Goal: Transaction & Acquisition: Purchase product/service

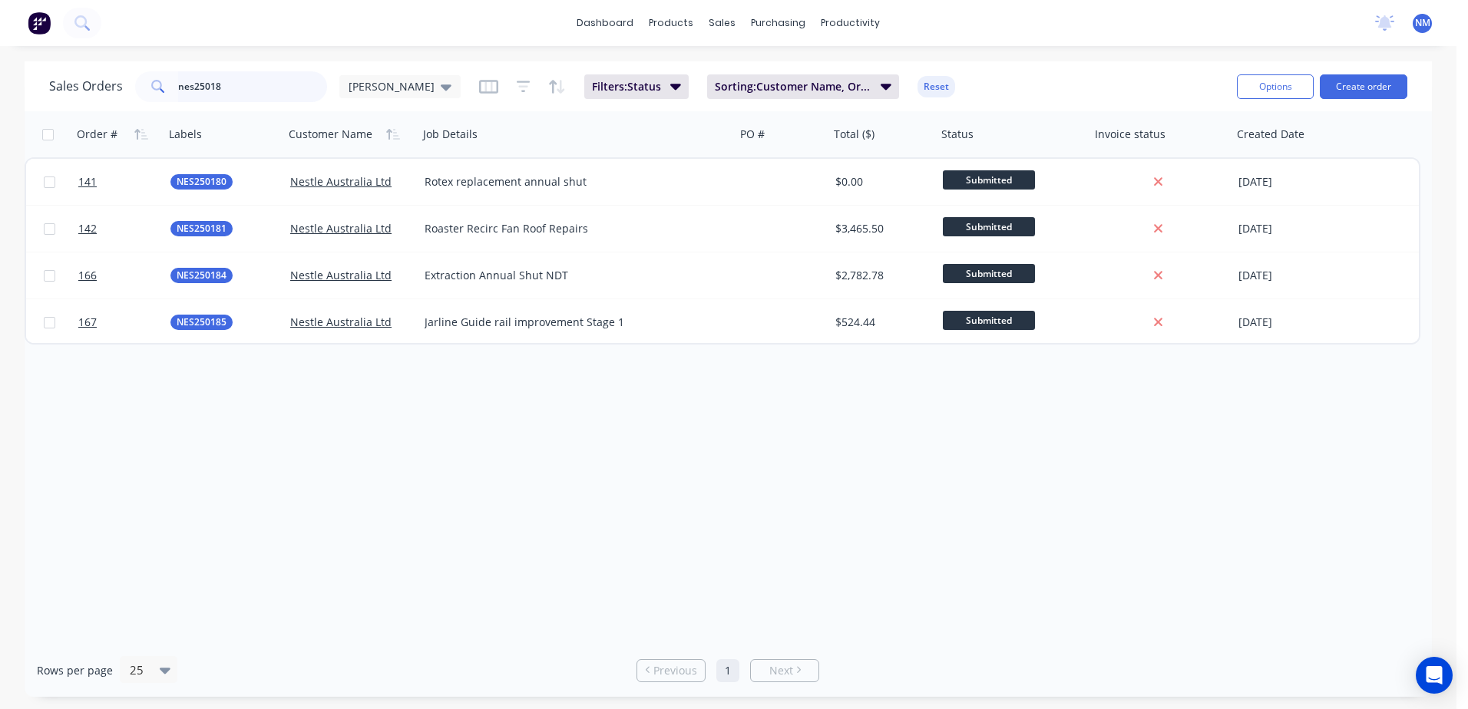
click at [241, 87] on input "nes25018" at bounding box center [253, 86] width 150 height 31
type input "n"
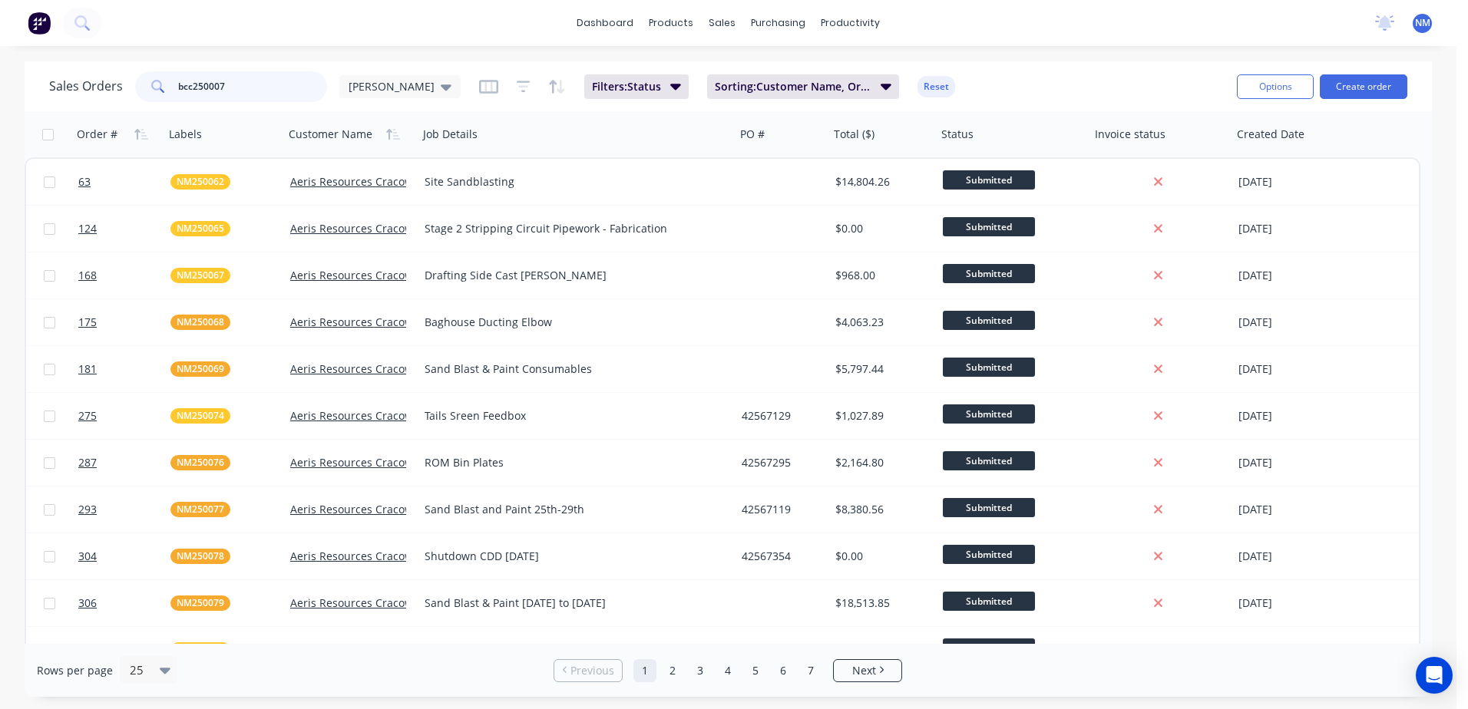
type input "bcc250007"
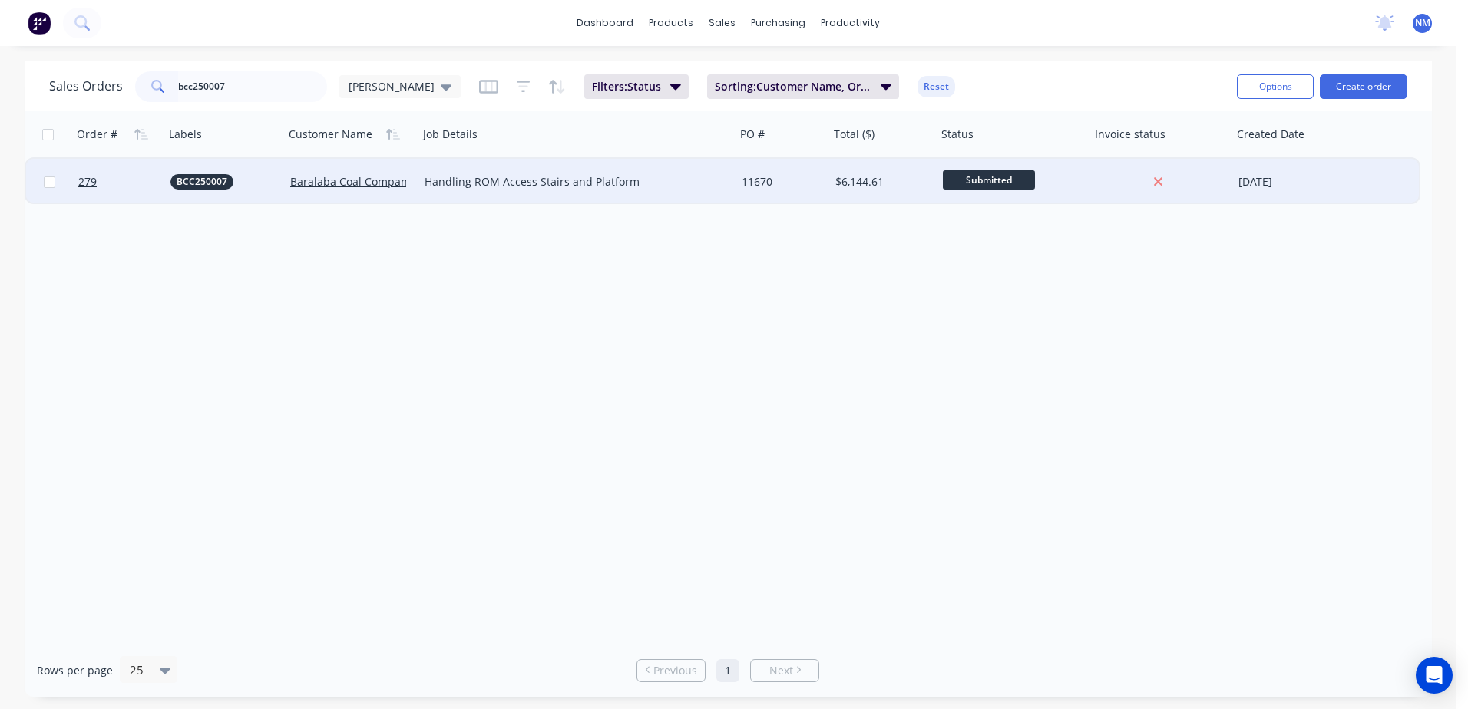
click at [795, 185] on div "11670" at bounding box center [780, 181] width 78 height 15
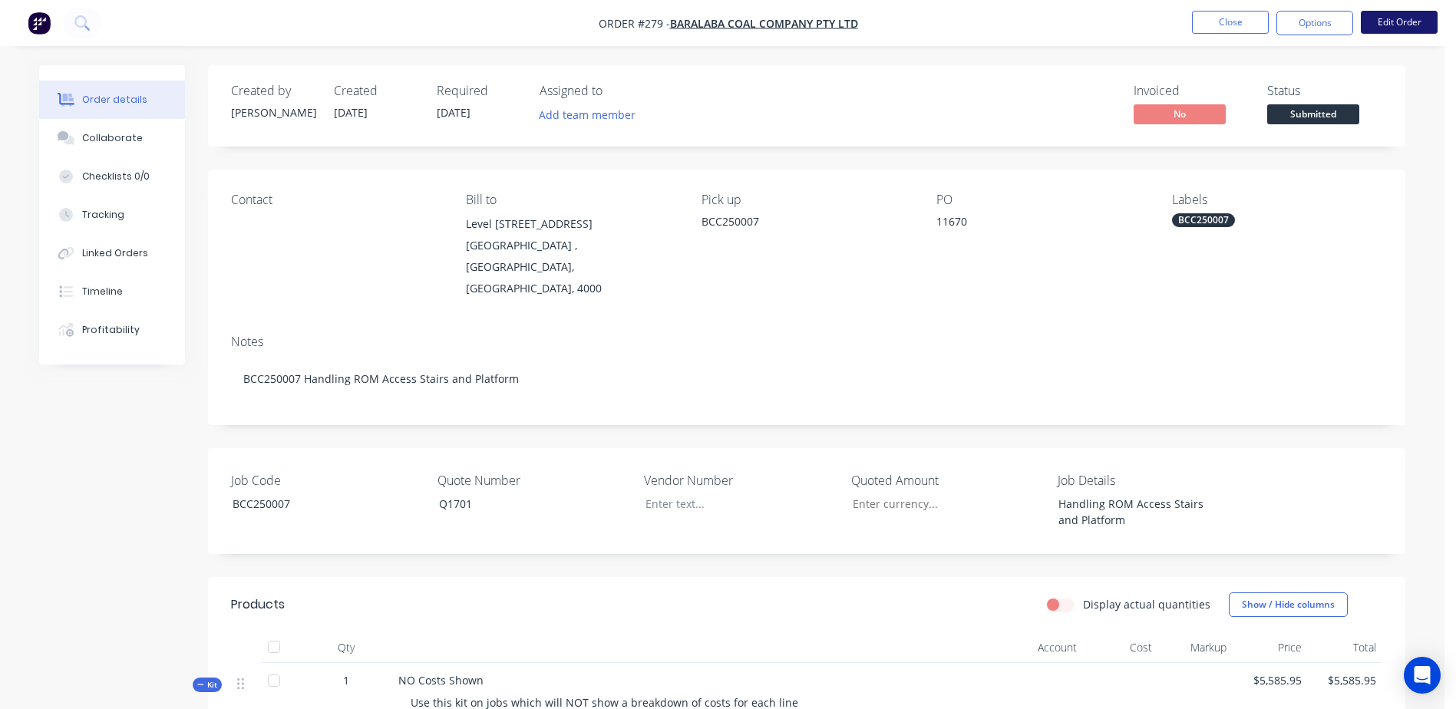
click at [1421, 19] on button "Edit Order" at bounding box center [1399, 22] width 77 height 23
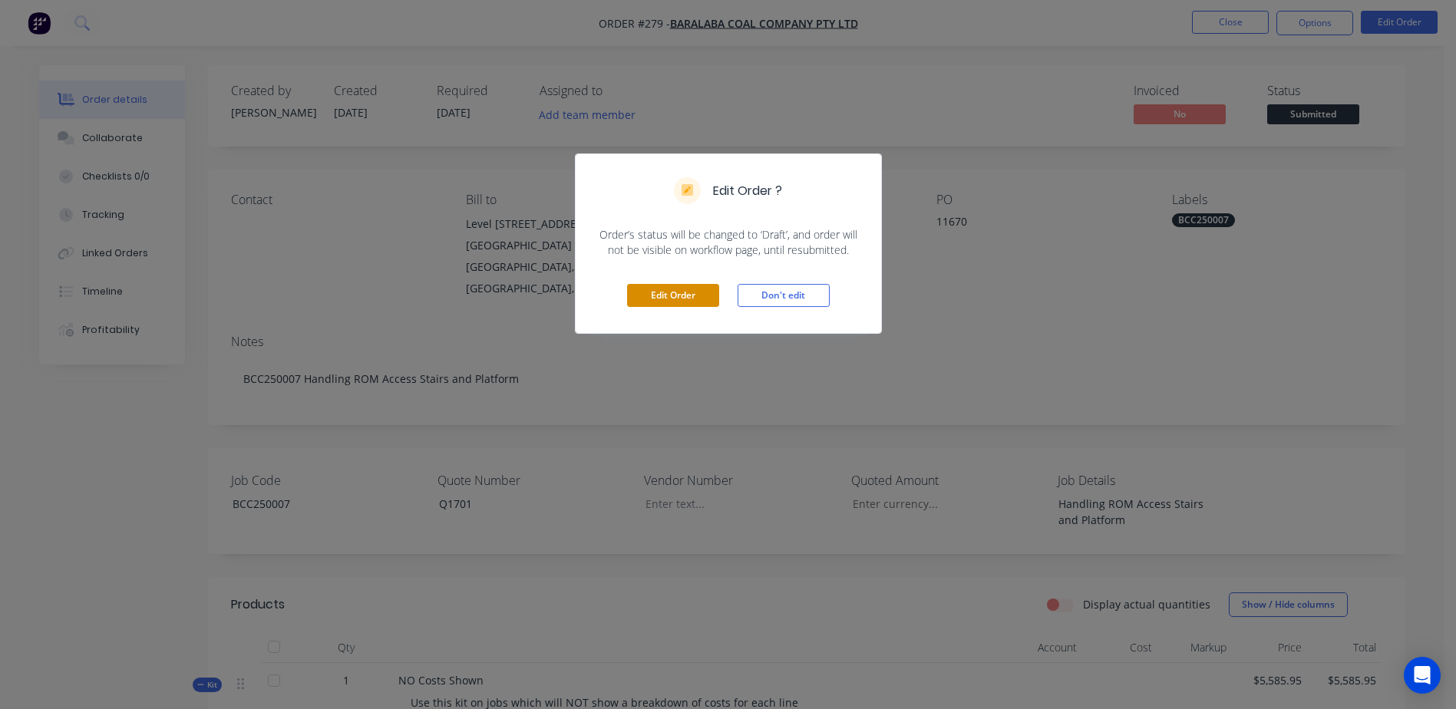
click at [671, 302] on button "Edit Order" at bounding box center [673, 295] width 92 height 23
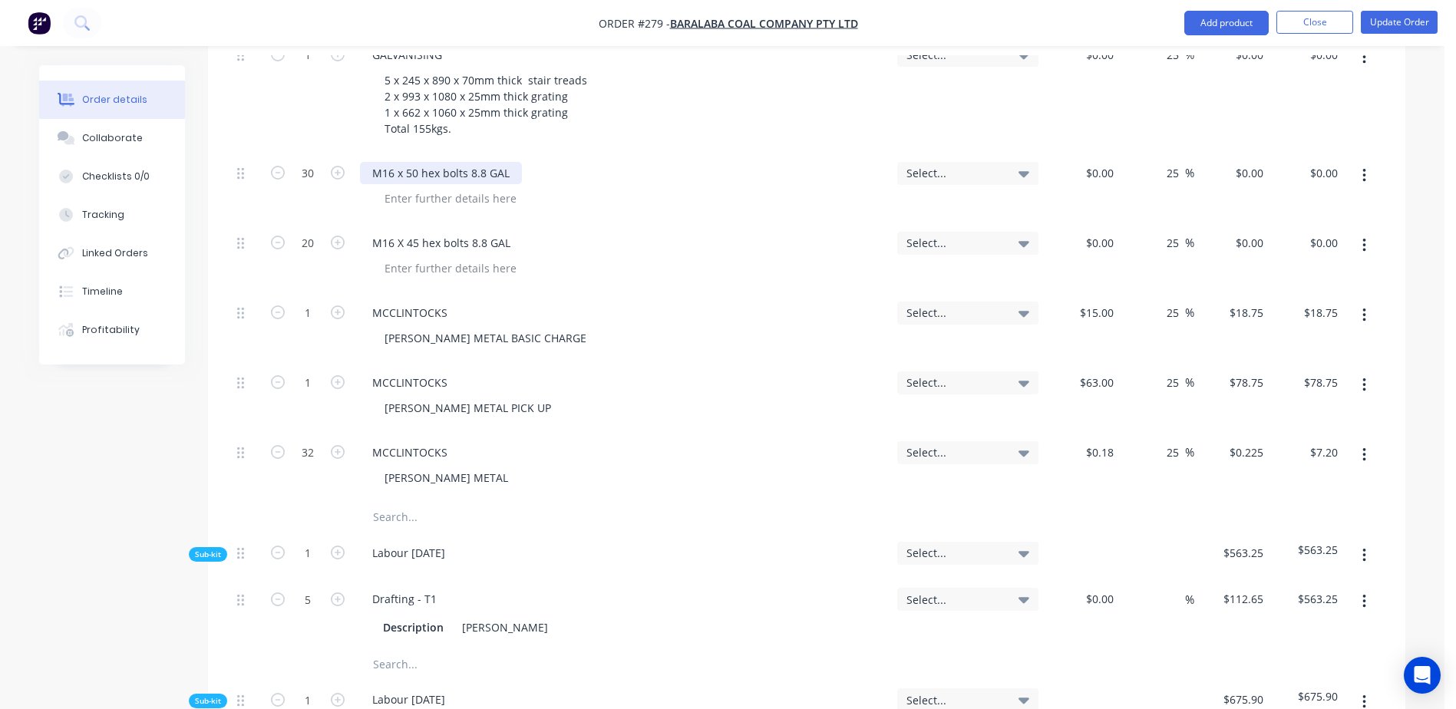
scroll to position [2149, 0]
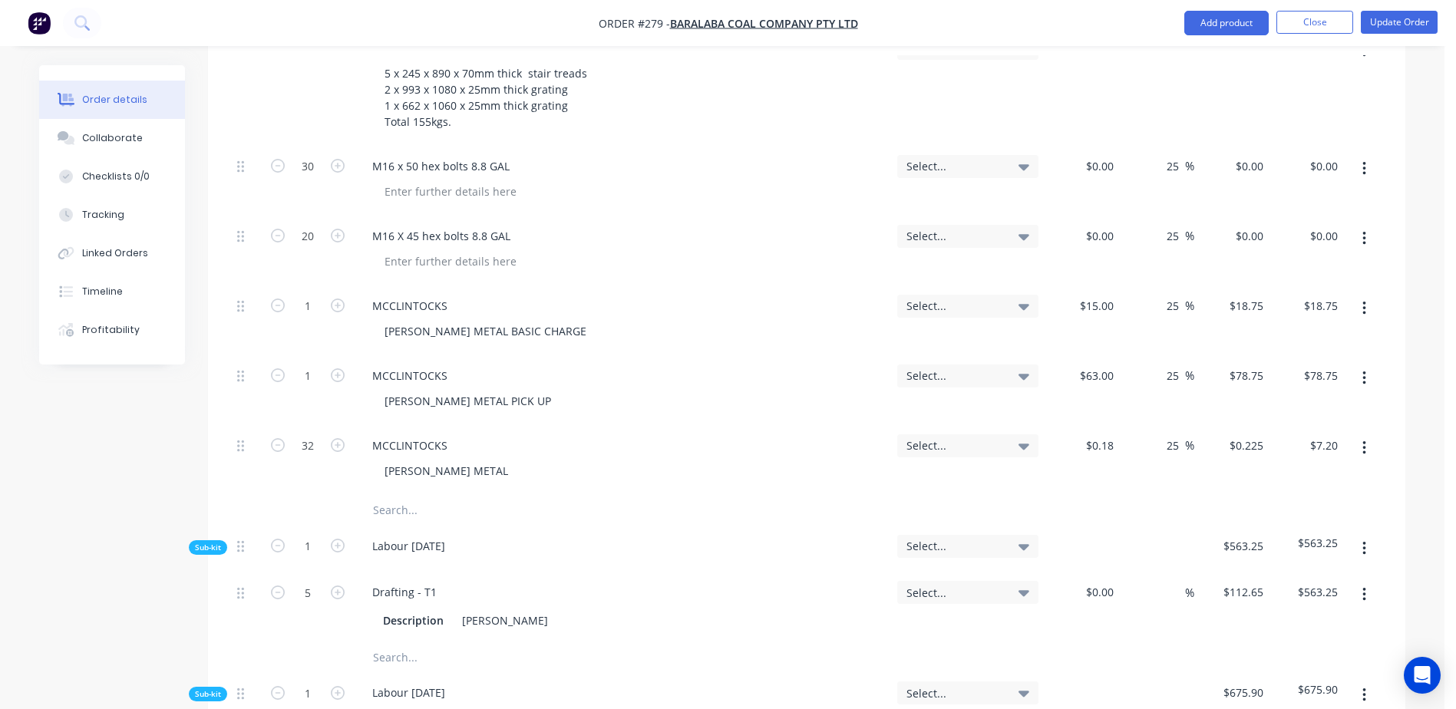
click at [389, 495] on input "text" at bounding box center [525, 510] width 307 height 31
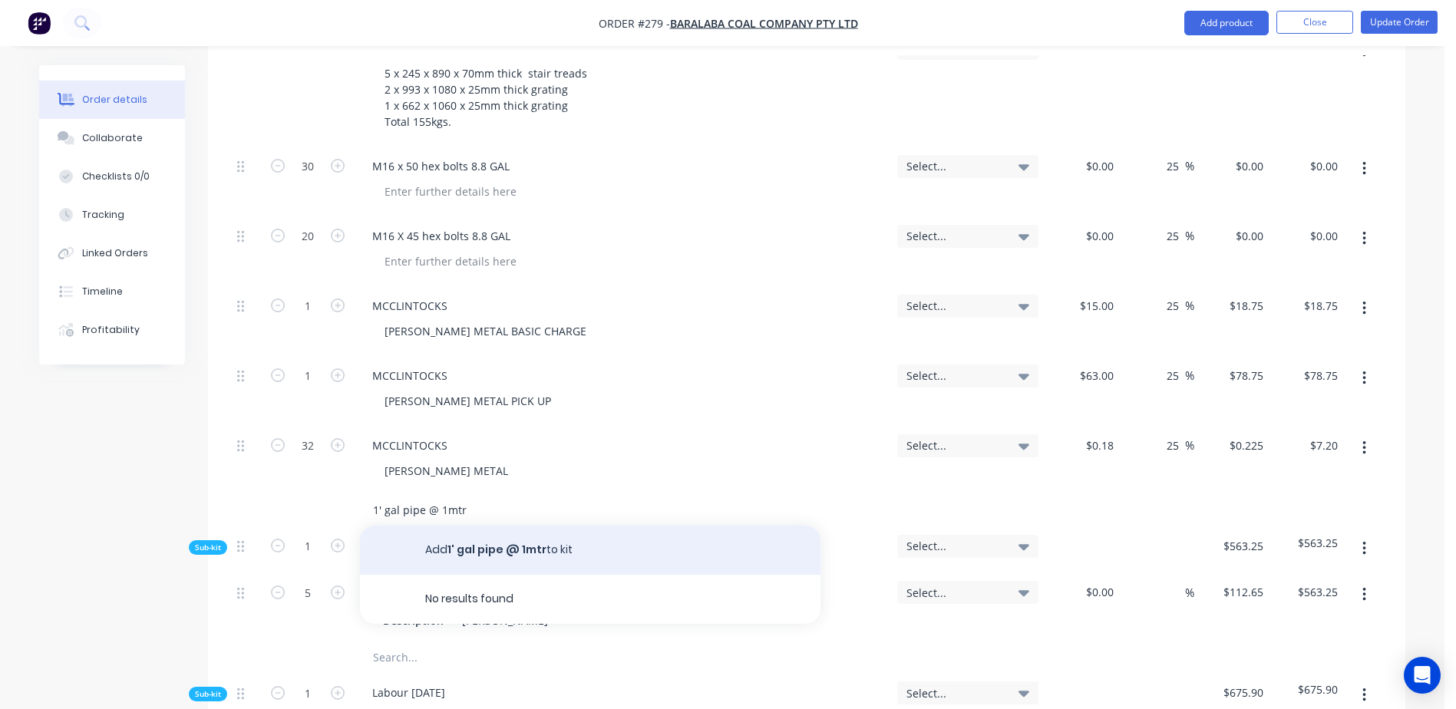
type input "1' gal pipe @ 1mtr"
click at [451, 526] on button "Add 1' gal pipe @ 1mtr to kit" at bounding box center [590, 550] width 461 height 49
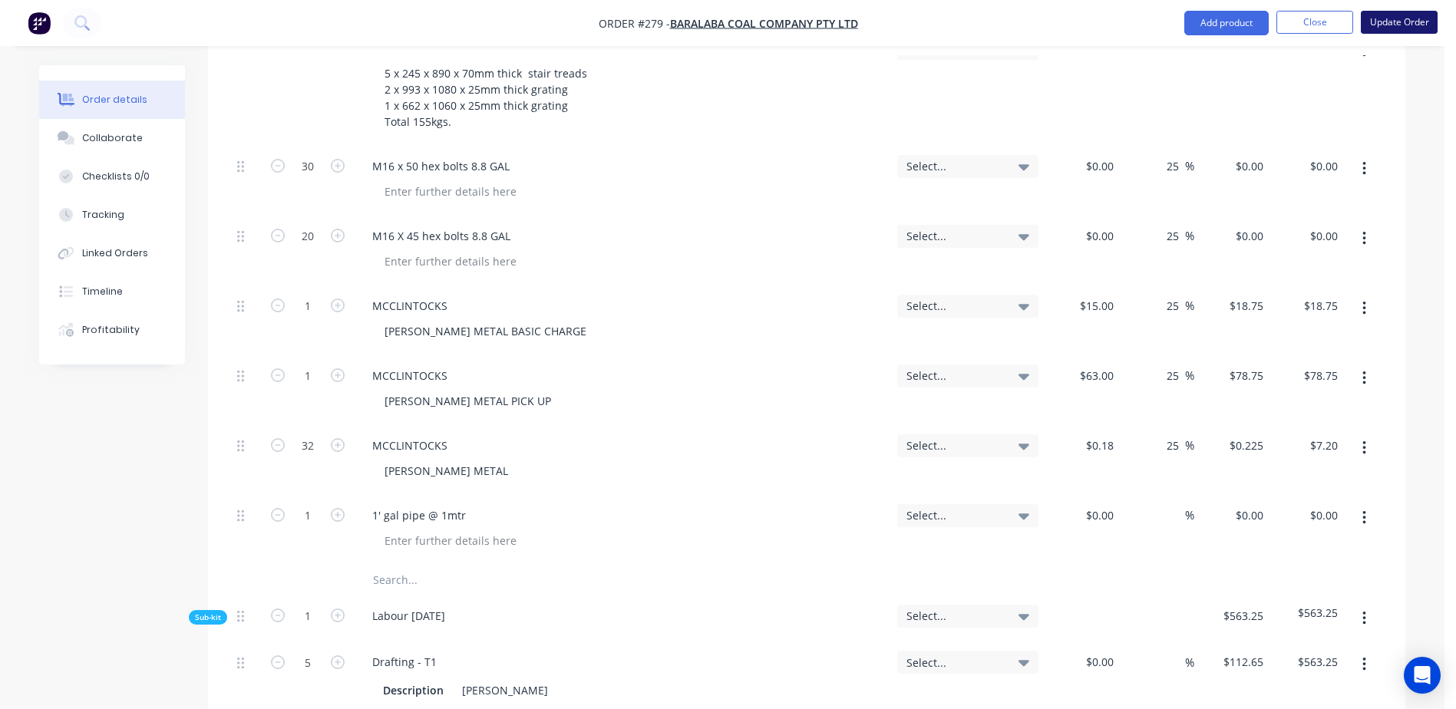
click at [1392, 28] on button "Update Order" at bounding box center [1399, 22] width 77 height 23
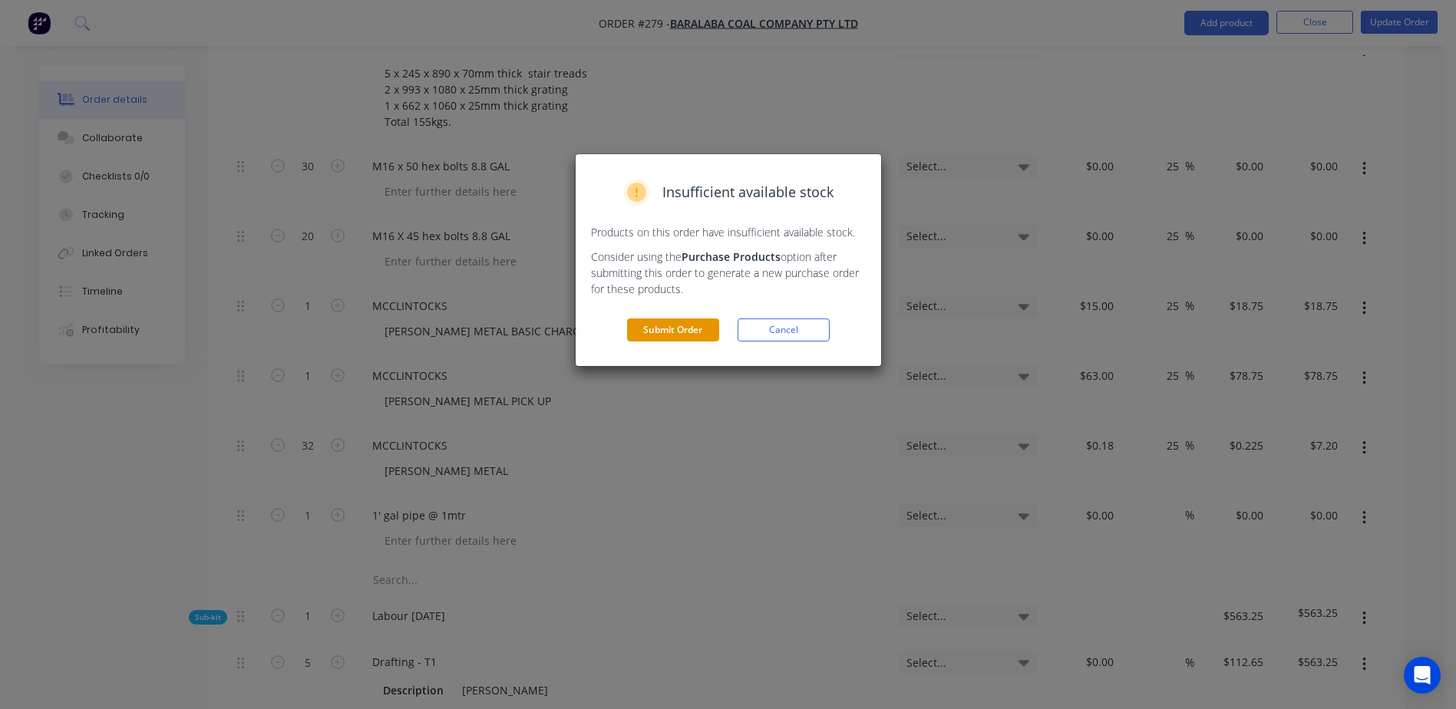
click at [662, 337] on button "Submit Order" at bounding box center [673, 330] width 92 height 23
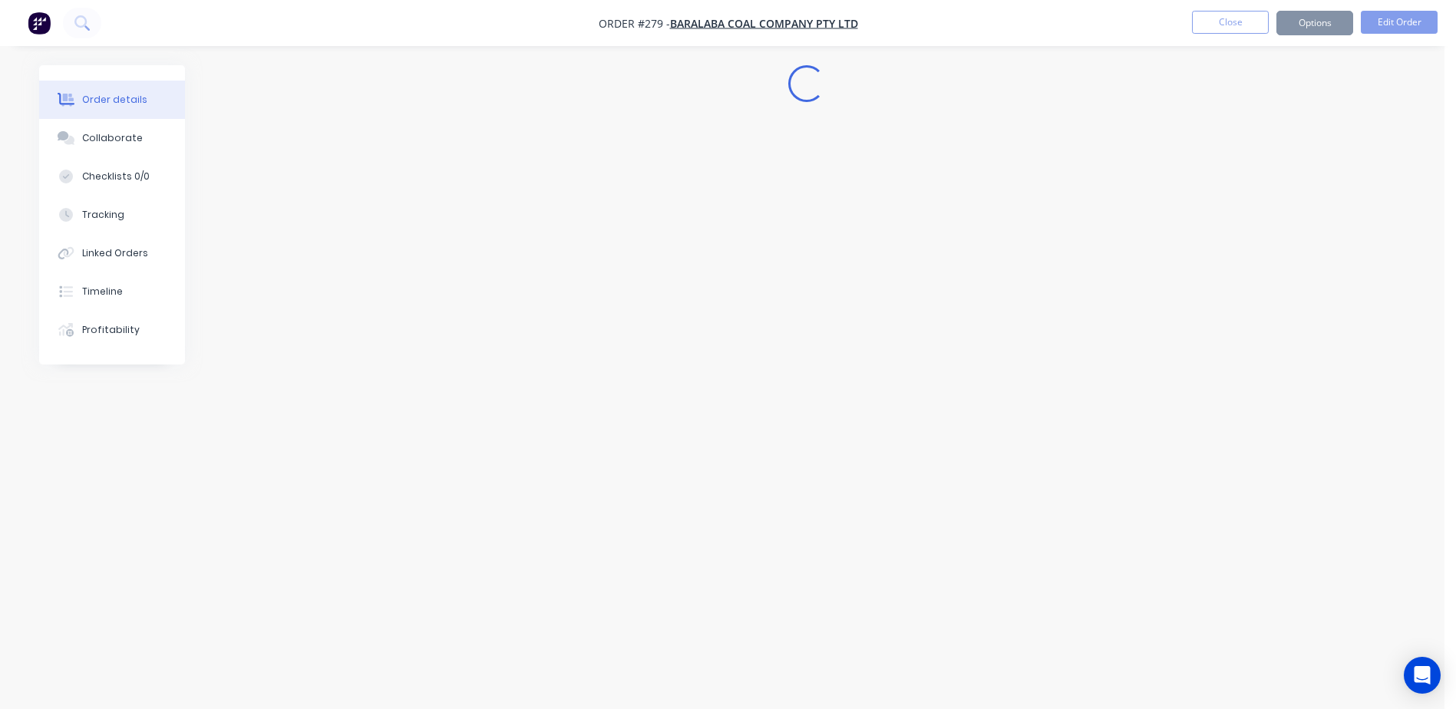
scroll to position [0, 0]
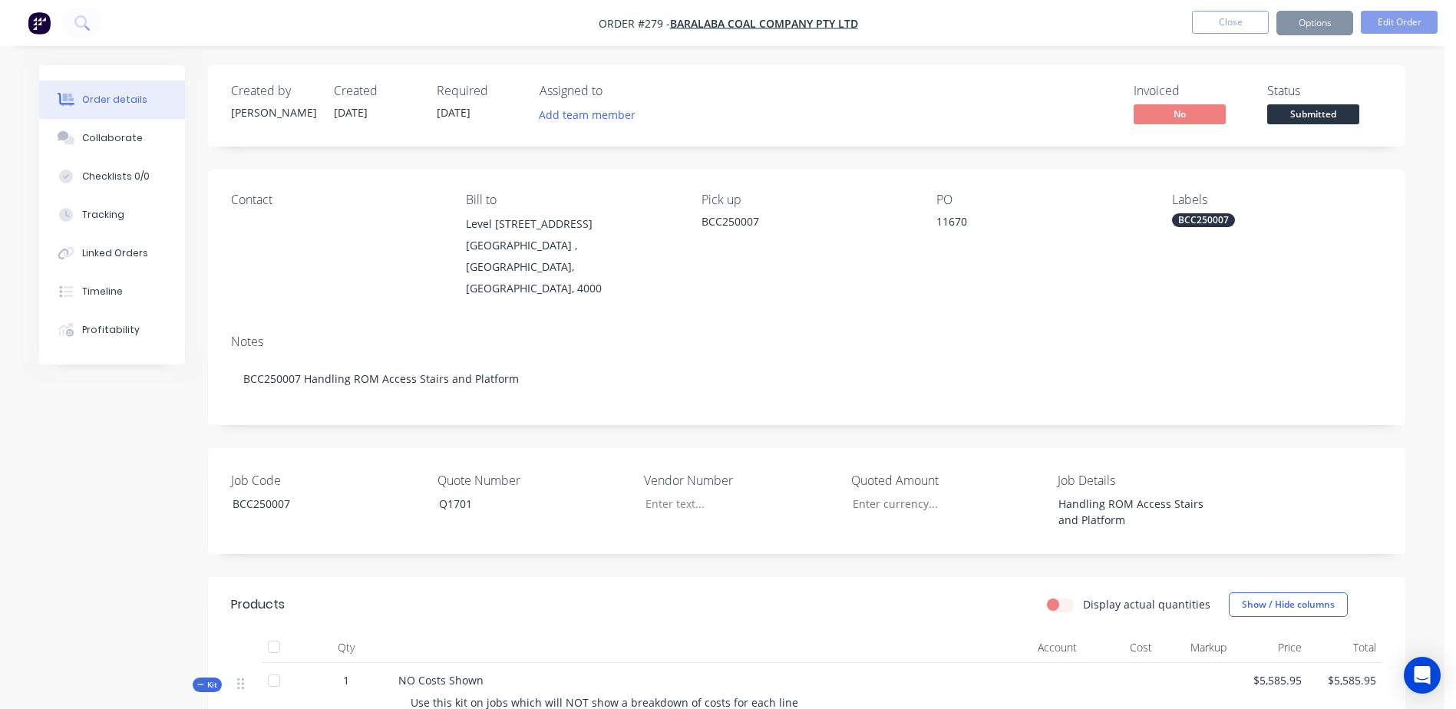
click at [1312, 29] on button "Options" at bounding box center [1314, 23] width 77 height 25
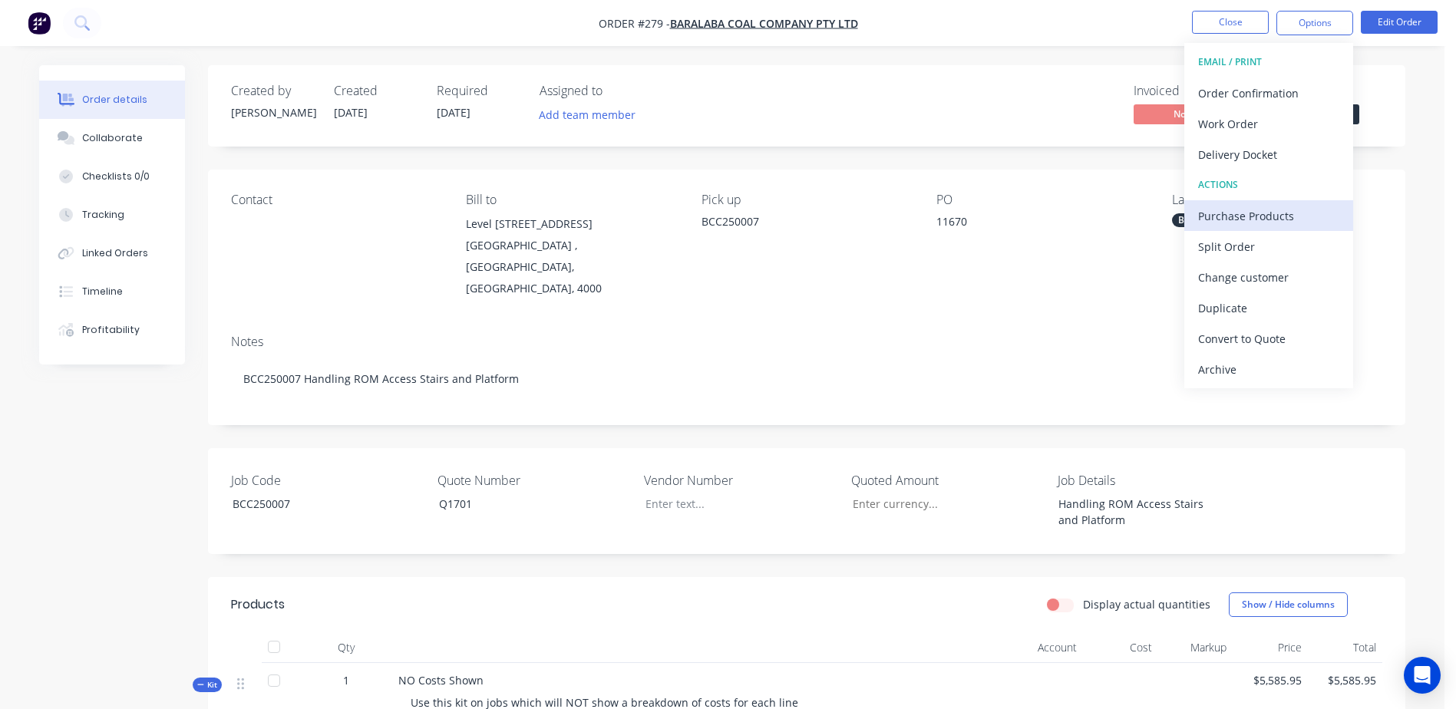
click at [1307, 216] on div "Purchase Products" at bounding box center [1268, 216] width 141 height 22
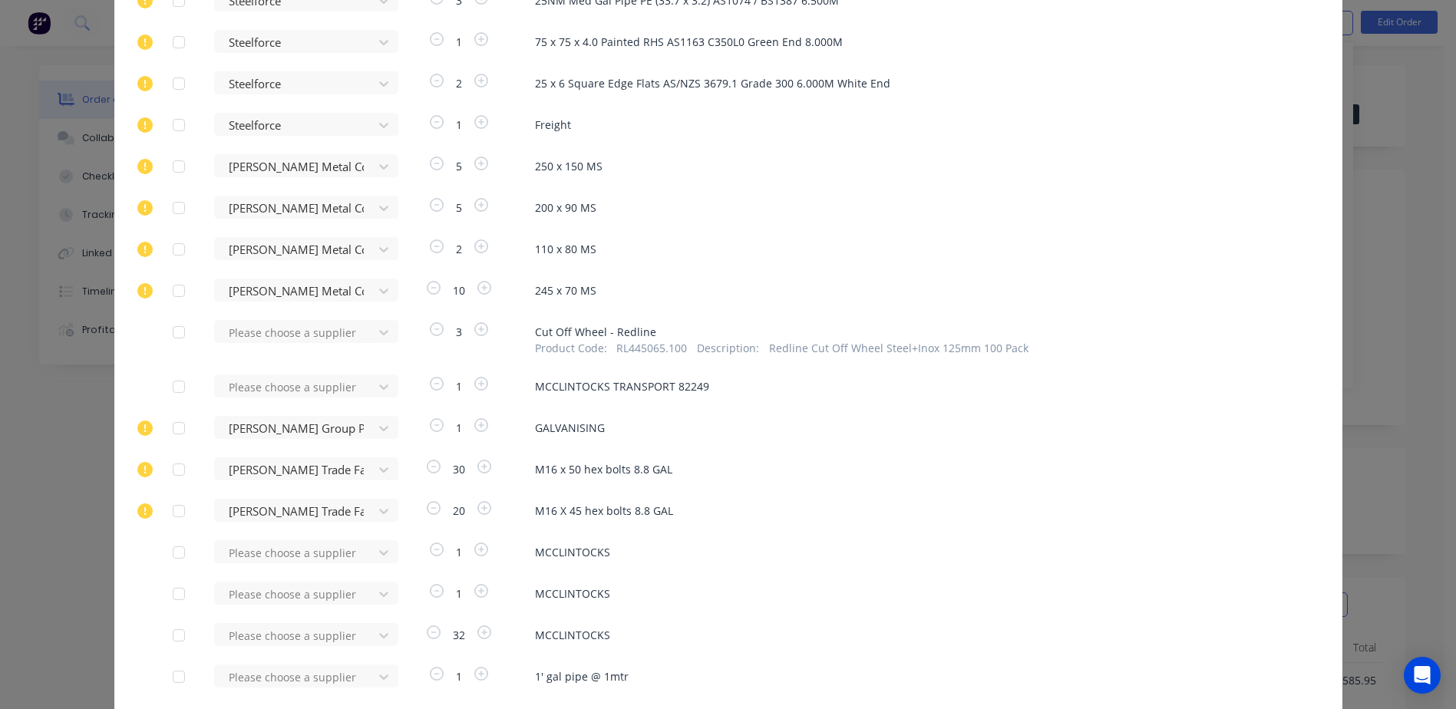
scroll to position [1063, 0]
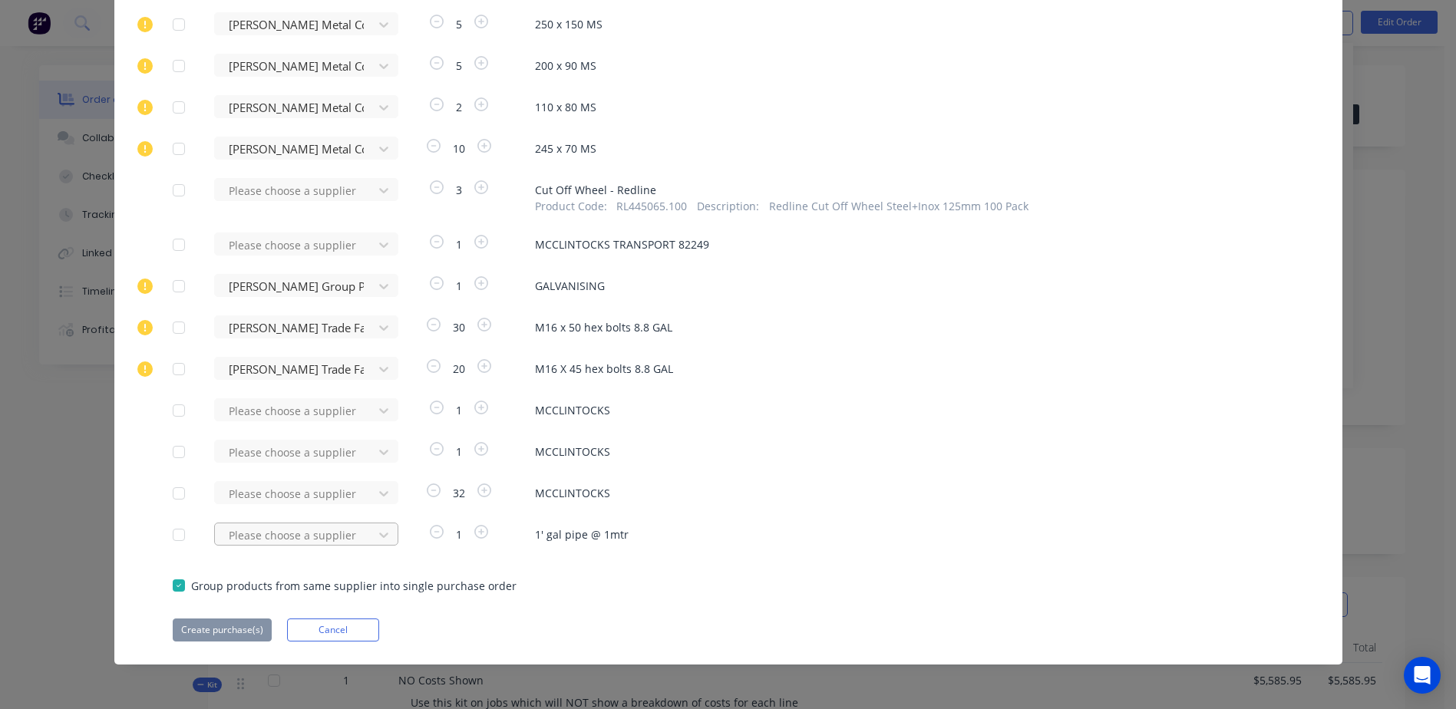
click at [294, 540] on div "Please choose a supplier" at bounding box center [298, 534] width 169 height 23
type input "budg"
click at [261, 616] on div "Budget Steel" at bounding box center [306, 620] width 184 height 28
click at [204, 628] on button "Create purchase(s)" at bounding box center [222, 630] width 99 height 23
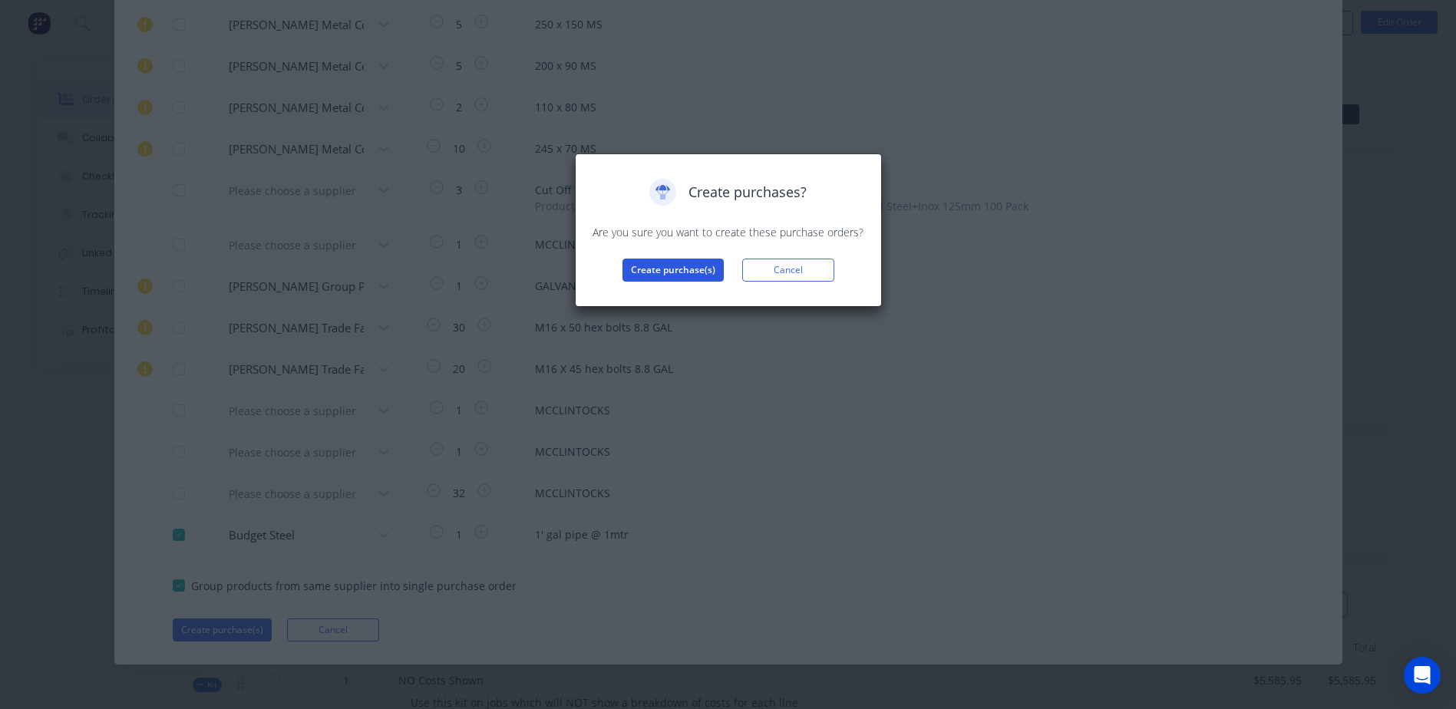
click at [645, 269] on button "Create purchase(s)" at bounding box center [672, 270] width 101 height 23
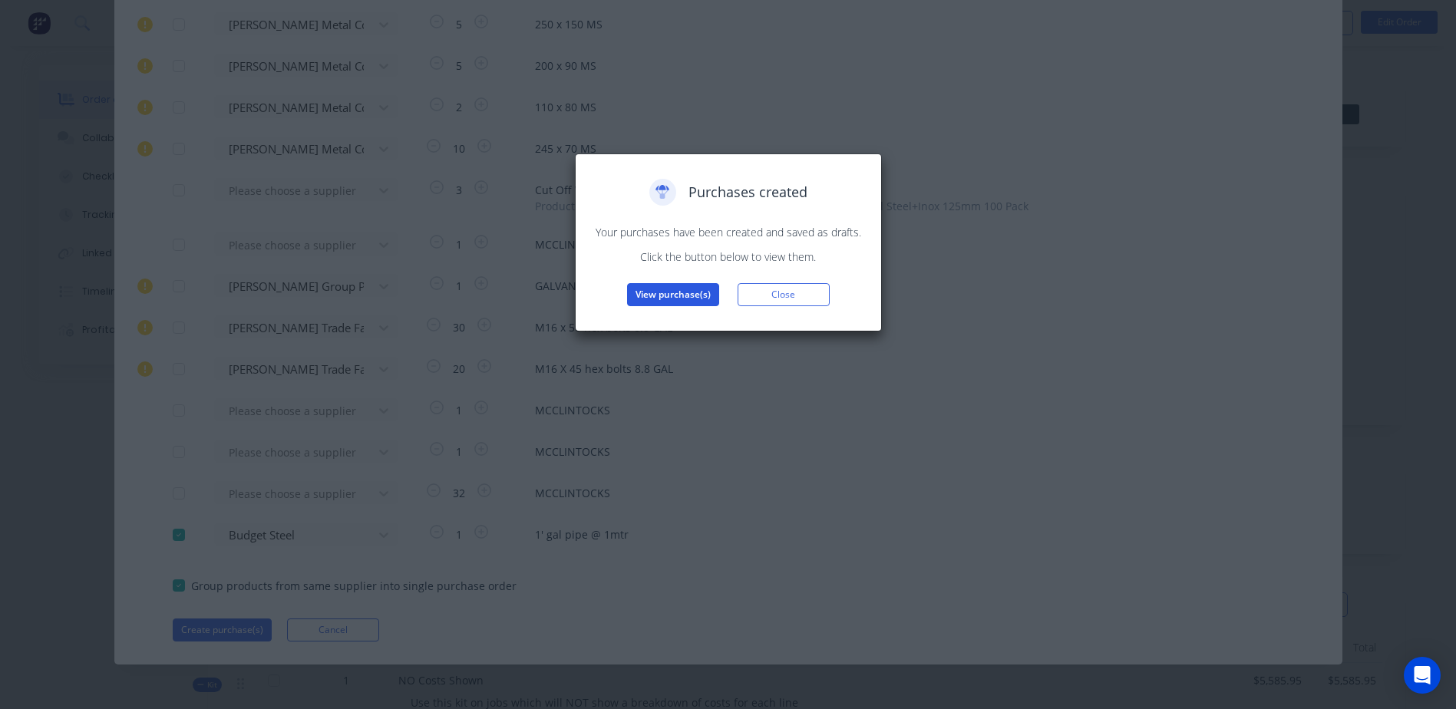
click at [659, 299] on button "View purchase(s)" at bounding box center [673, 294] width 92 height 23
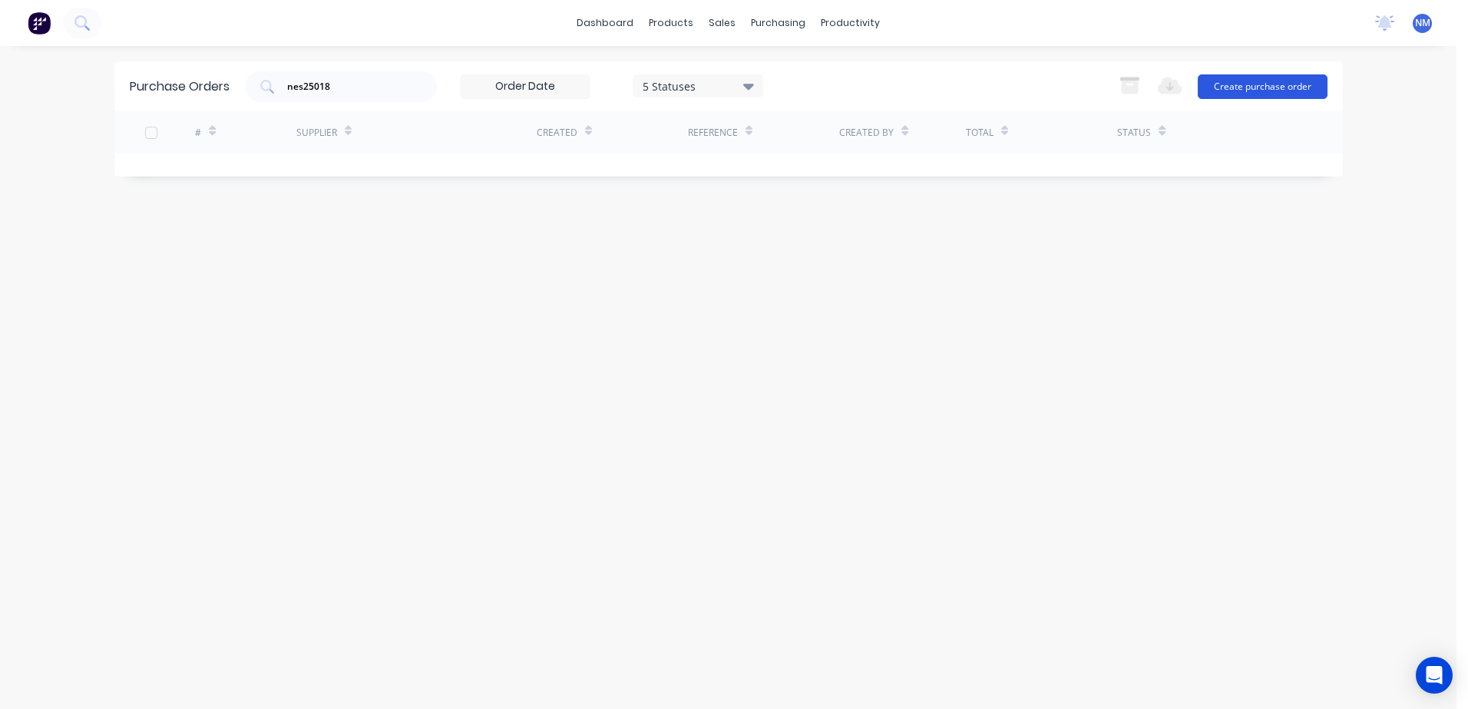
click at [1247, 86] on button "Create purchase order" at bounding box center [1262, 86] width 130 height 25
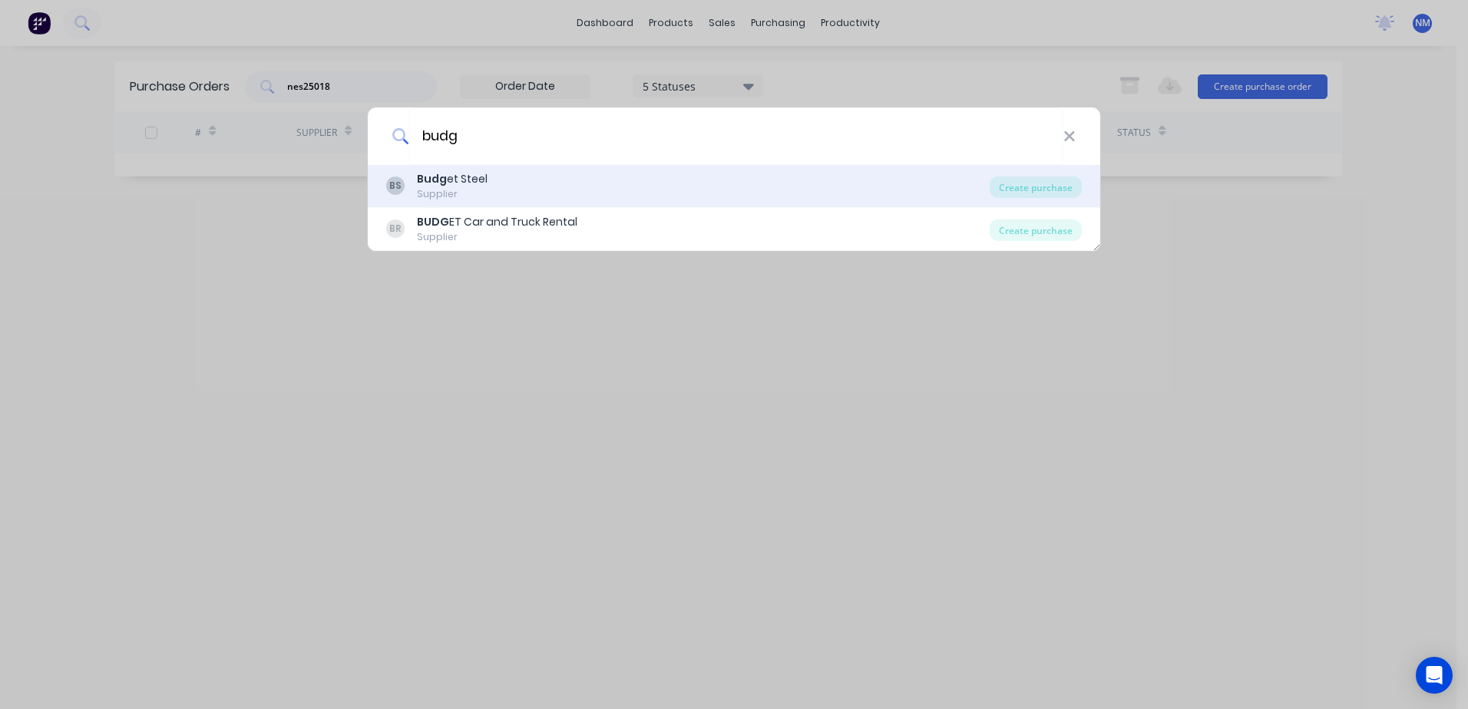
type input "budg"
click at [465, 173] on div "Budg et Steel" at bounding box center [452, 179] width 71 height 16
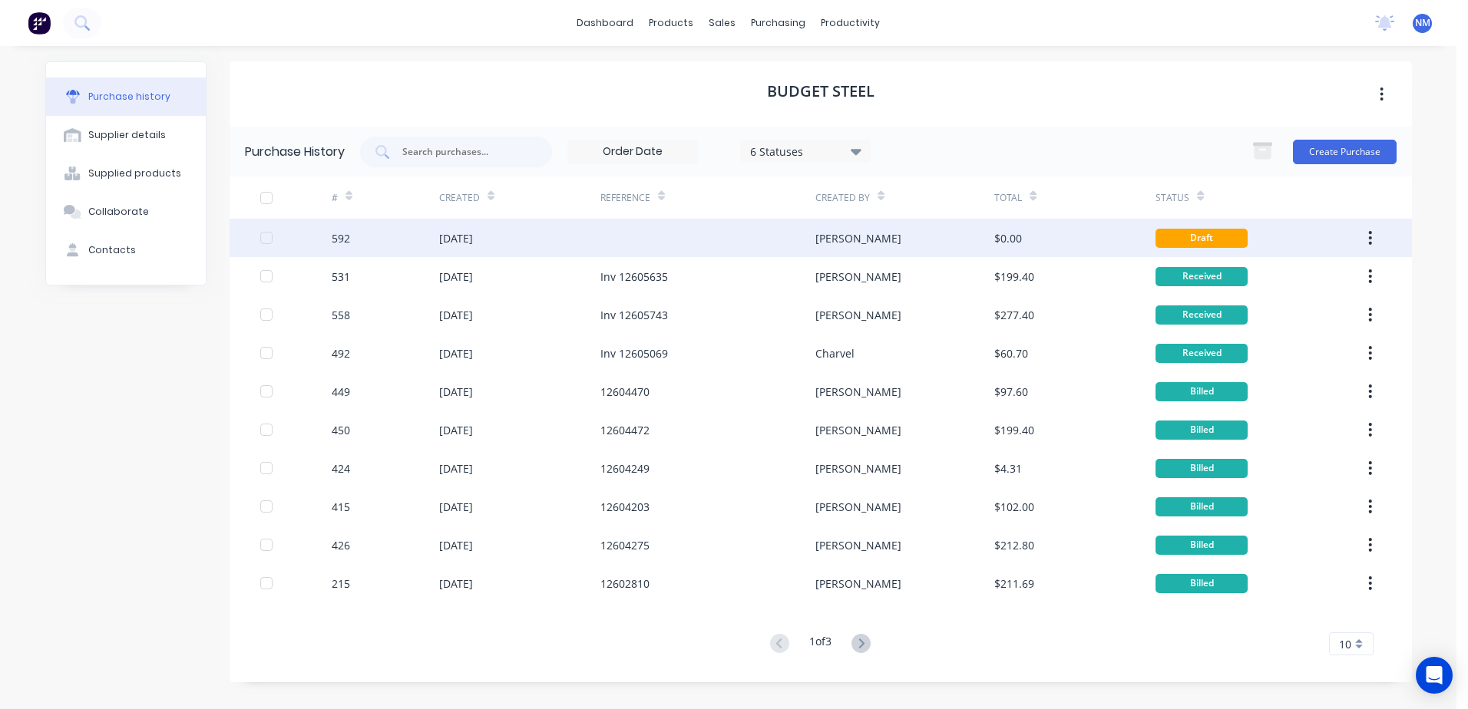
click at [893, 247] on div "[PERSON_NAME]" at bounding box center [904, 238] width 179 height 38
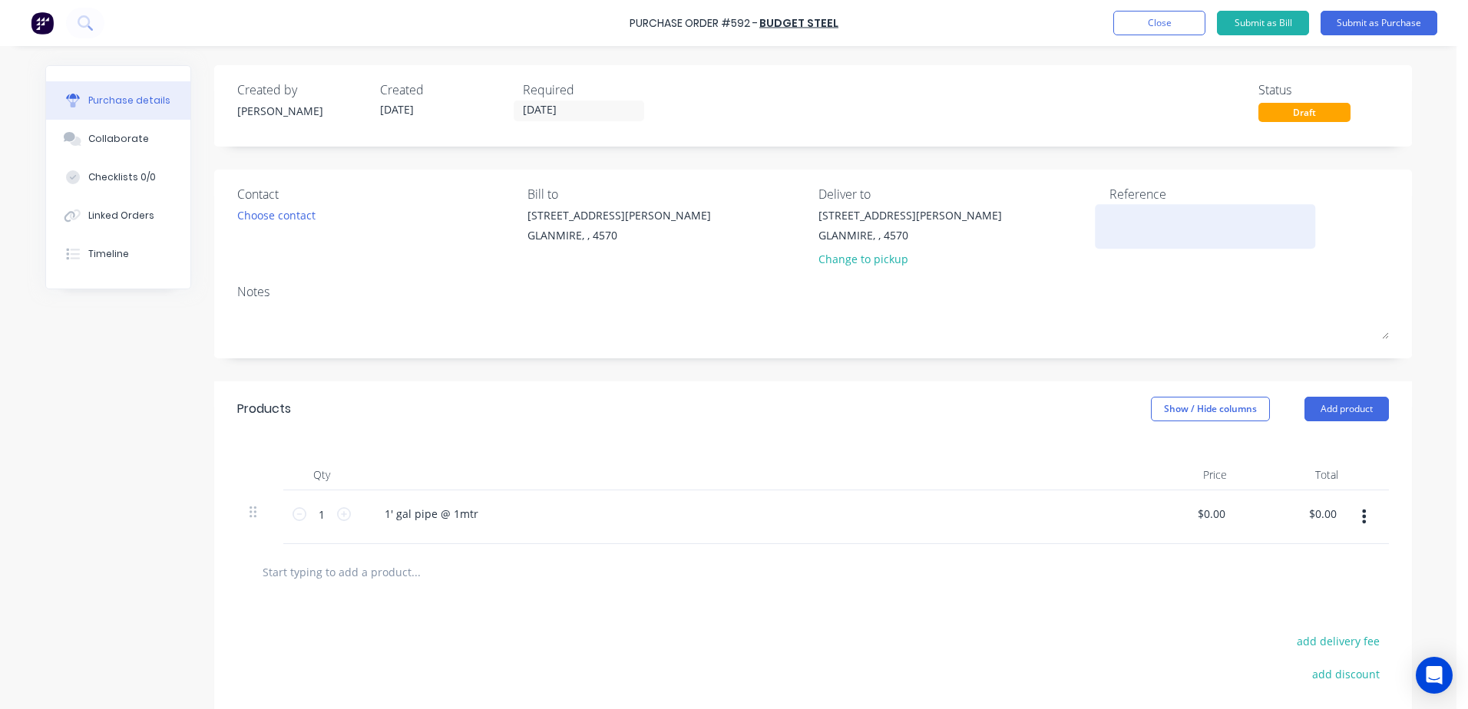
click at [1143, 210] on textarea at bounding box center [1205, 224] width 192 height 35
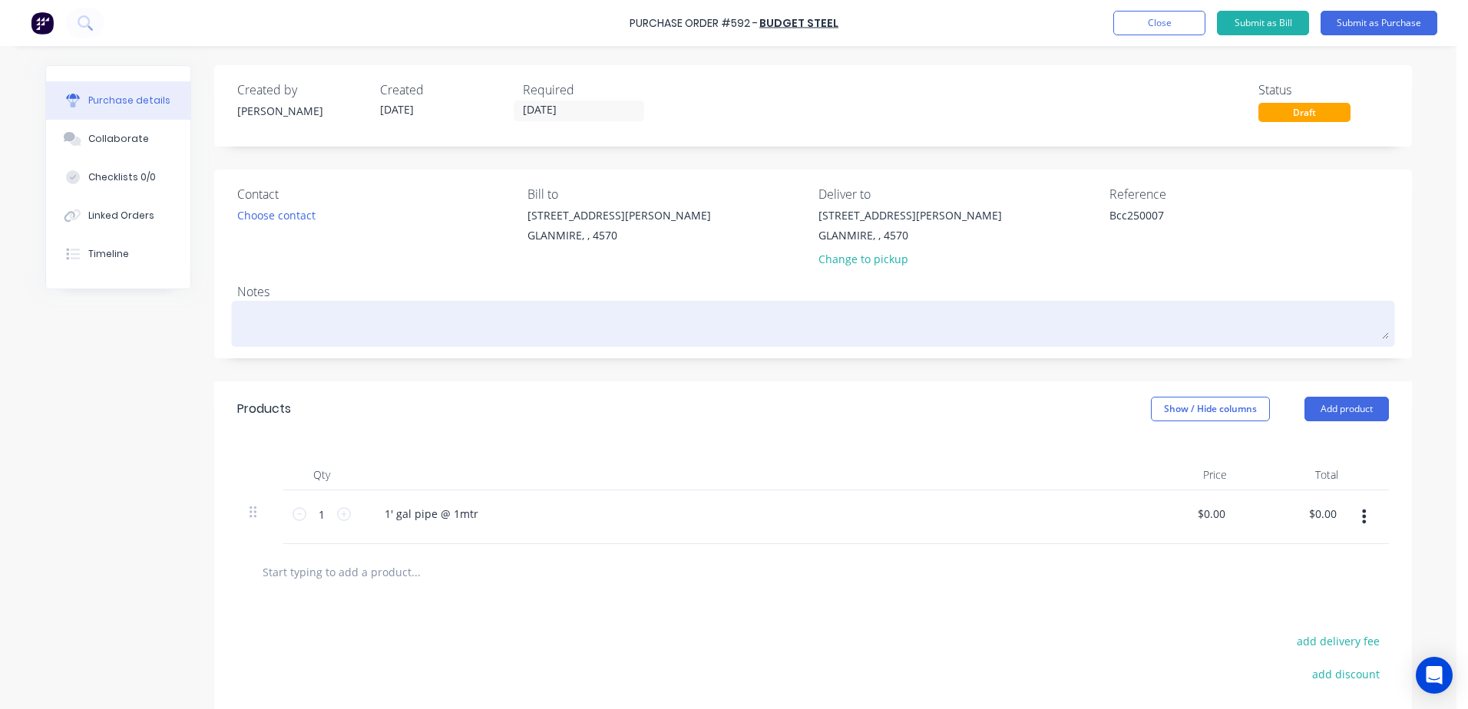
type textarea "Bcc250007"
type textarea "x"
type textarea "Bcc250007"
click at [242, 315] on textarea at bounding box center [812, 322] width 1151 height 35
type textarea "x"
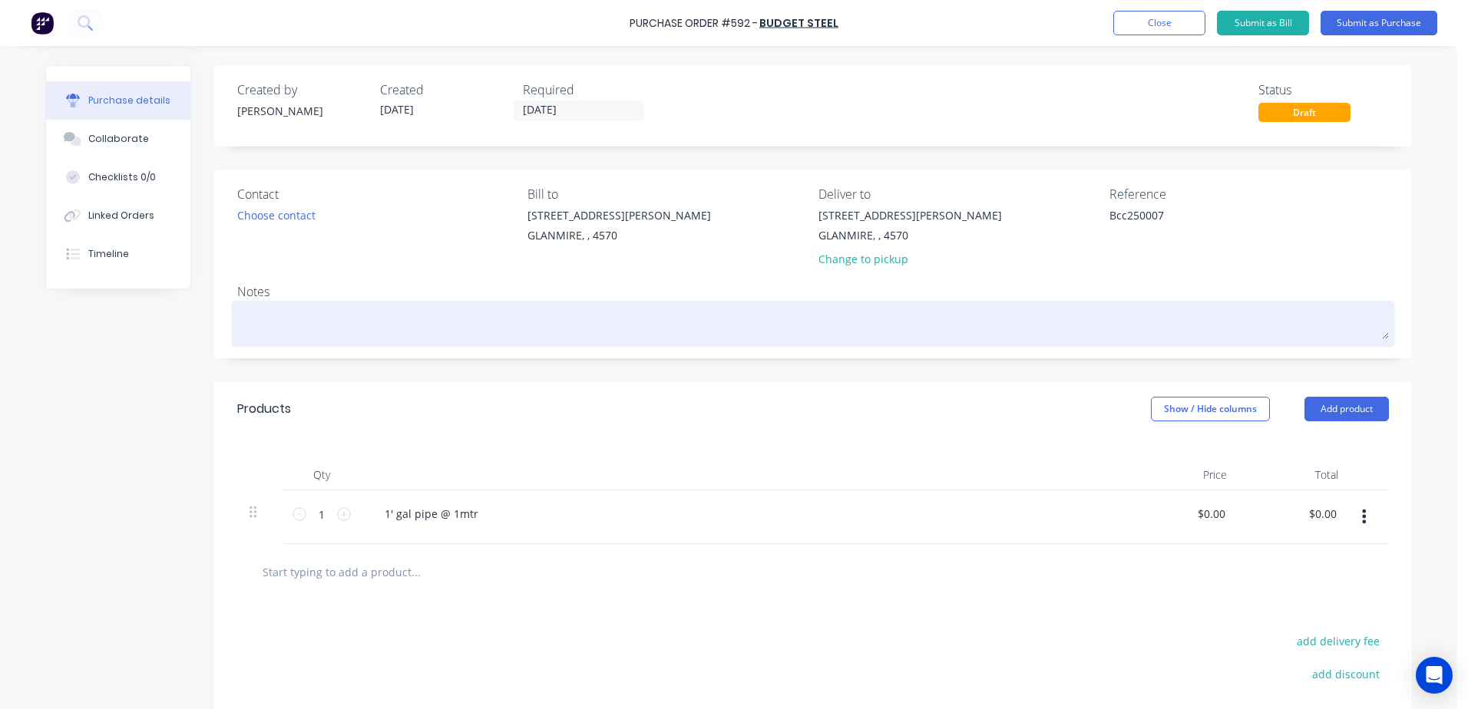
type textarea "B"
type textarea "x"
type textarea "BC"
type textarea "x"
type textarea "BCC"
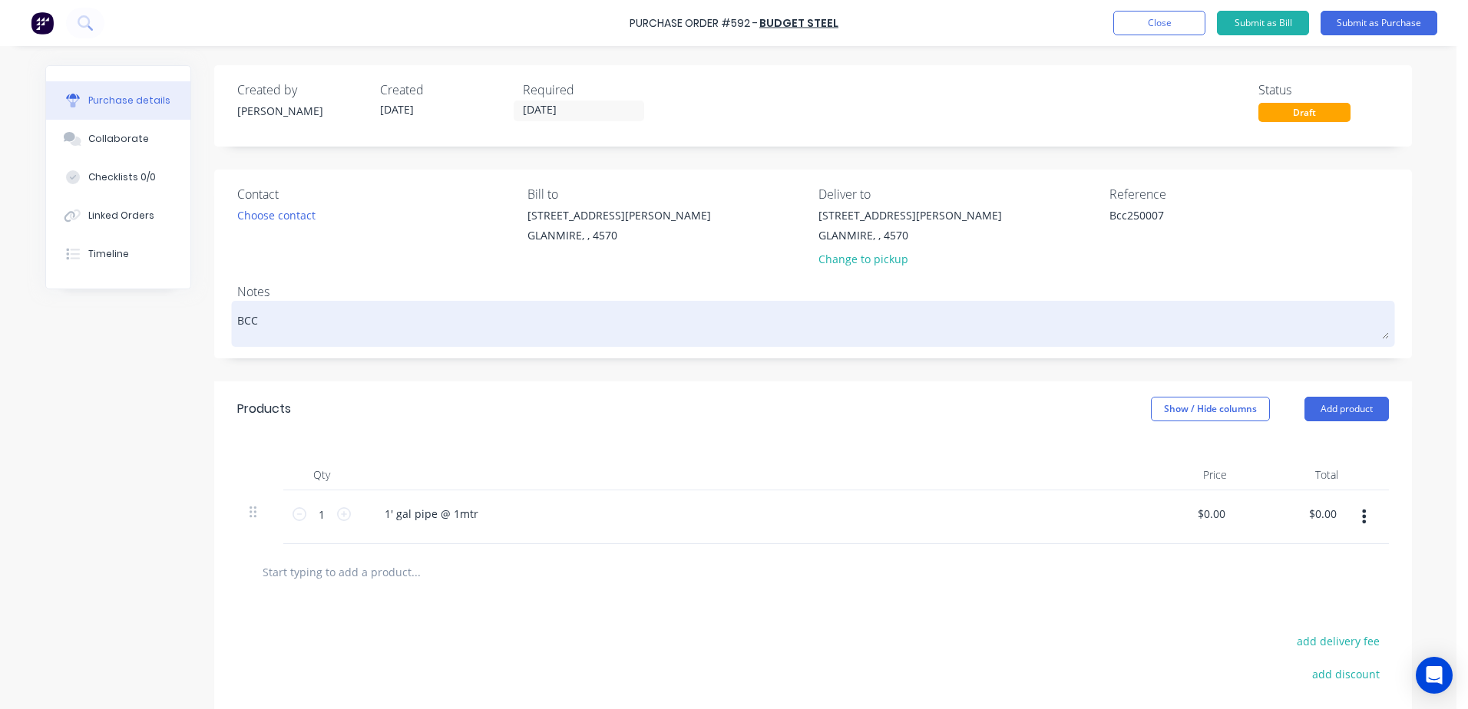
type textarea "x"
type textarea "BCC2"
type textarea "x"
type textarea "BCC25"
type textarea "x"
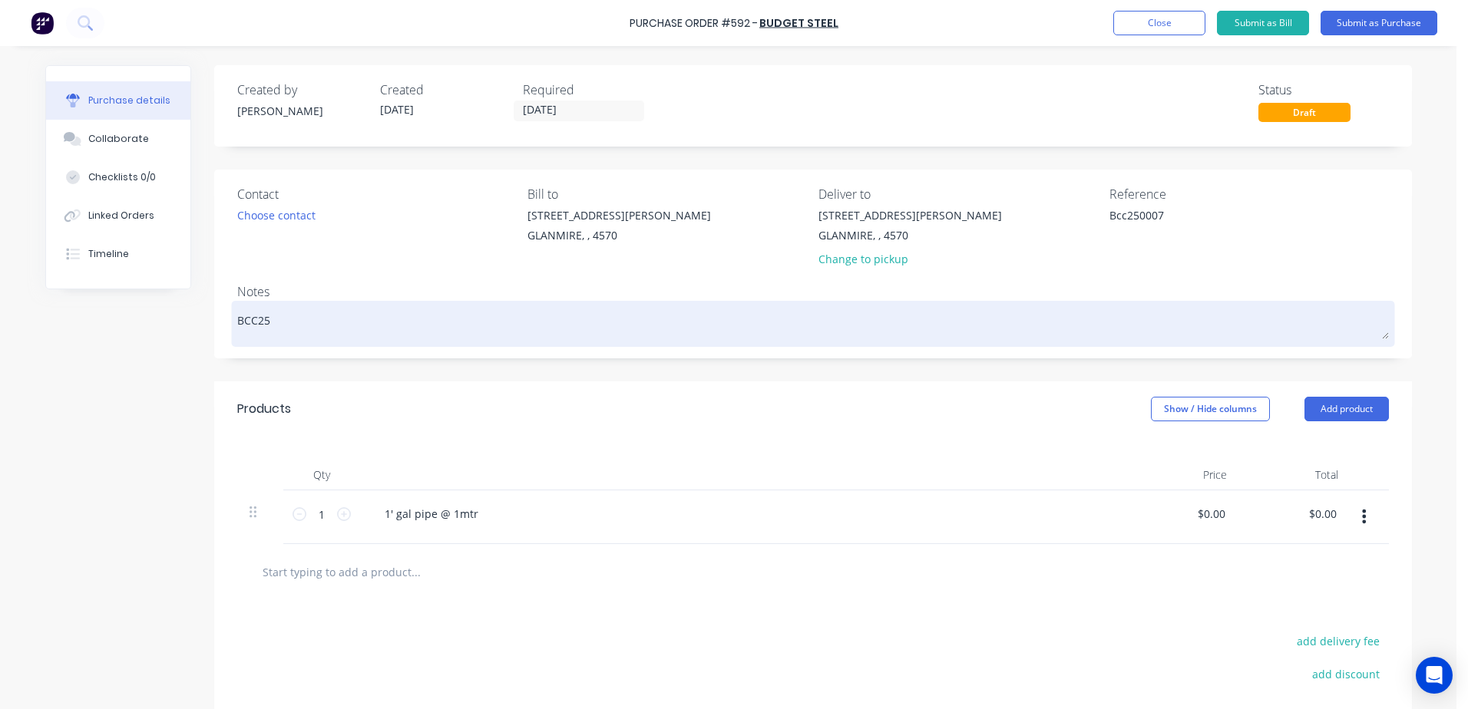
type textarea "BCC250"
type textarea "x"
type textarea "BCC2500"
type textarea "x"
type textarea "BCC25000"
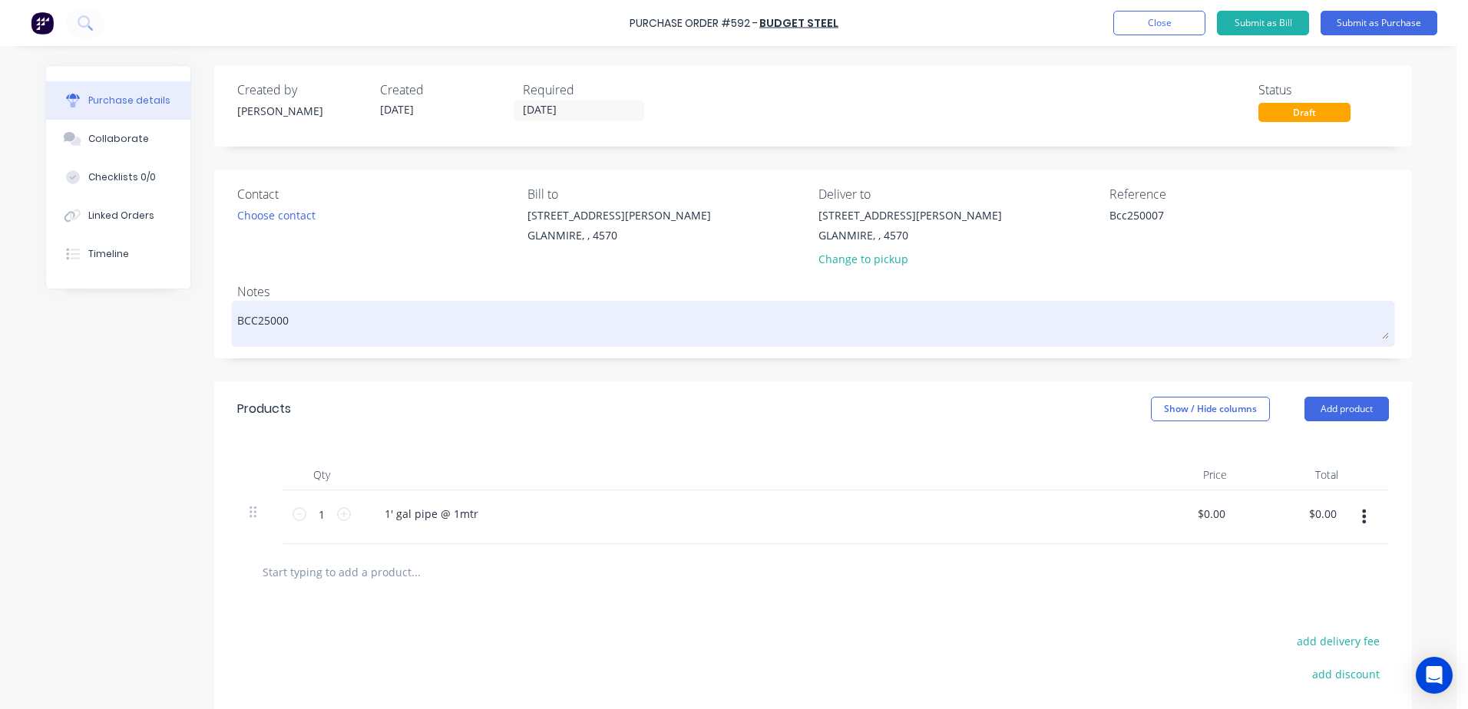
type textarea "x"
type textarea "BCC250007"
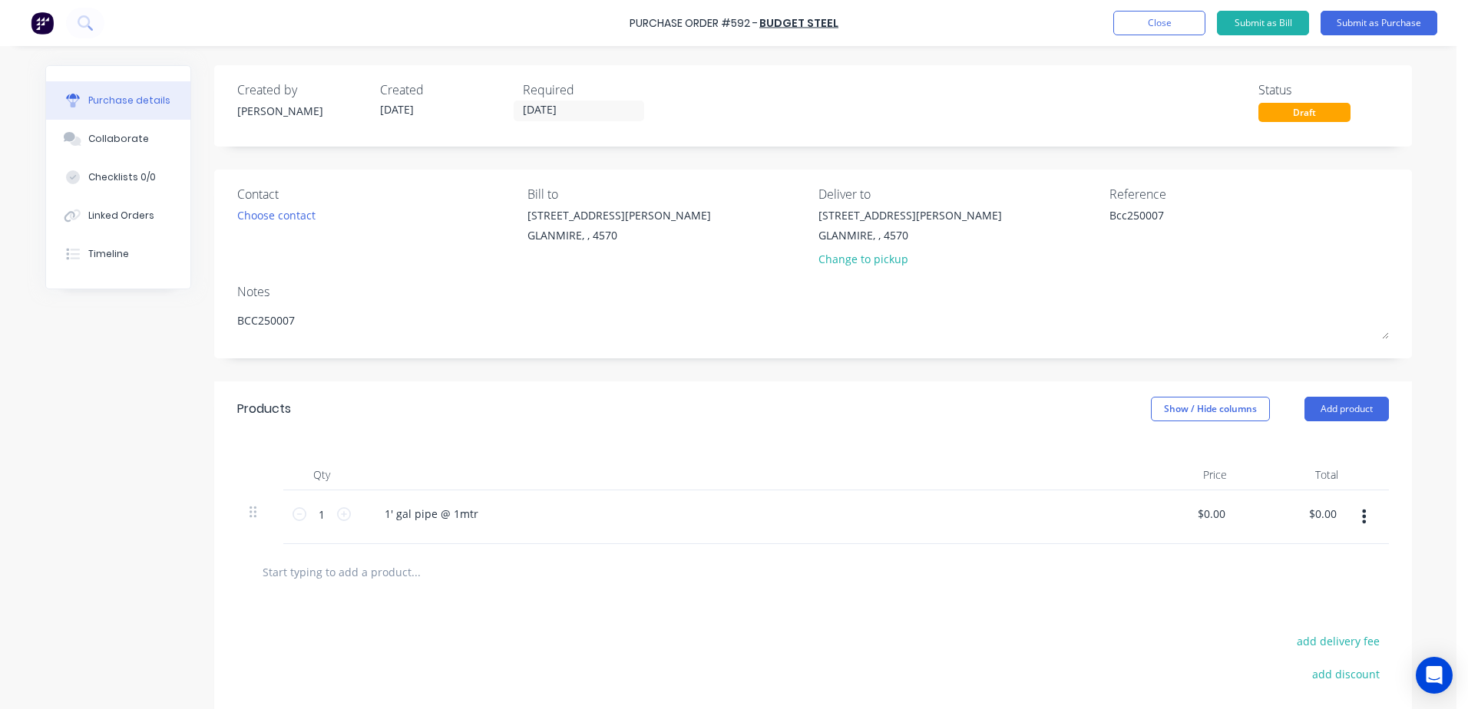
type textarea "x"
type textarea "BCC250007-"
type textarea "x"
type textarea "BCC250007-"
type textarea "x"
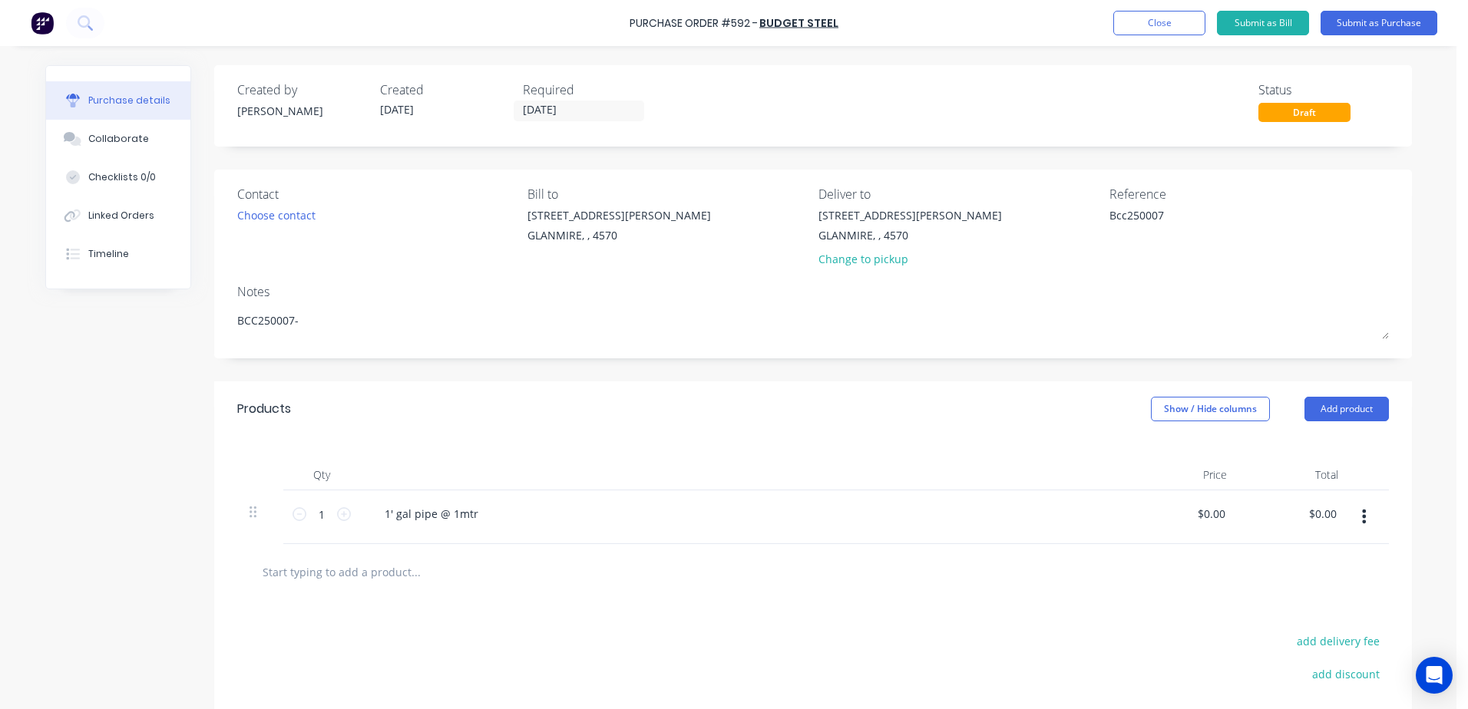
type textarea "BCC250007- g"
type textarea "x"
type textarea "BCC250007- gr"
type textarea "x"
type textarea "BCC250007- gre"
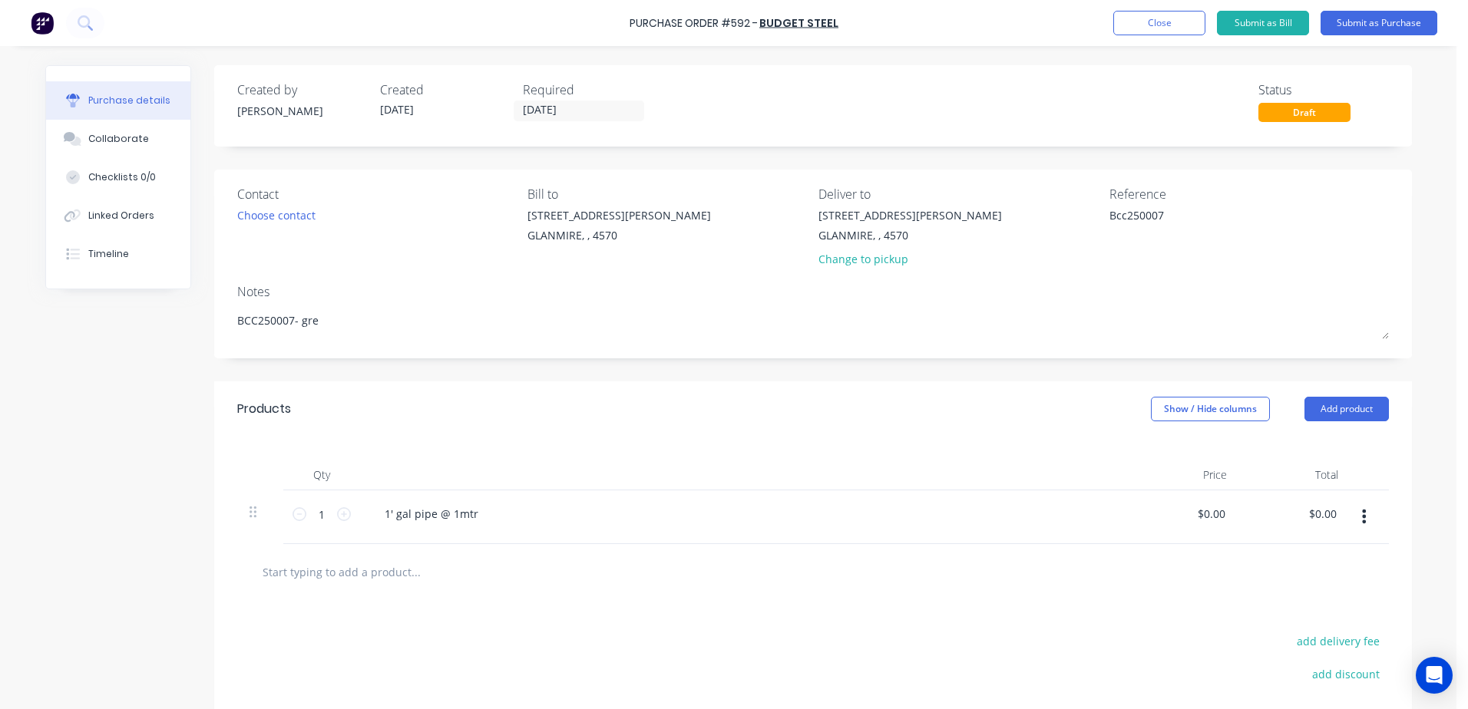
type textarea "x"
type textarea "BCC250007- greg"
type textarea "x"
type textarea "BCC250007- greg"
click at [1369, 22] on button "Submit as Purchase" at bounding box center [1378, 23] width 117 height 25
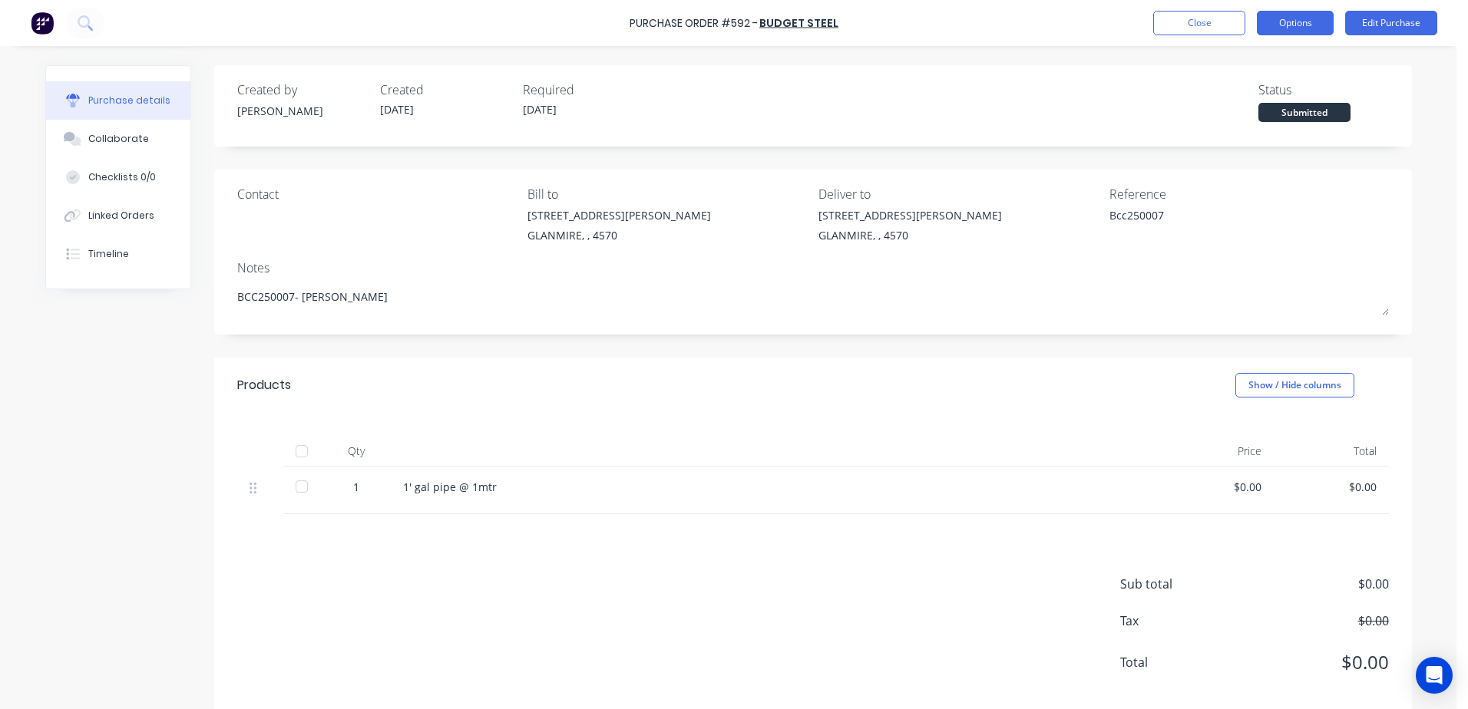
click at [1306, 20] on button "Options" at bounding box center [1294, 23] width 77 height 25
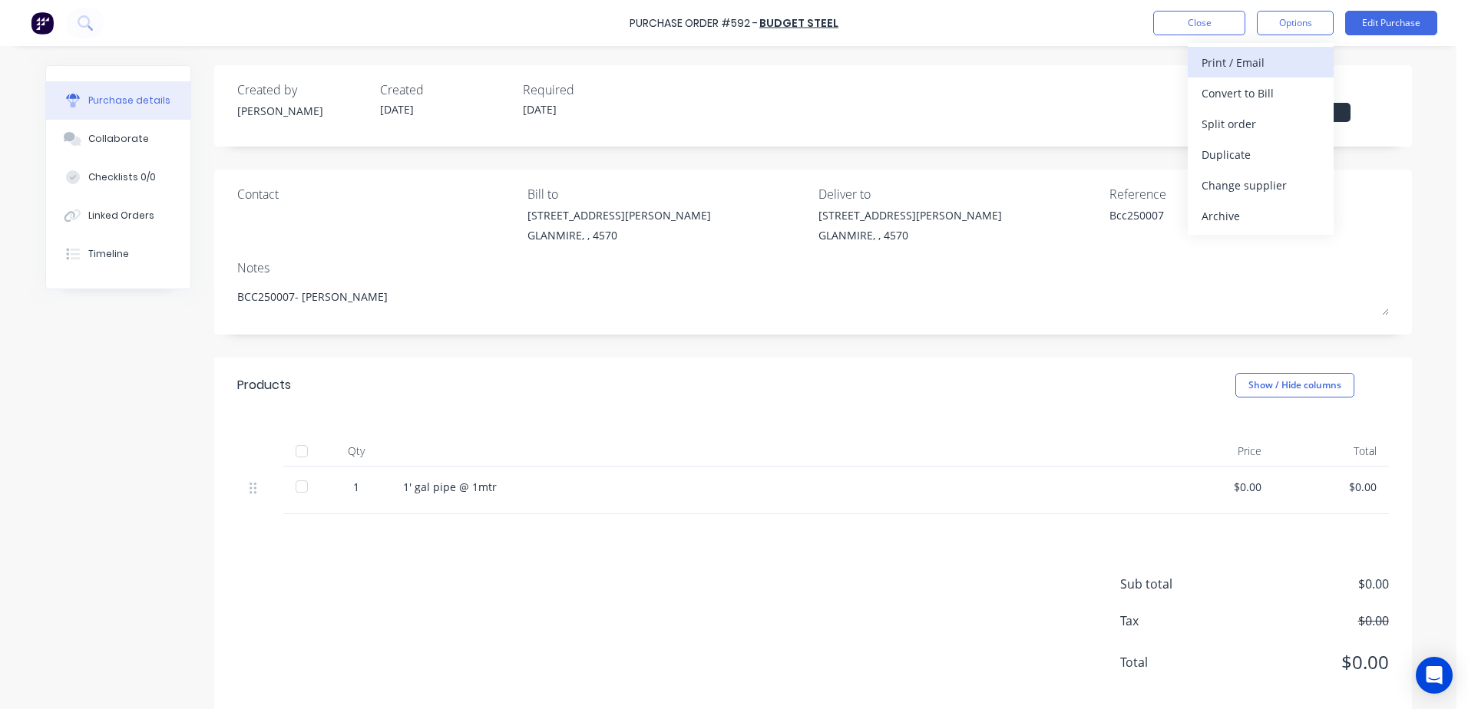
click at [1247, 61] on div "Print / Email" at bounding box center [1260, 62] width 118 height 22
click at [1256, 101] on div "With pricing" at bounding box center [1260, 93] width 118 height 22
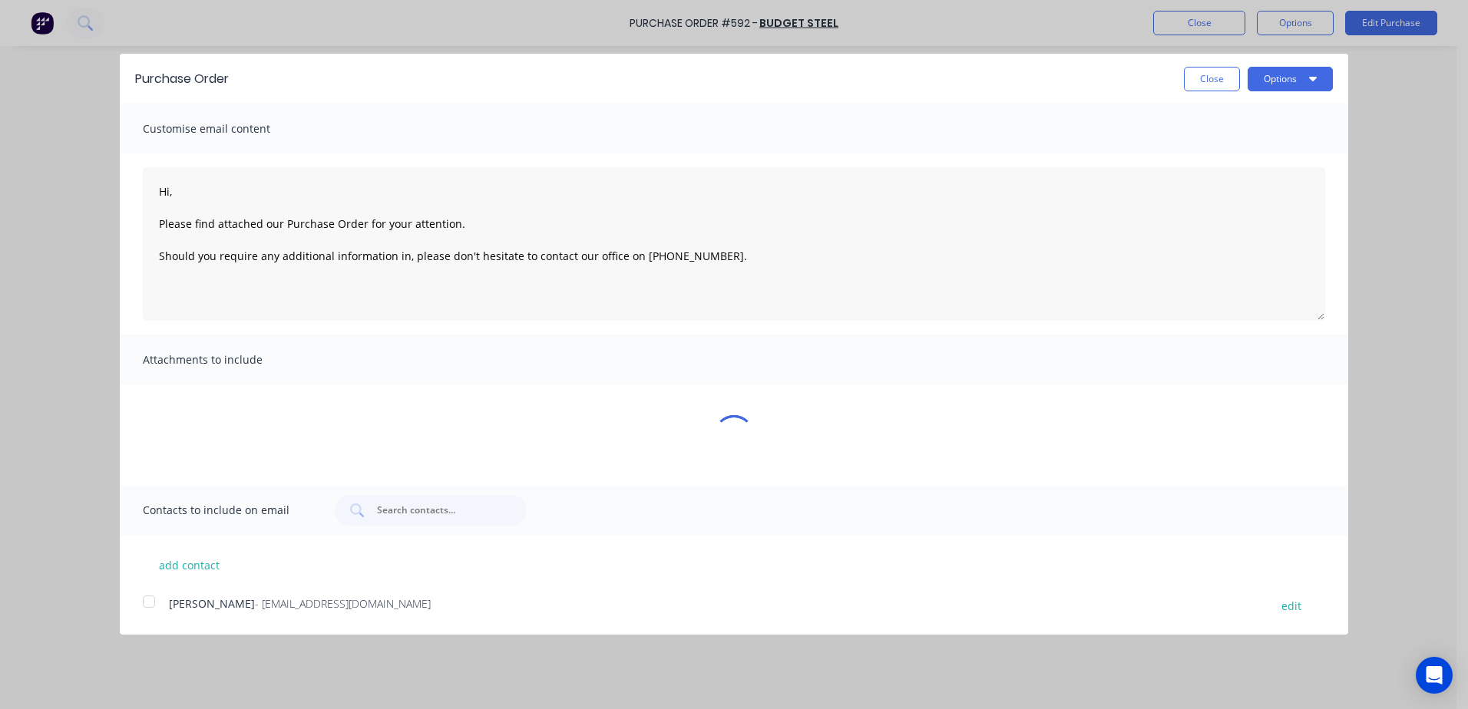
type textarea "x"
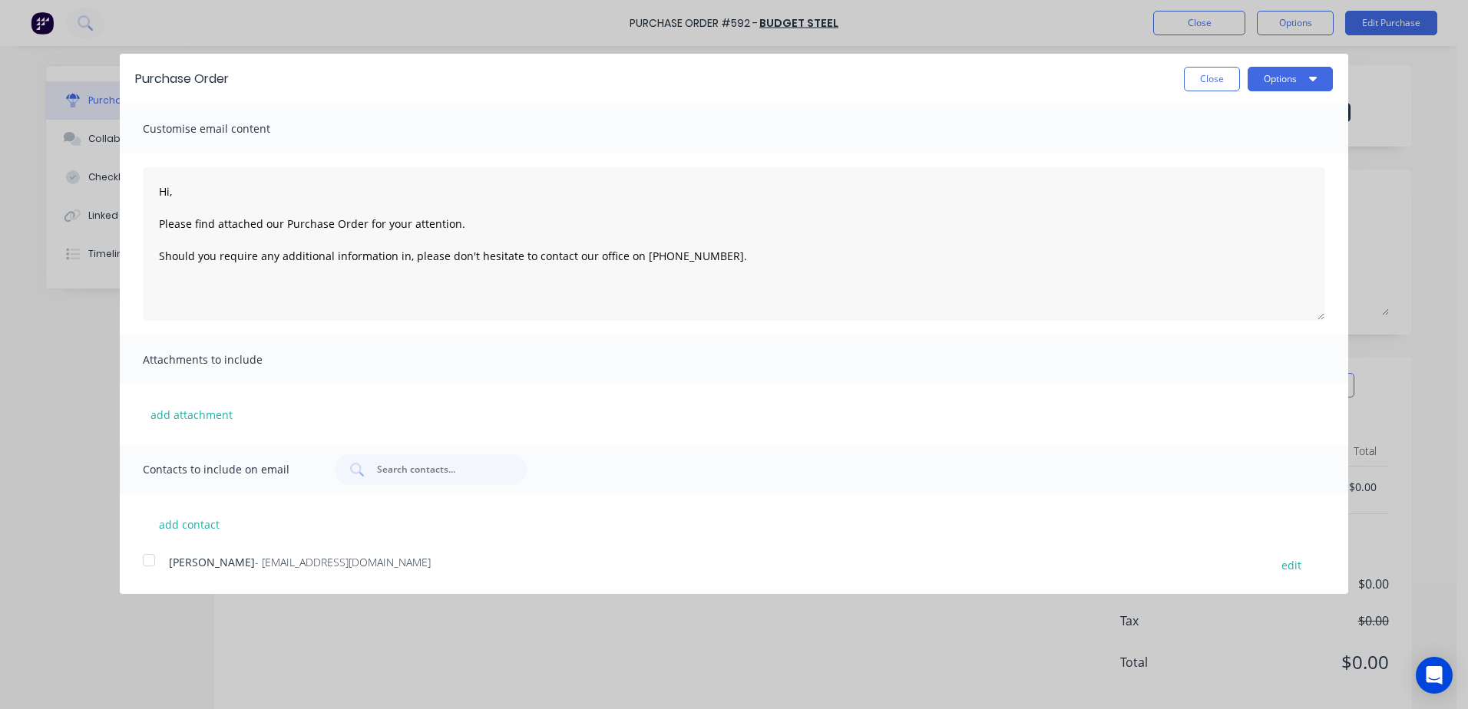
click at [166, 560] on div "neil mckean - purchasing@vvaengineering.com edit" at bounding box center [745, 564] width 1205 height 21
type textarea "Hi, Please find attached our Purchase Order for your attention. Should you requ…"
click at [1305, 85] on button "Options" at bounding box center [1289, 79] width 85 height 25
click at [1250, 150] on div "Email" at bounding box center [1259, 148] width 118 height 22
type textarea "x"
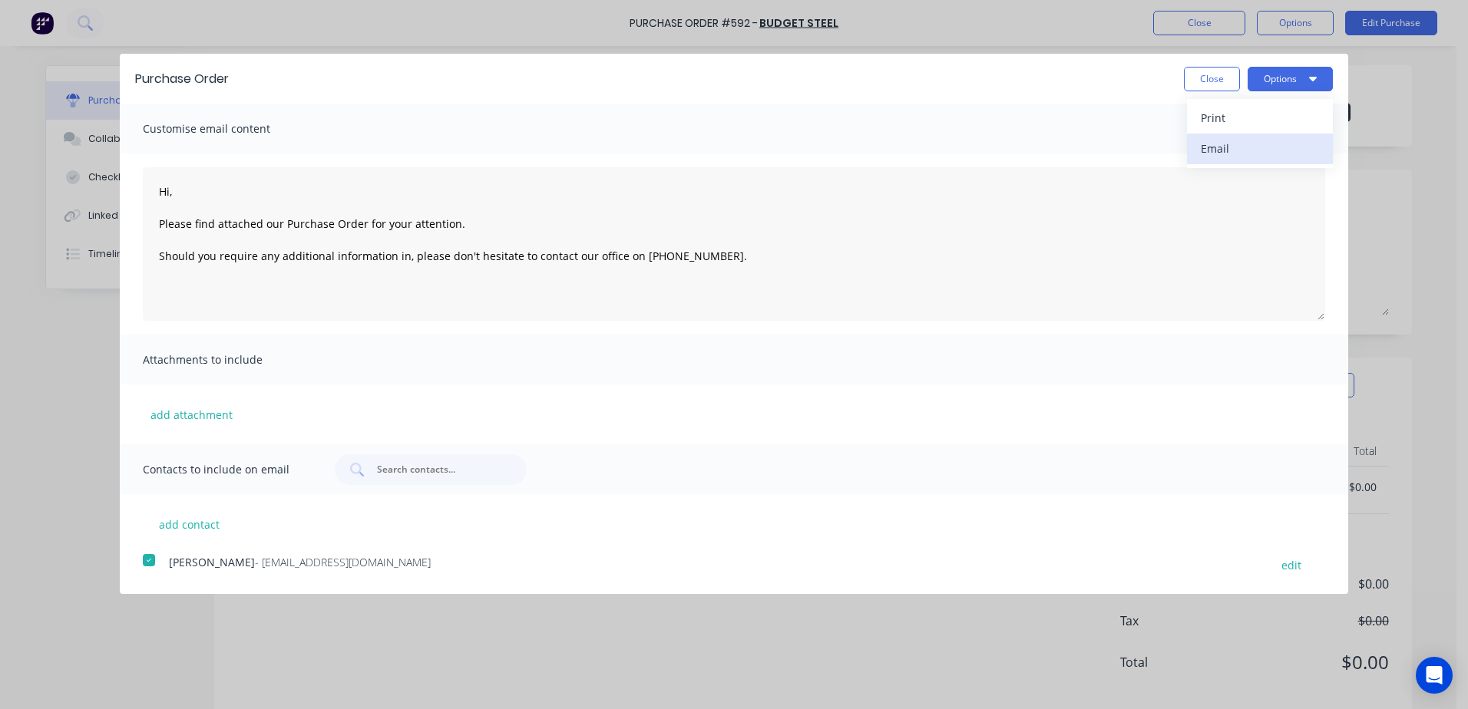
type textarea "Hi, Please find attached our Purchase Order for your attention. Should you requ…"
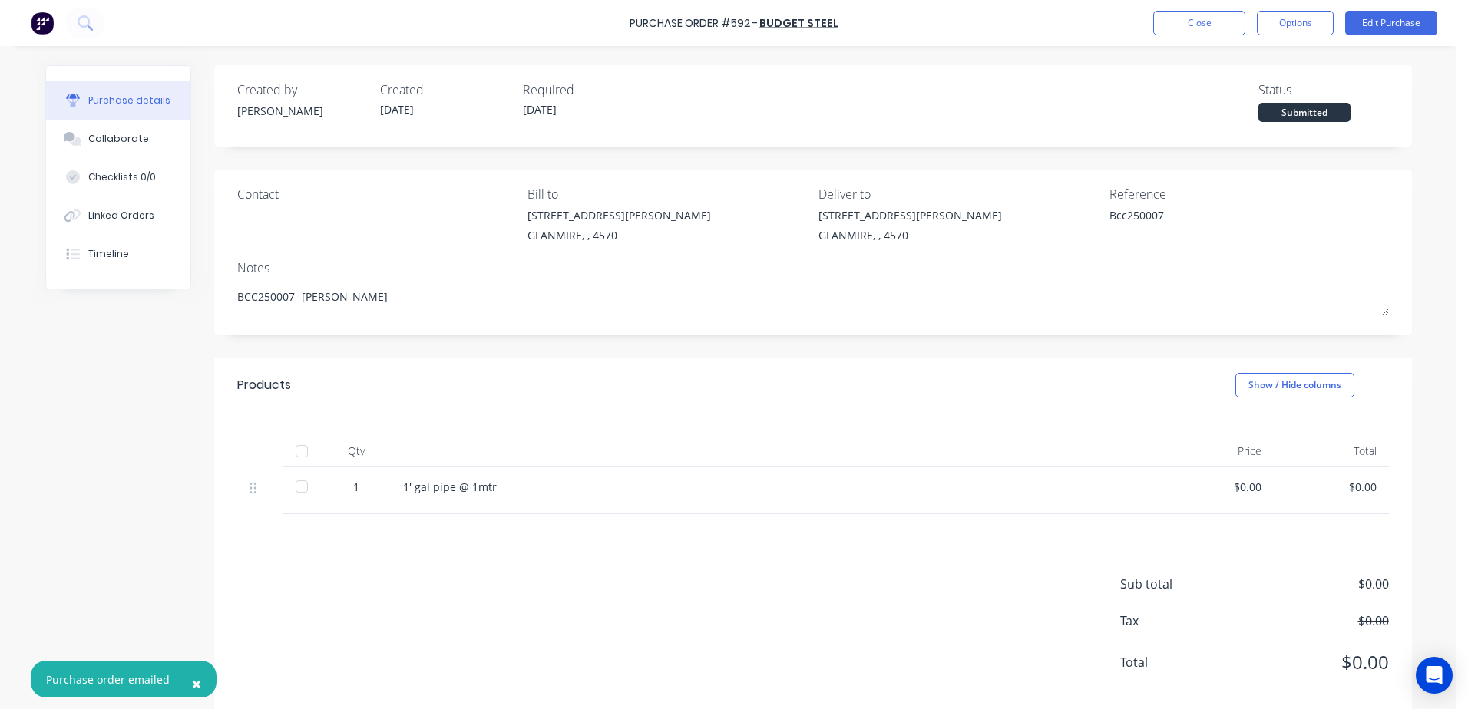
type textarea "x"
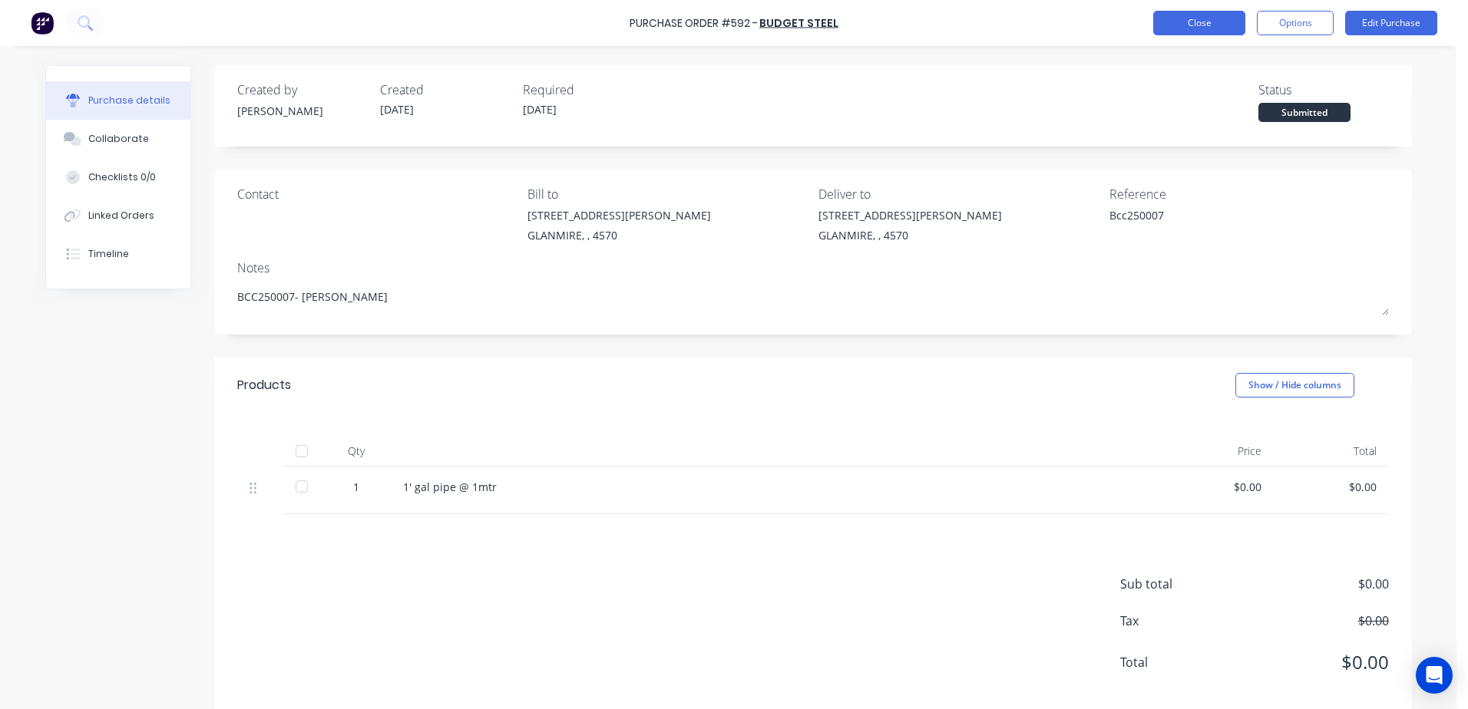
click at [1182, 24] on button "Close" at bounding box center [1199, 23] width 92 height 25
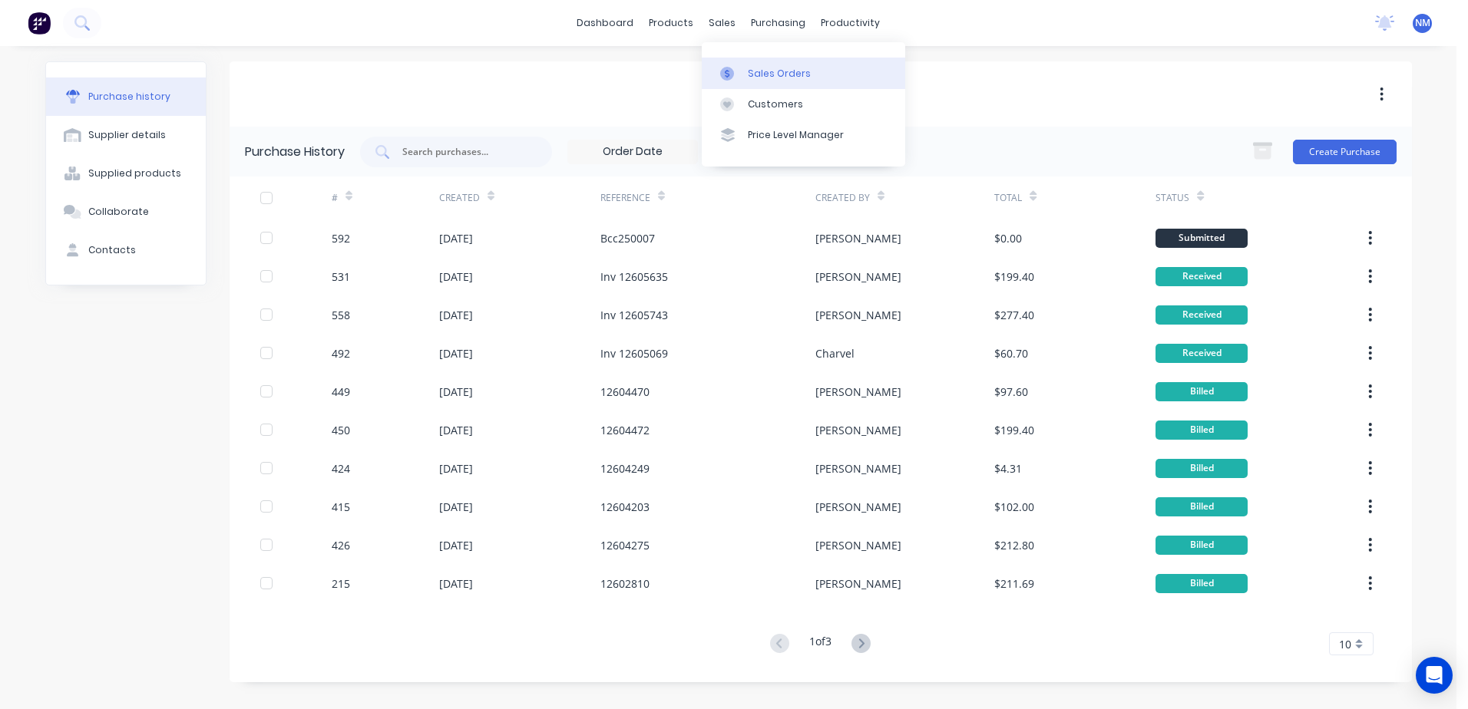
click at [771, 79] on div "Sales Orders" at bounding box center [779, 74] width 63 height 14
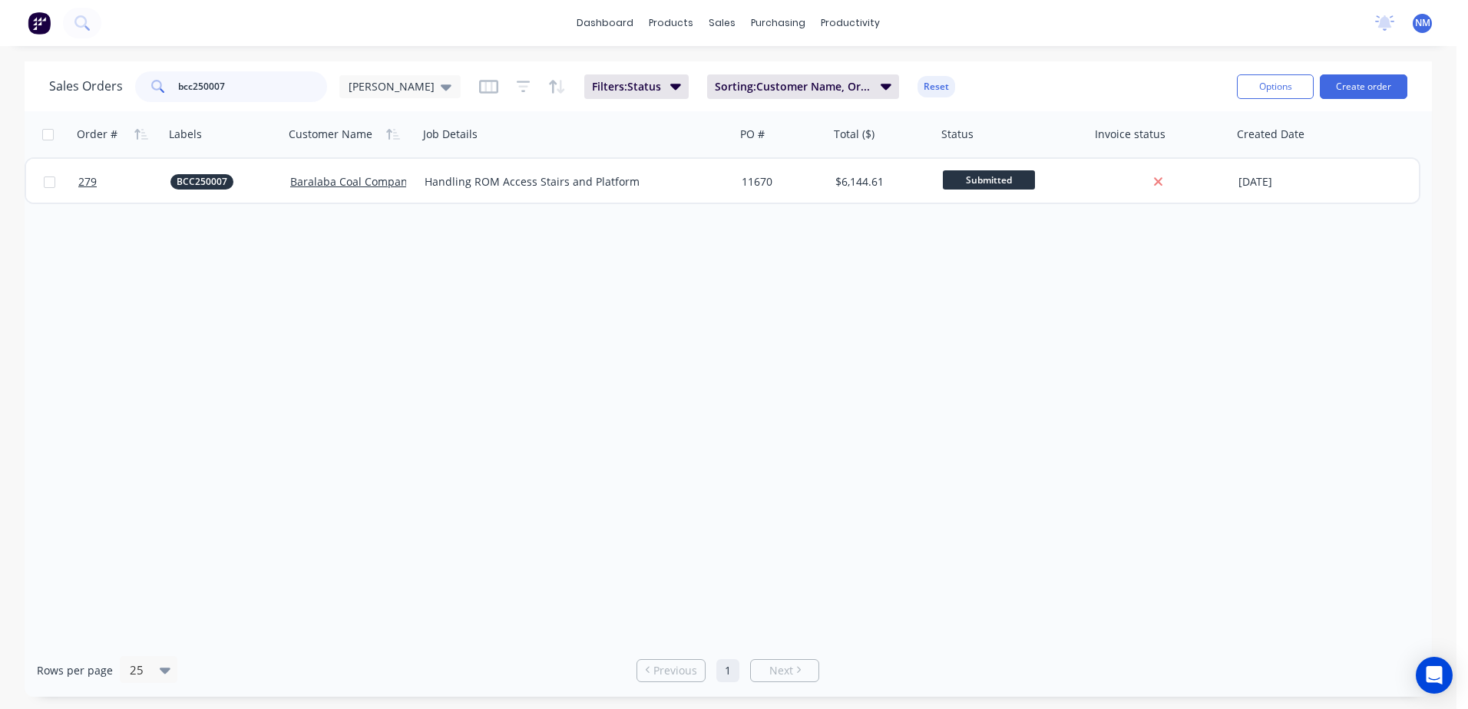
click at [258, 85] on input "bcc250007" at bounding box center [253, 86] width 150 height 31
type input "b"
type input "270"
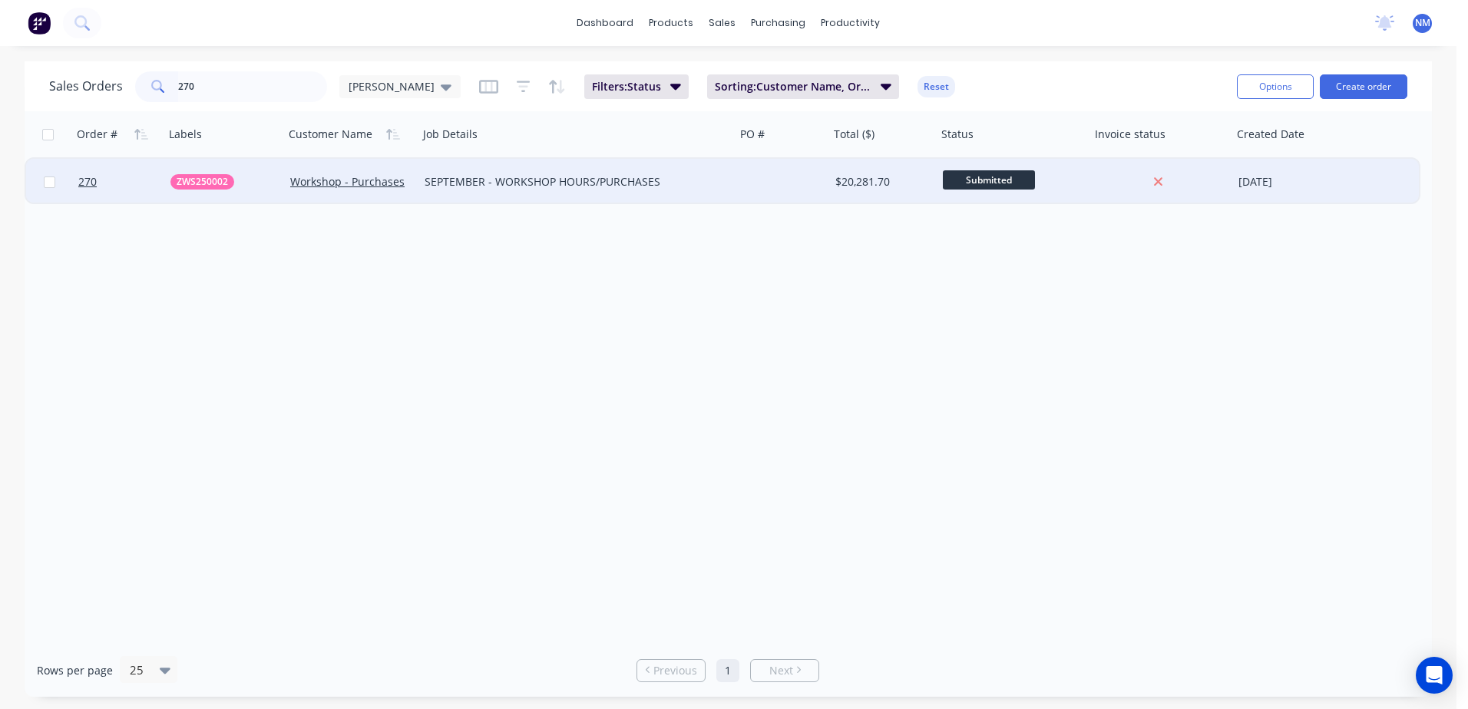
click at [784, 172] on div at bounding box center [782, 182] width 94 height 46
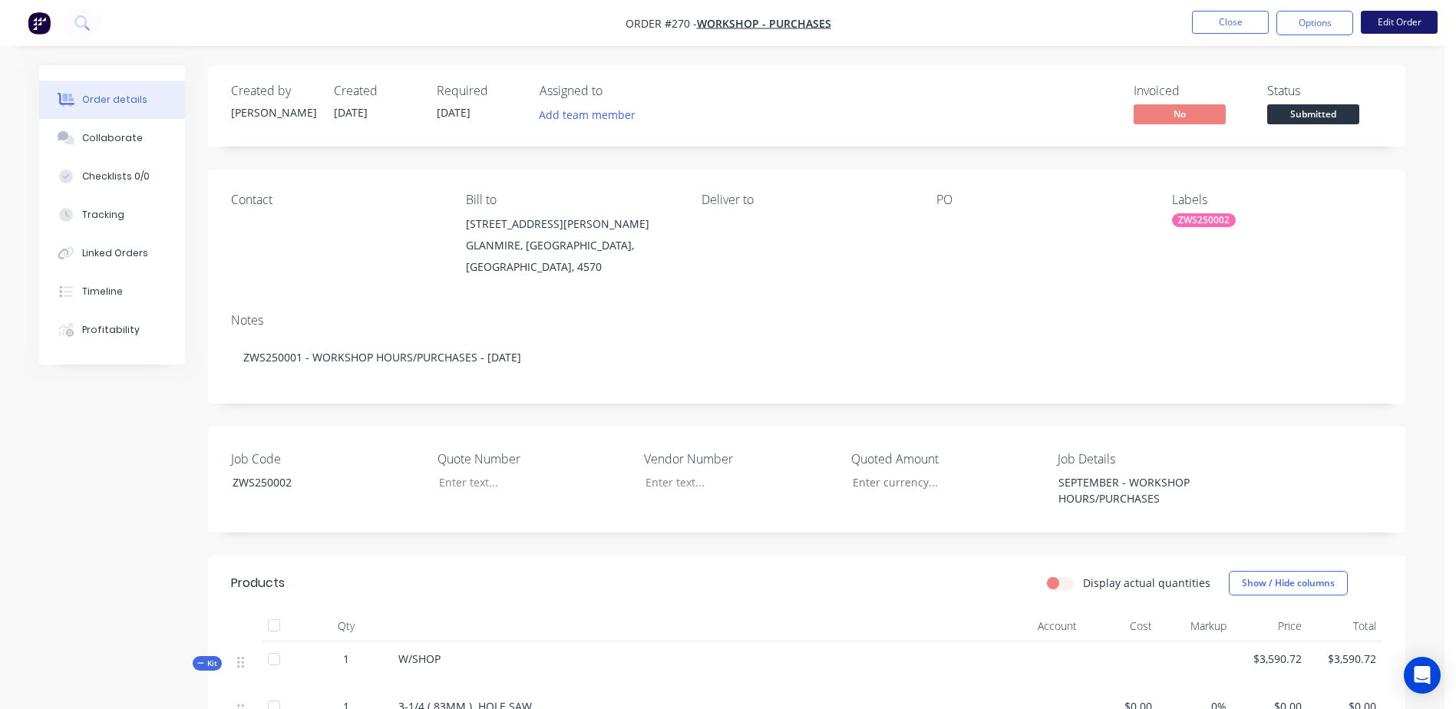
click at [1400, 27] on button "Edit Order" at bounding box center [1399, 22] width 77 height 23
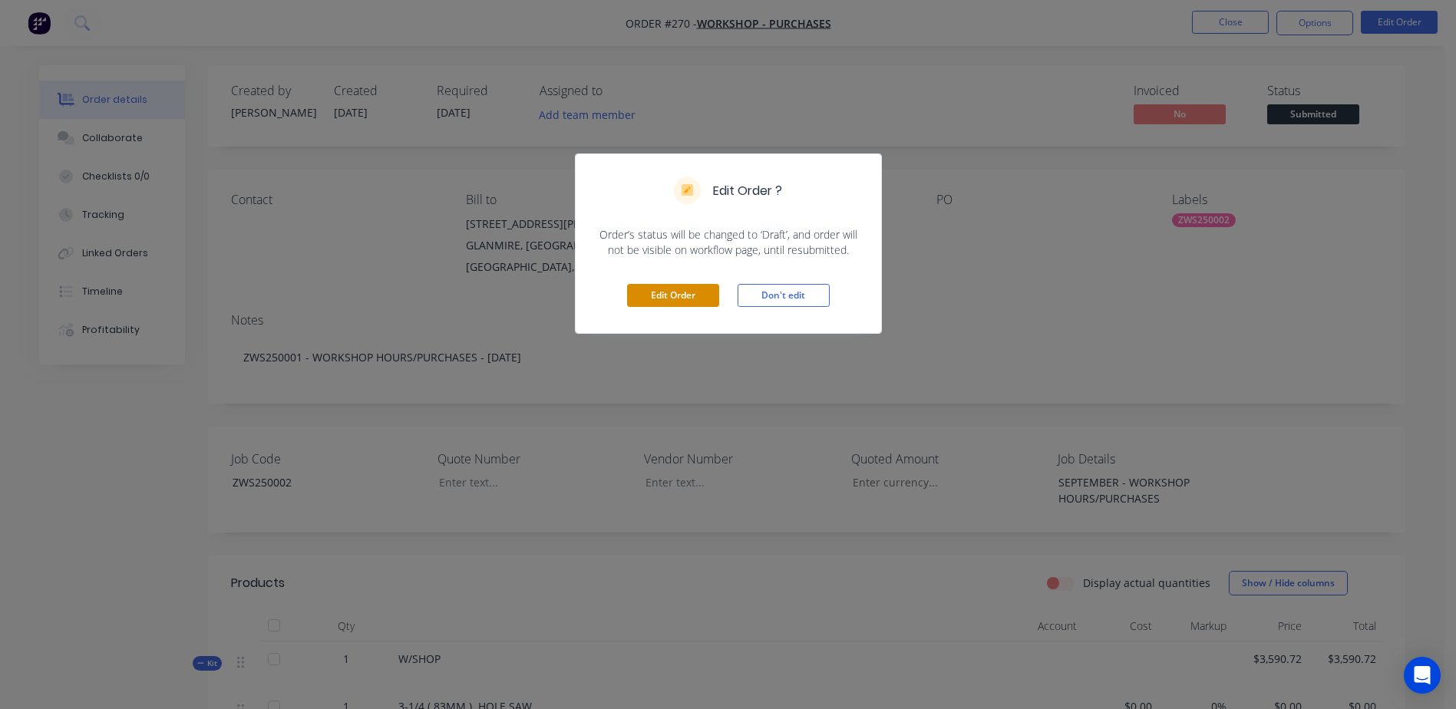
click at [681, 295] on button "Edit Order" at bounding box center [673, 295] width 92 height 23
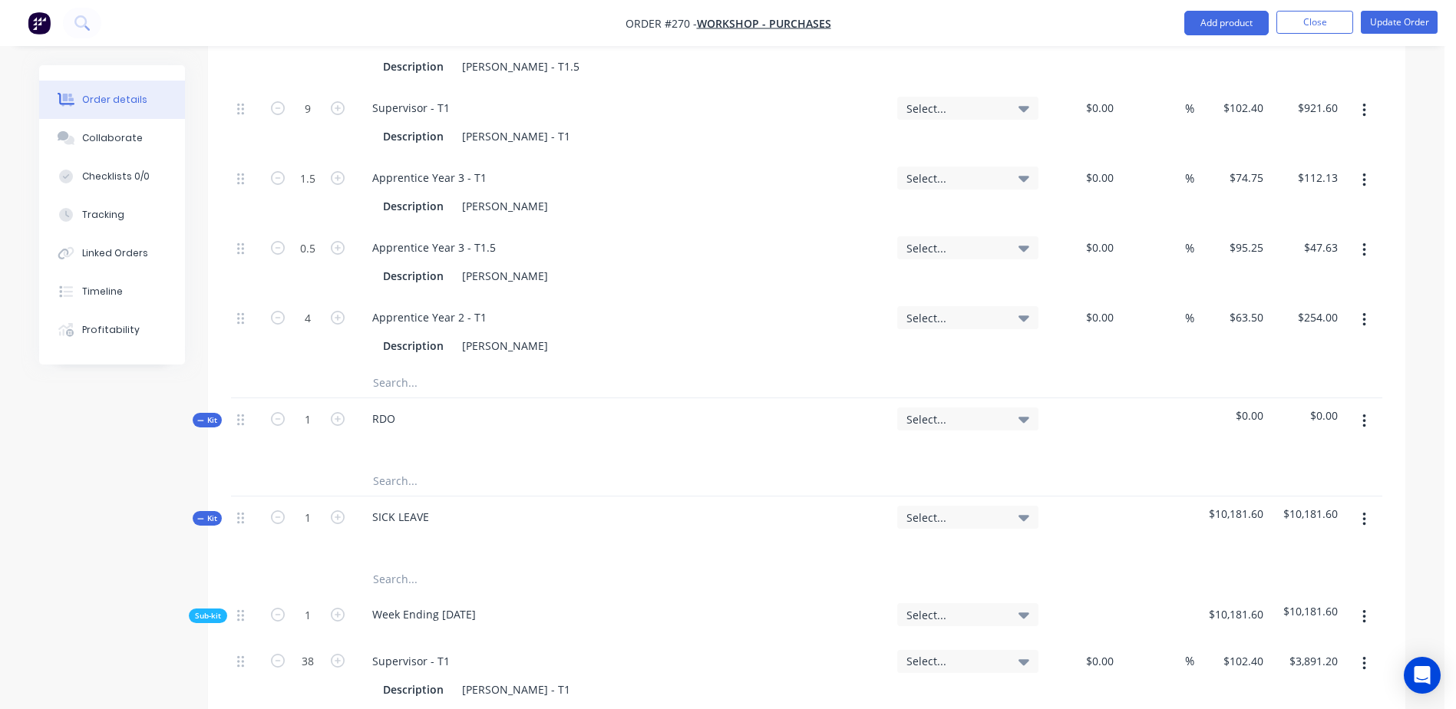
scroll to position [1919, 0]
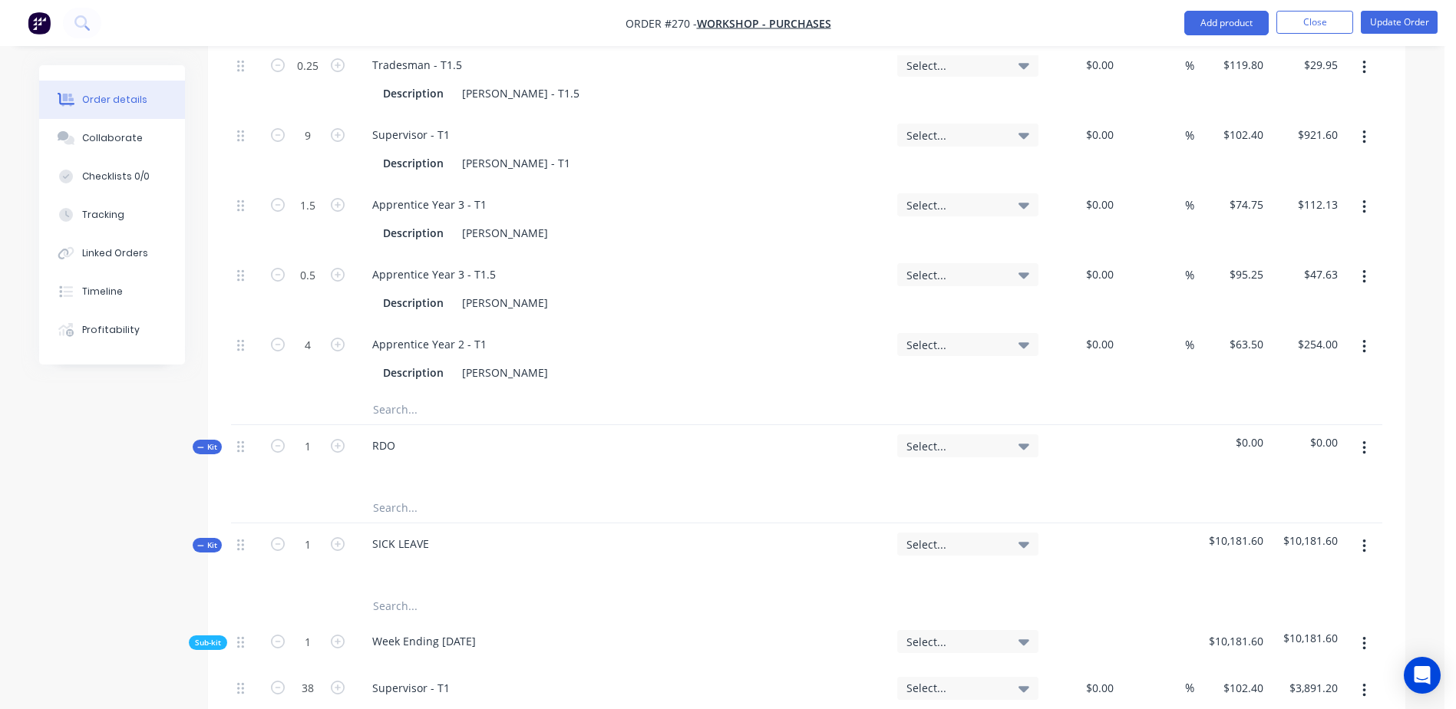
click at [402, 394] on input "text" at bounding box center [525, 409] width 307 height 31
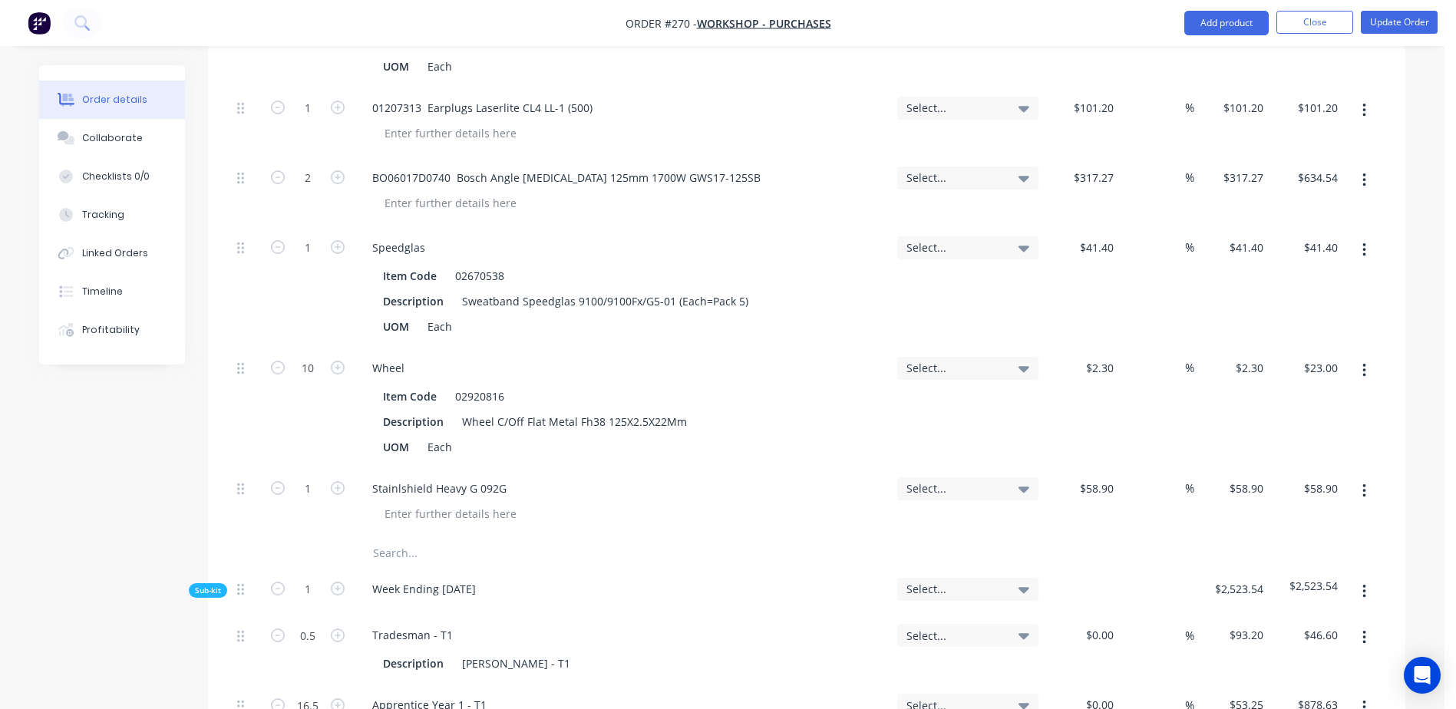
scroll to position [1151, 0]
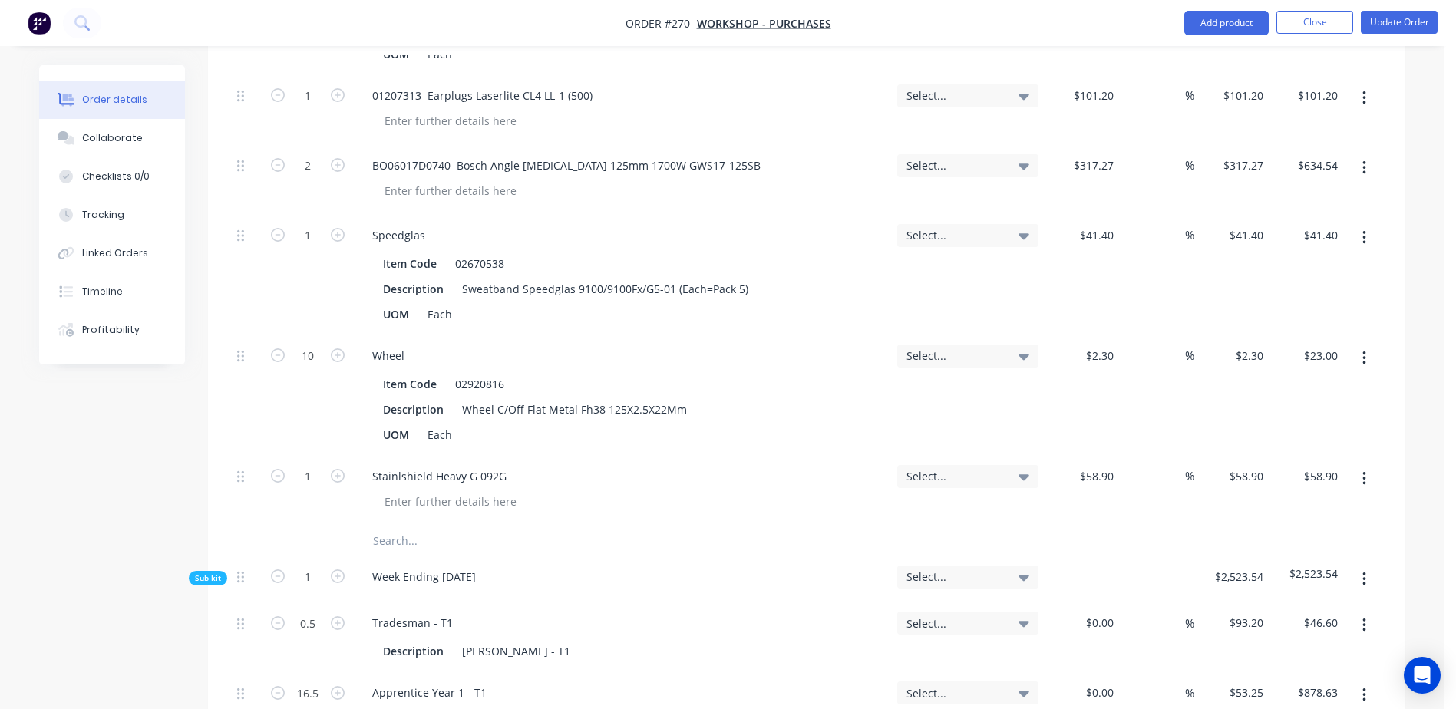
click at [411, 526] on input "text" at bounding box center [525, 541] width 307 height 31
click at [1311, 31] on button "Close" at bounding box center [1314, 22] width 77 height 23
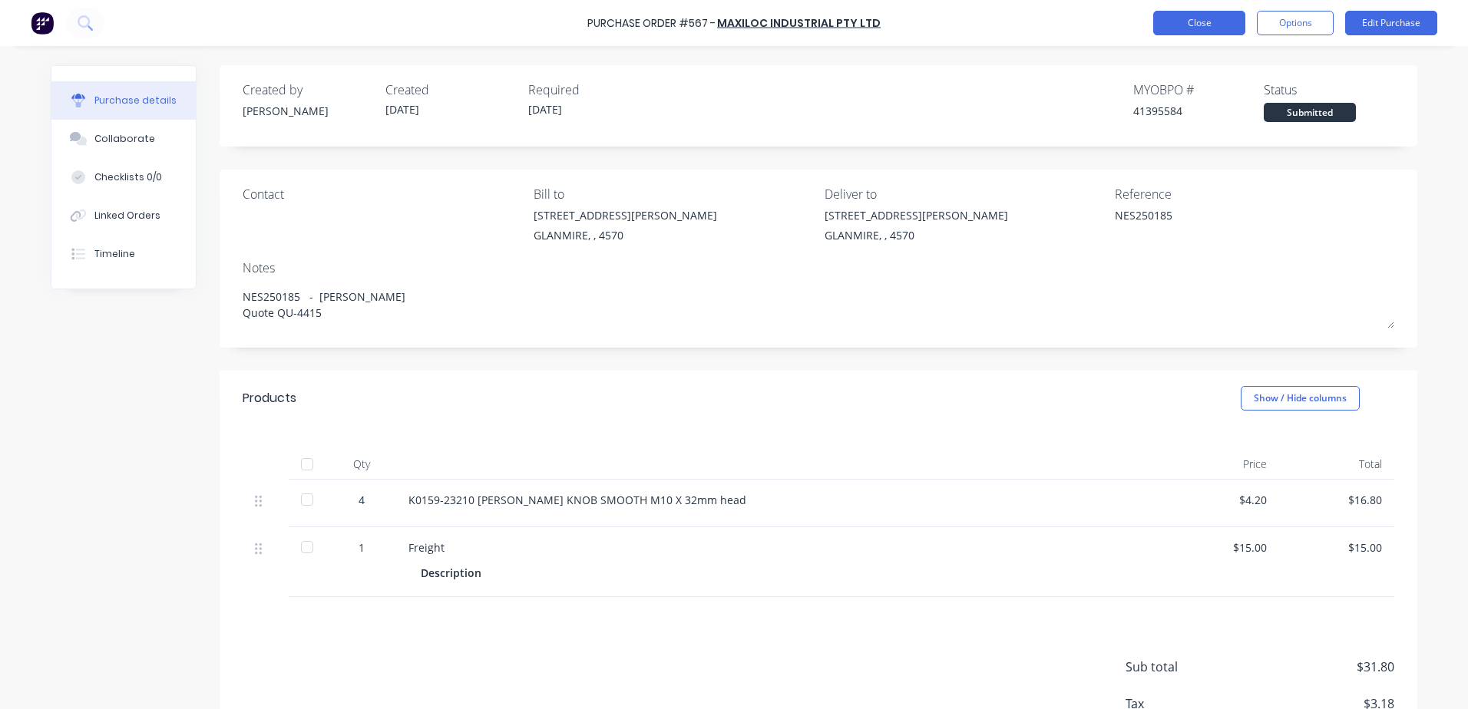
click at [1197, 25] on button "Close" at bounding box center [1199, 23] width 92 height 25
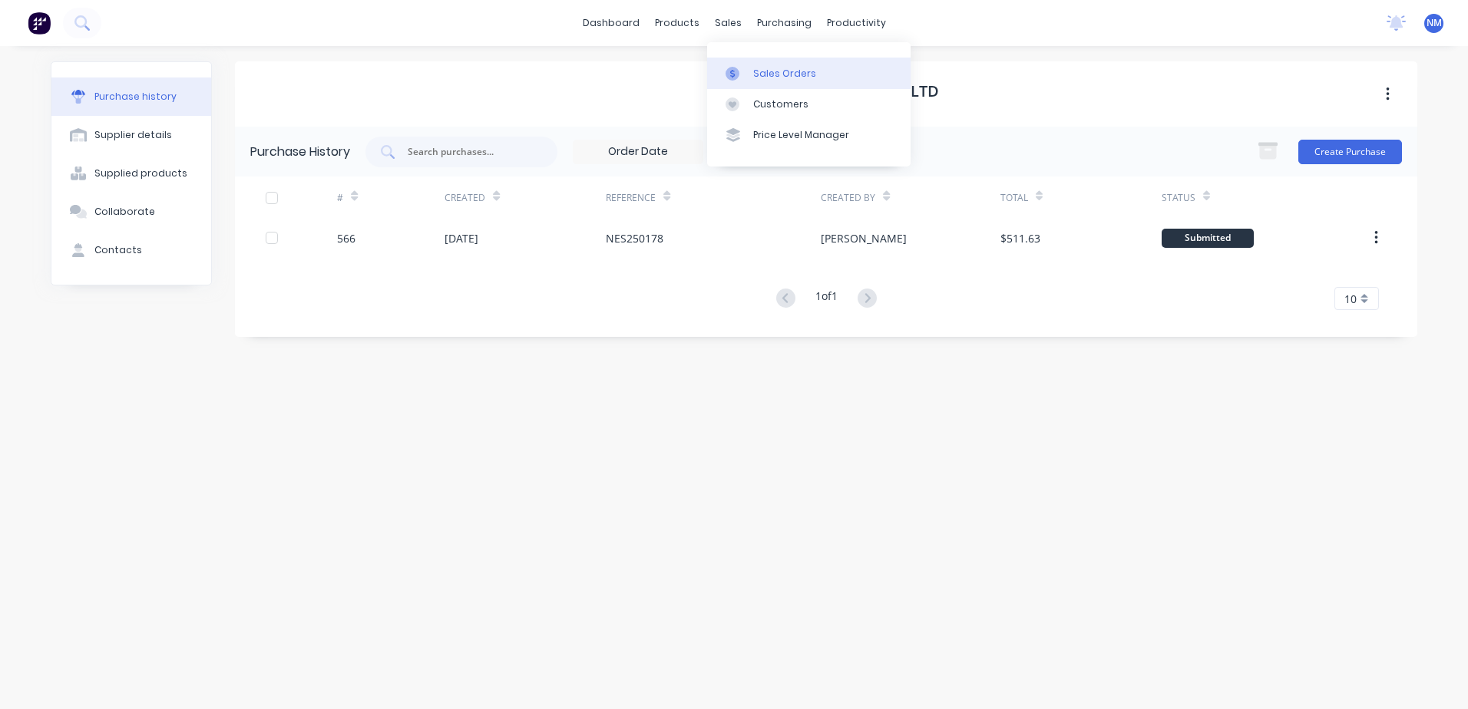
click at [778, 81] on link "Sales Orders" at bounding box center [808, 73] width 203 height 31
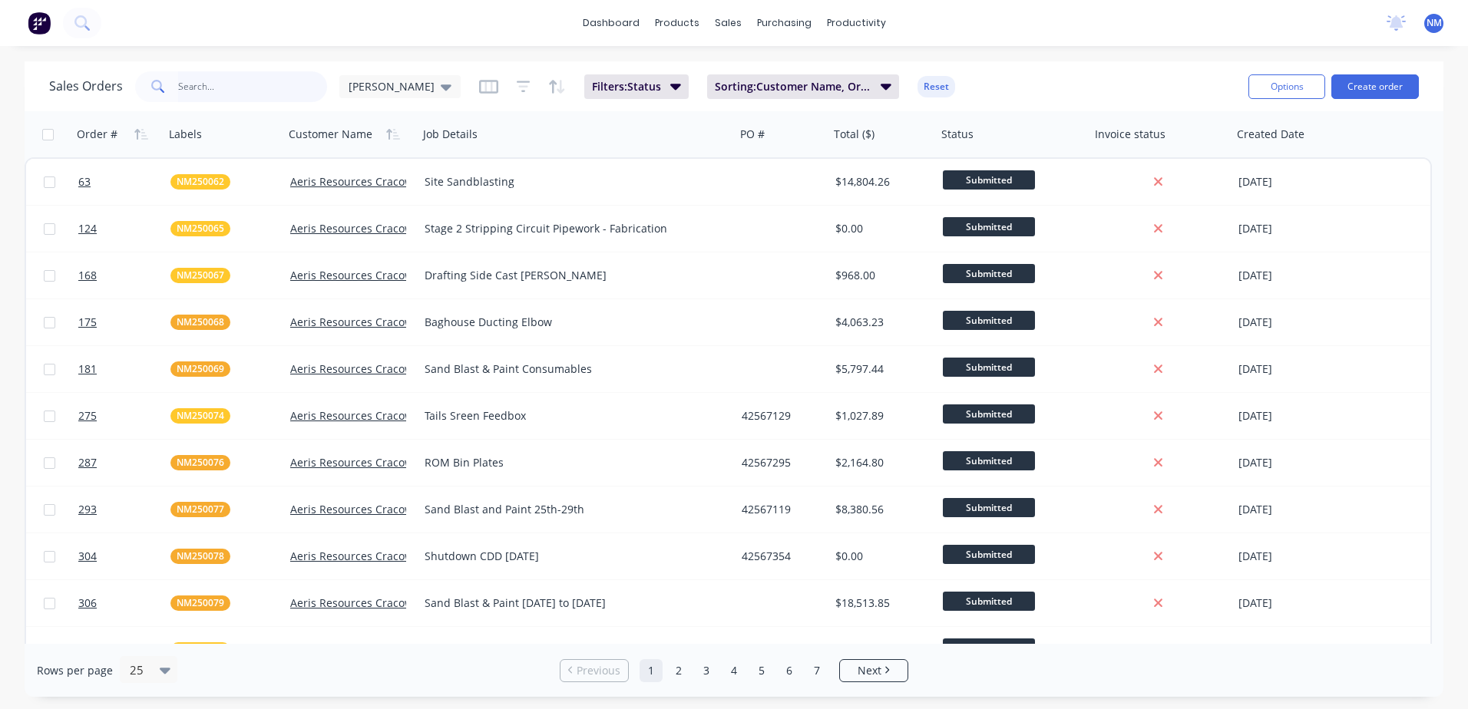
click at [239, 88] on input "text" at bounding box center [253, 86] width 150 height 31
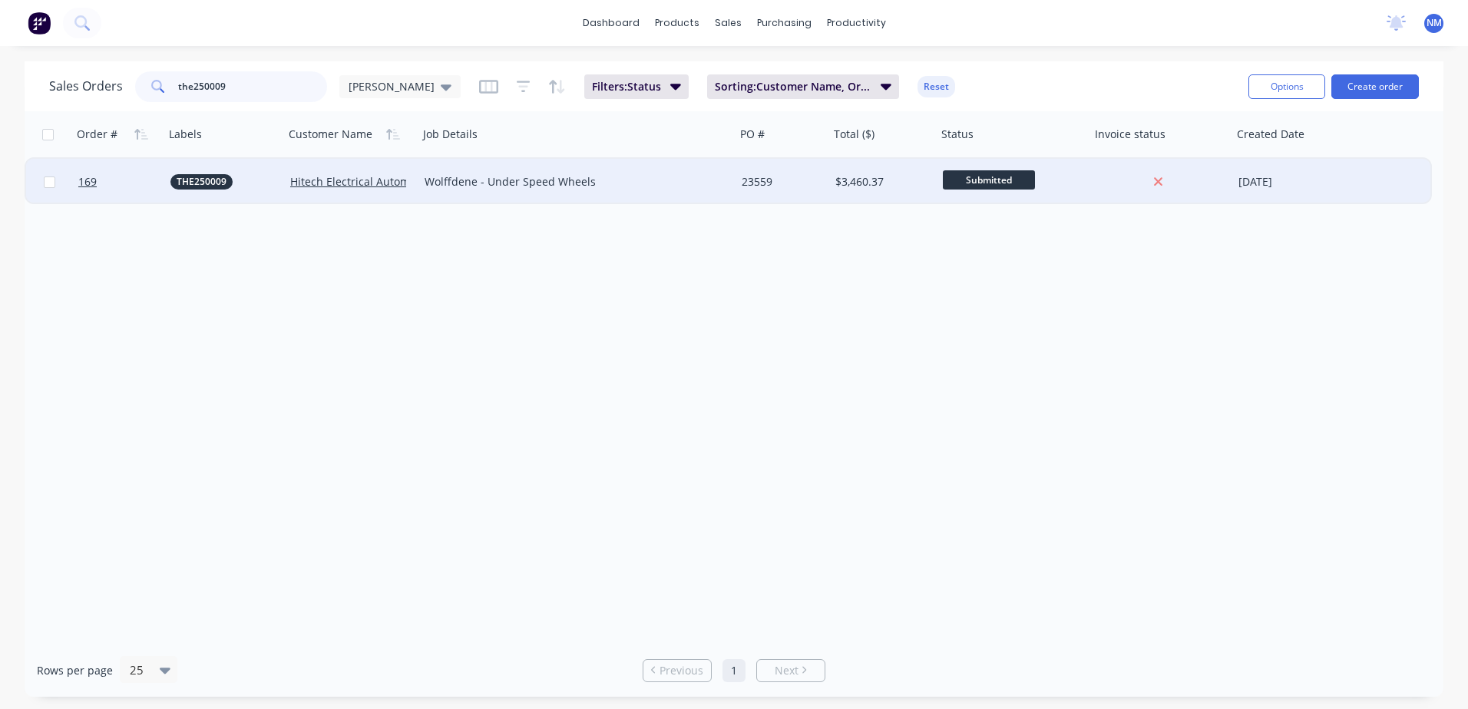
type input "the250009"
click at [680, 180] on div "Wolffdene - Under Speed Wheels" at bounding box center [568, 181] width 289 height 15
click at [800, 180] on div "23559" at bounding box center [780, 181] width 78 height 15
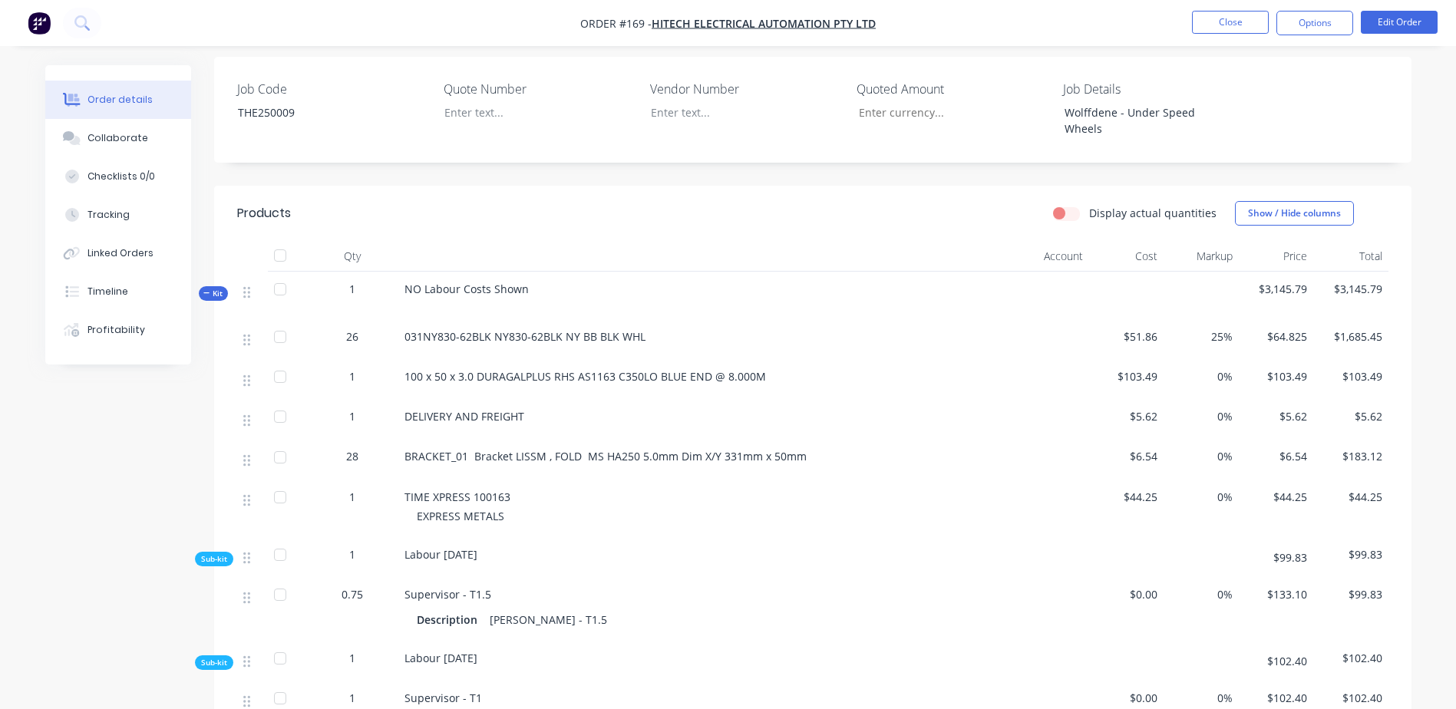
scroll to position [384, 0]
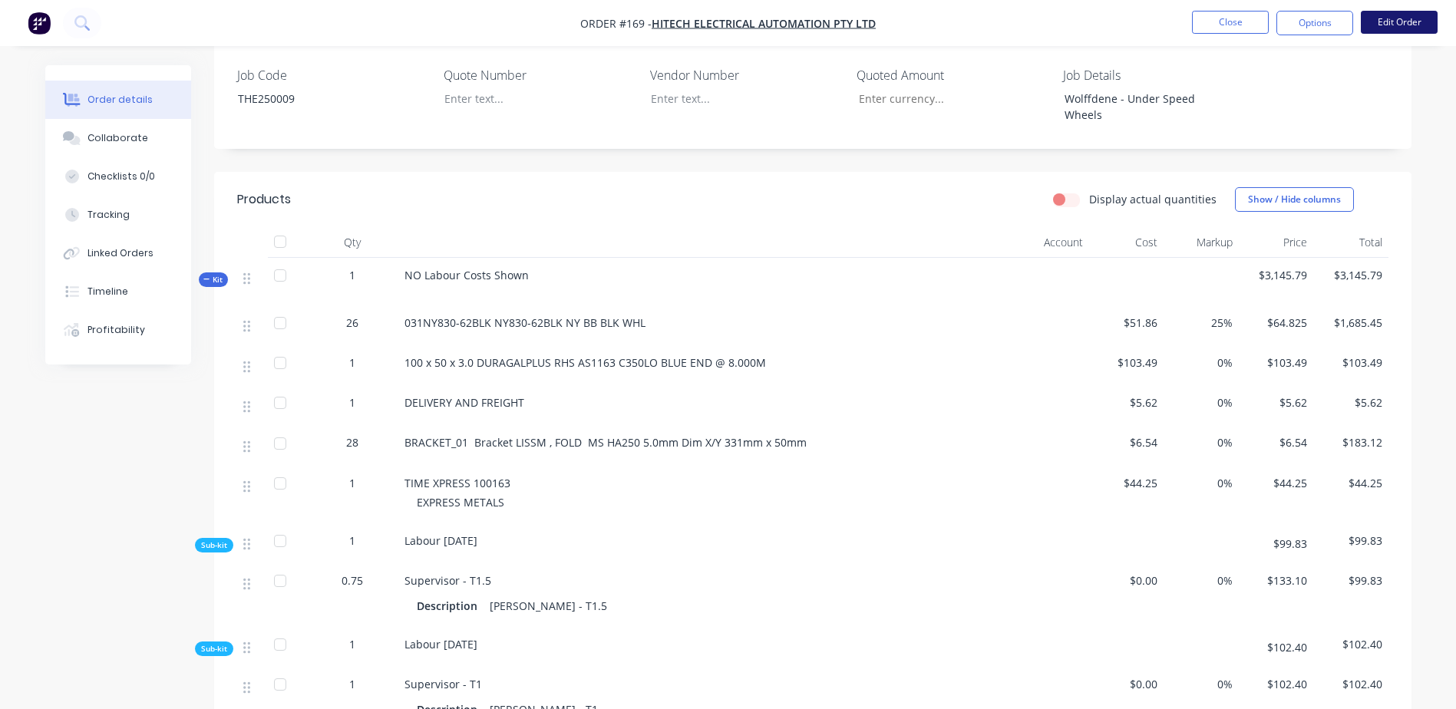
click at [1379, 29] on button "Edit Order" at bounding box center [1399, 22] width 77 height 23
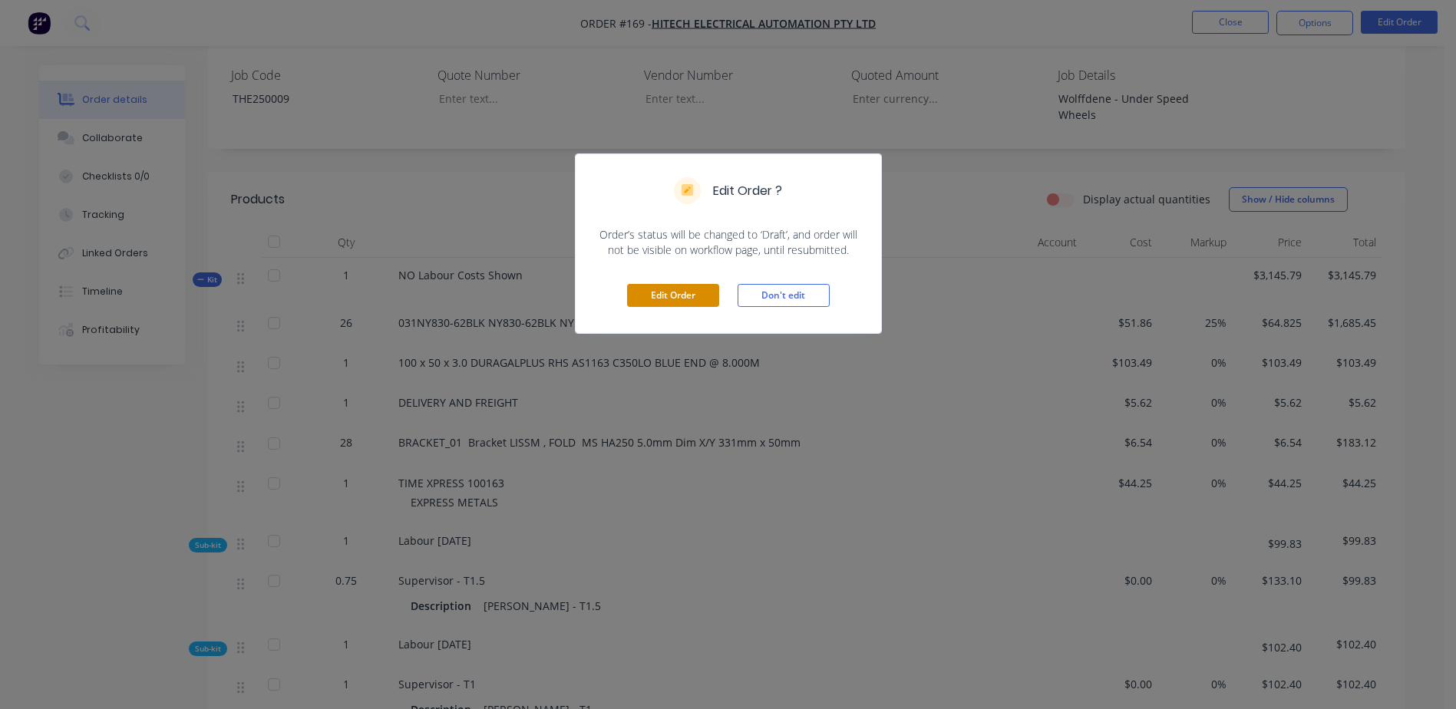
click at [665, 285] on button "Edit Order" at bounding box center [673, 295] width 92 height 23
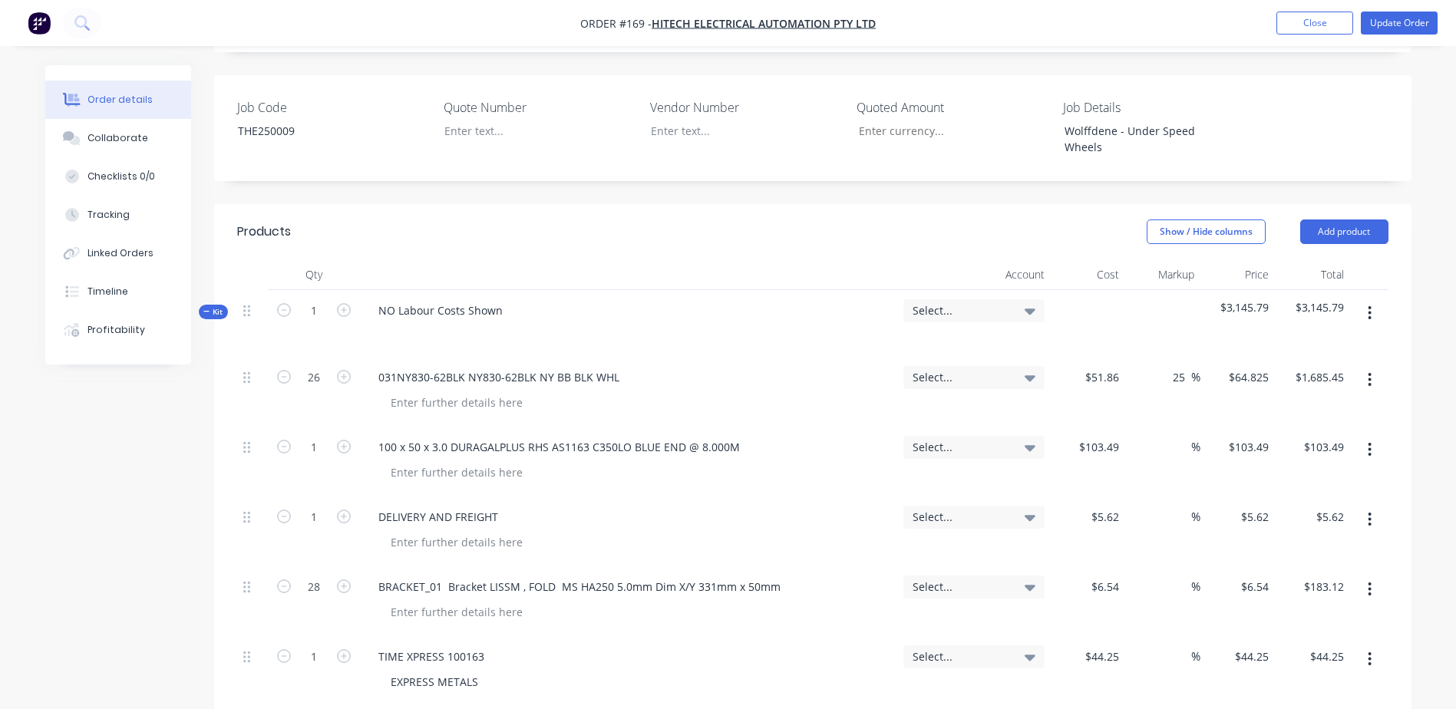
scroll to position [614, 0]
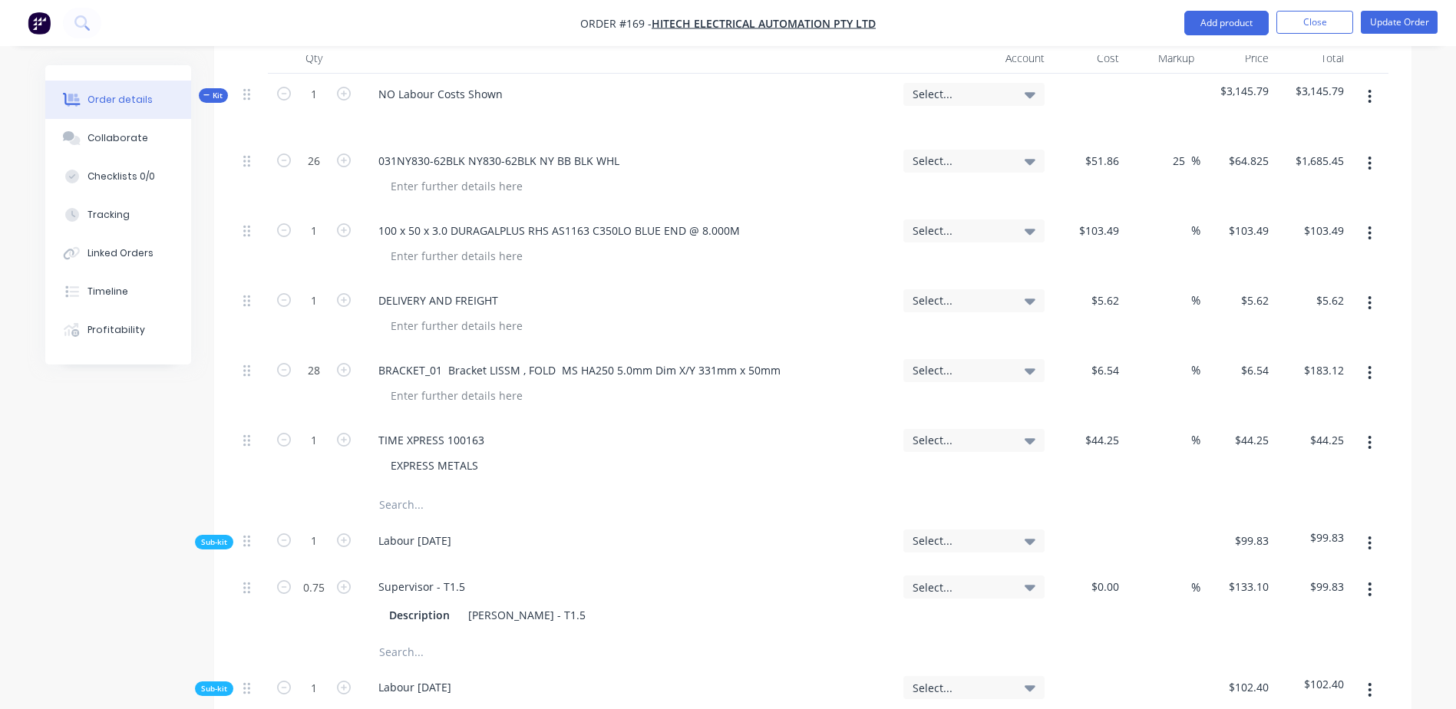
click at [408, 490] on input "text" at bounding box center [531, 505] width 307 height 31
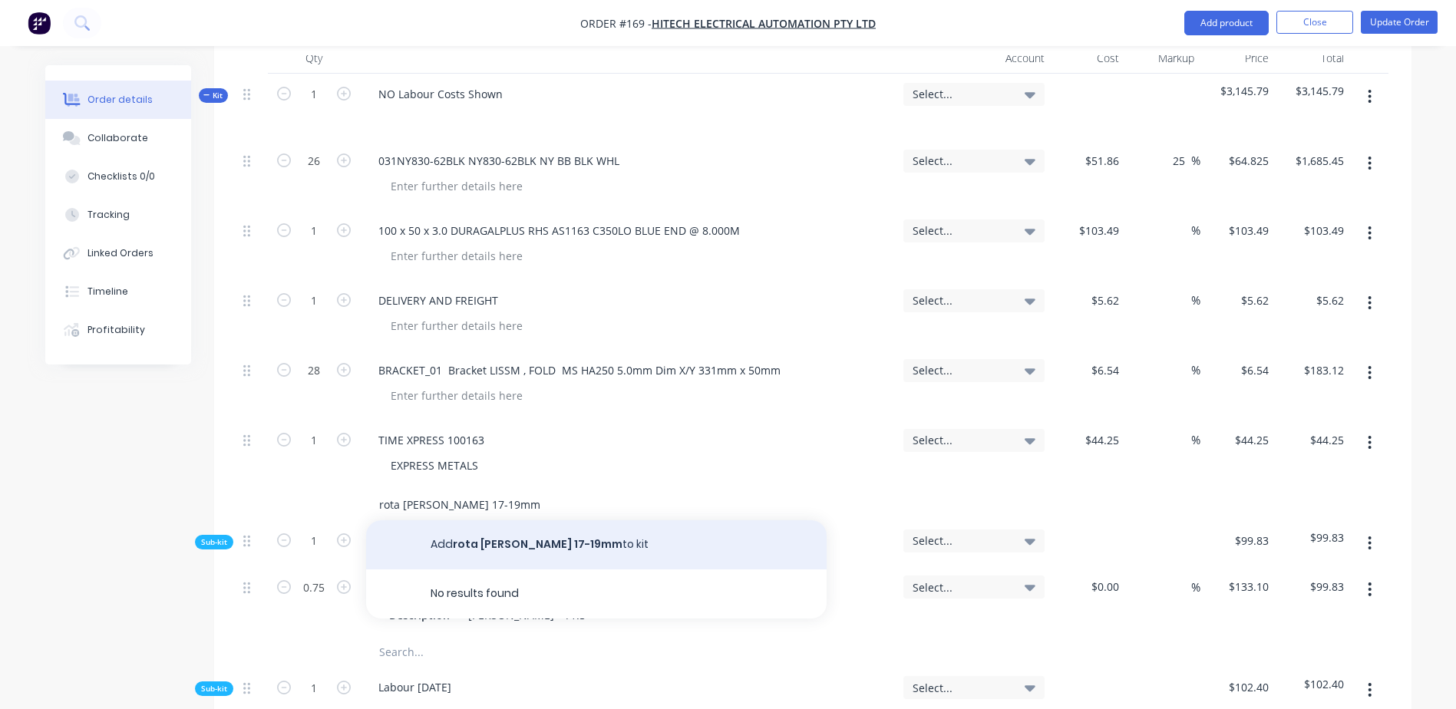
type input "rota [PERSON_NAME] 17-19mm"
click at [477, 520] on button "Add rota [PERSON_NAME] 17-19mm to kit" at bounding box center [596, 544] width 461 height 49
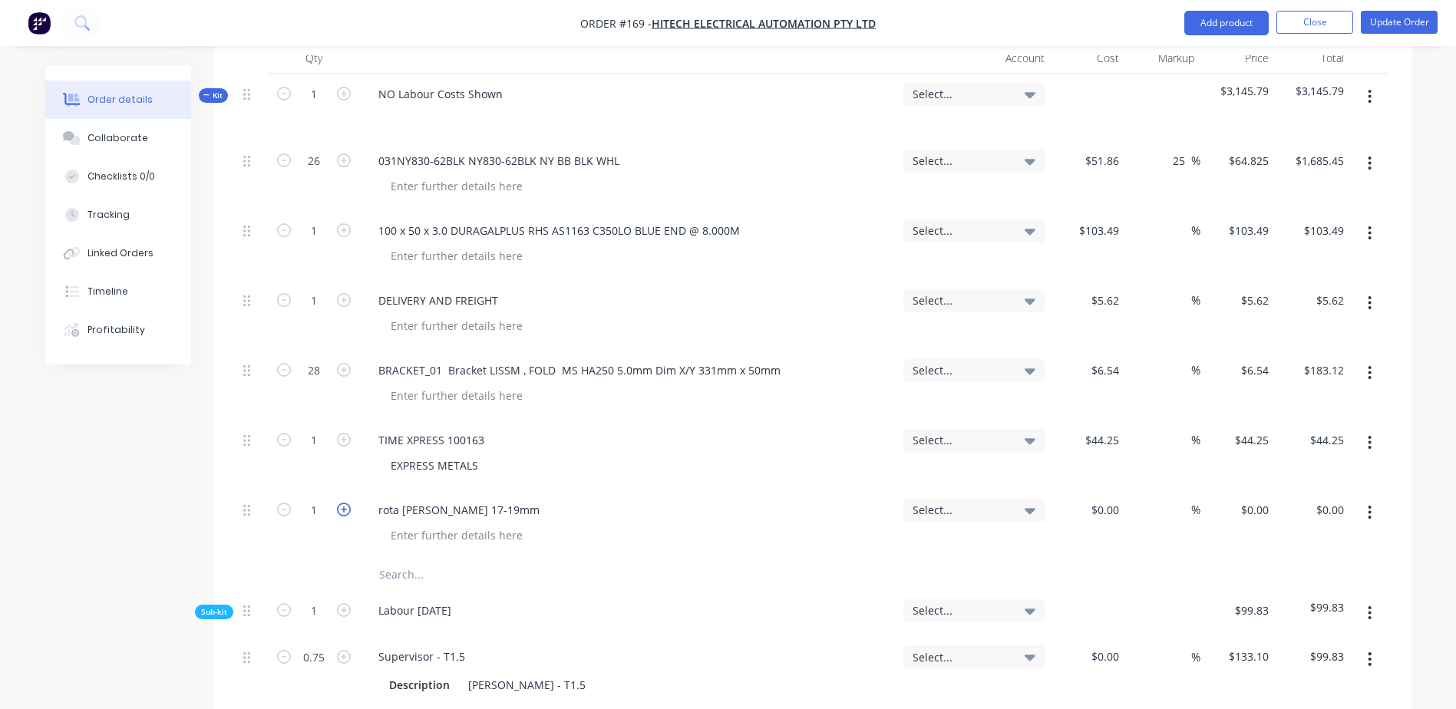
click at [342, 503] on icon "button" at bounding box center [344, 510] width 14 height 14
type input "2"
click at [1385, 20] on button "Update Order" at bounding box center [1399, 22] width 77 height 23
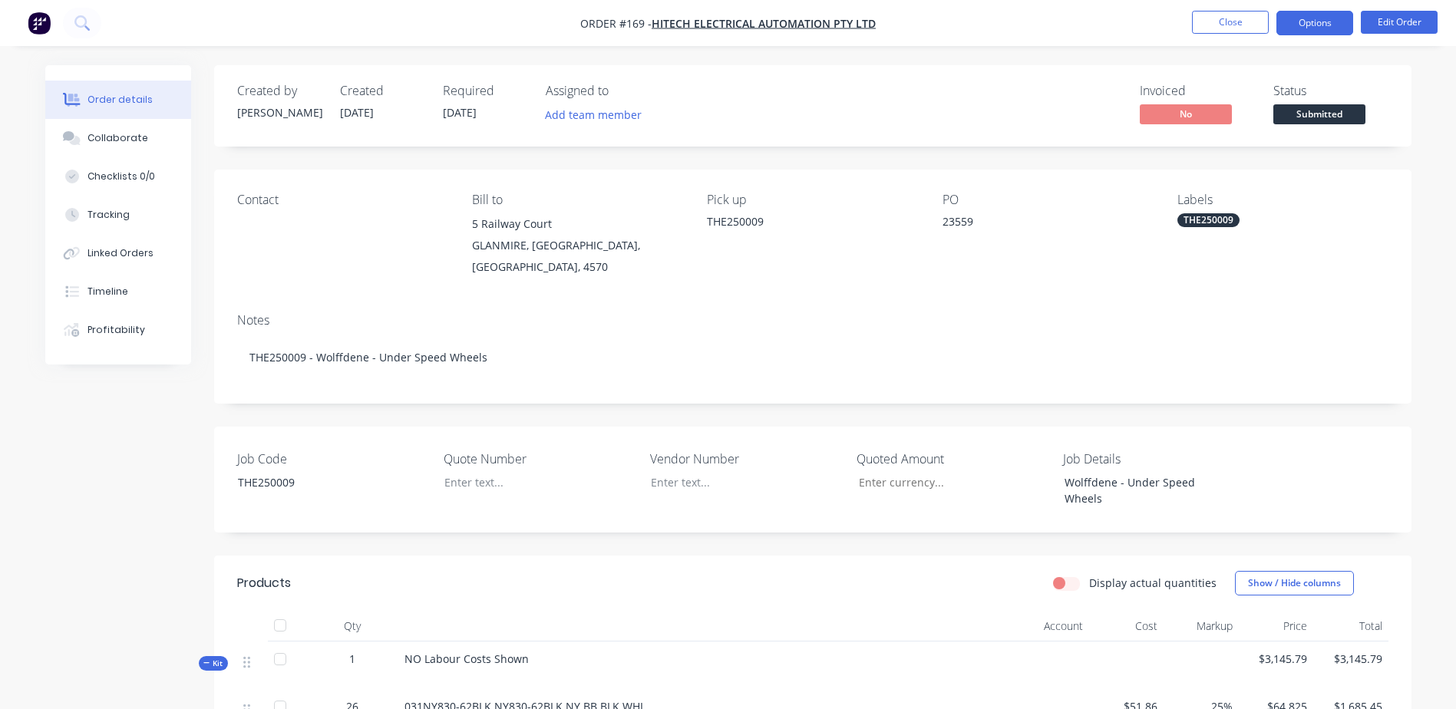
click at [1332, 14] on button "Options" at bounding box center [1314, 23] width 77 height 25
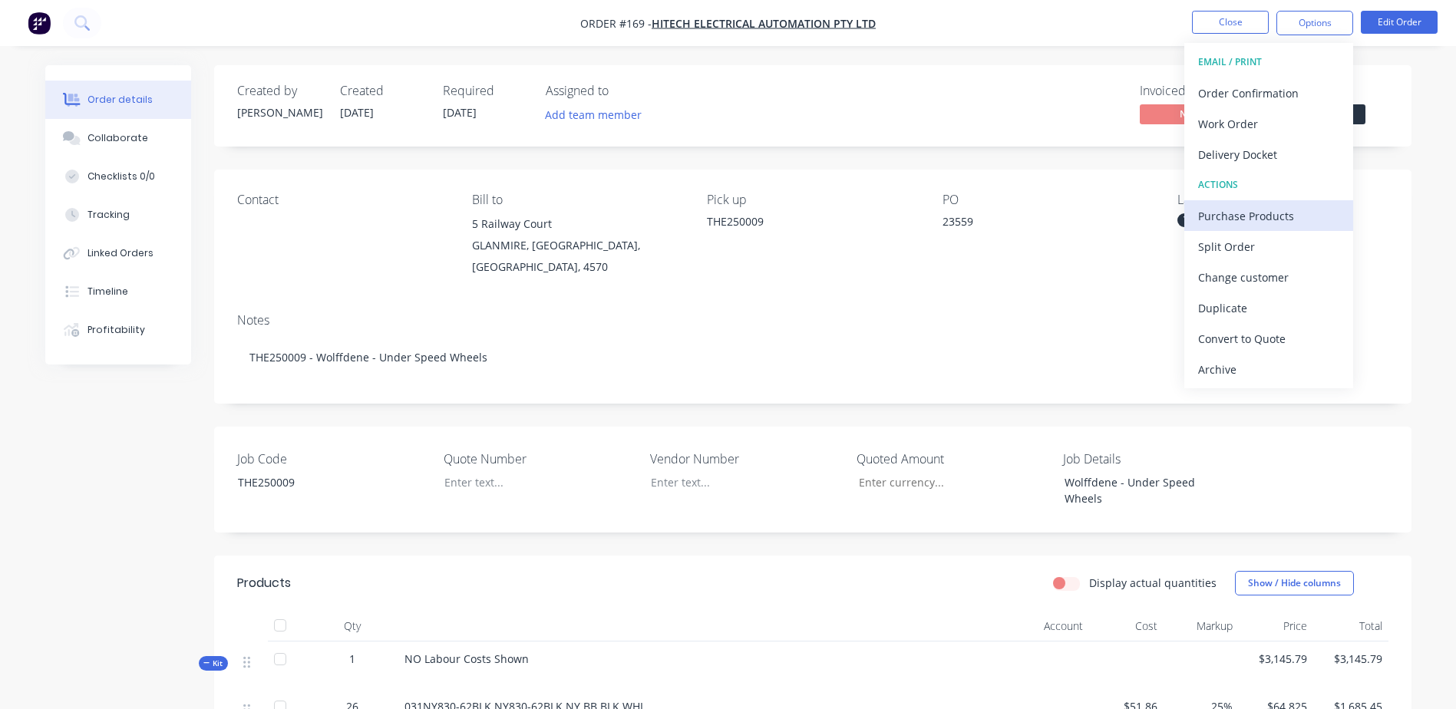
click at [1300, 216] on div "Purchase Products" at bounding box center [1268, 216] width 141 height 22
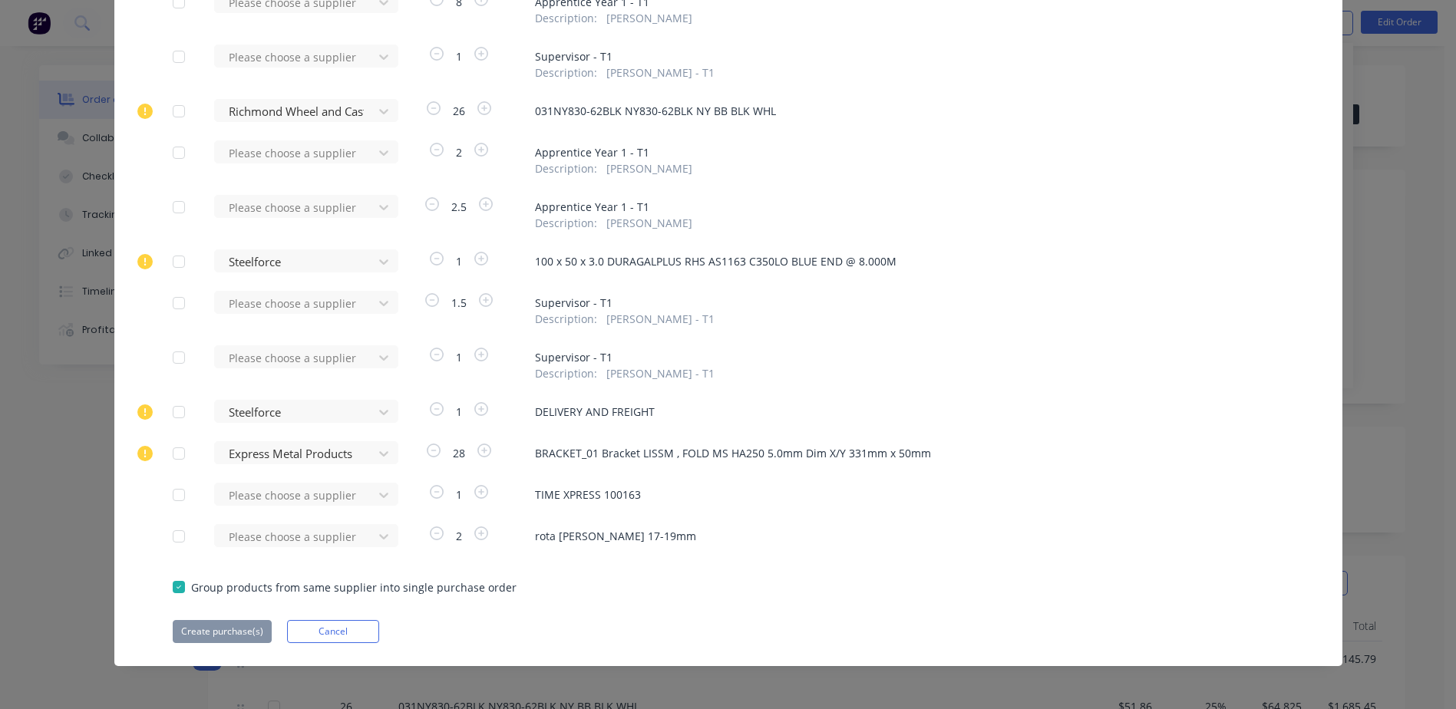
scroll to position [234, 0]
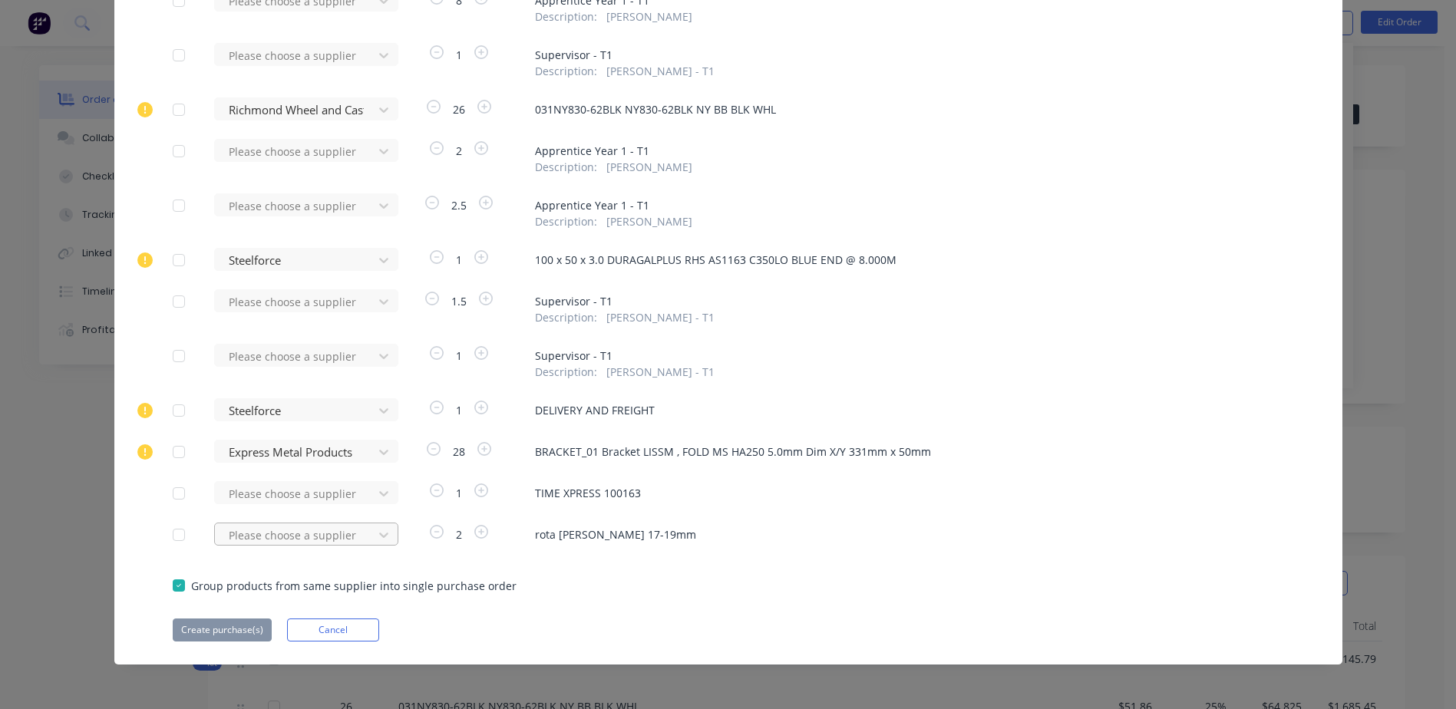
click at [289, 537] on div "Please choose a supplier" at bounding box center [298, 534] width 169 height 23
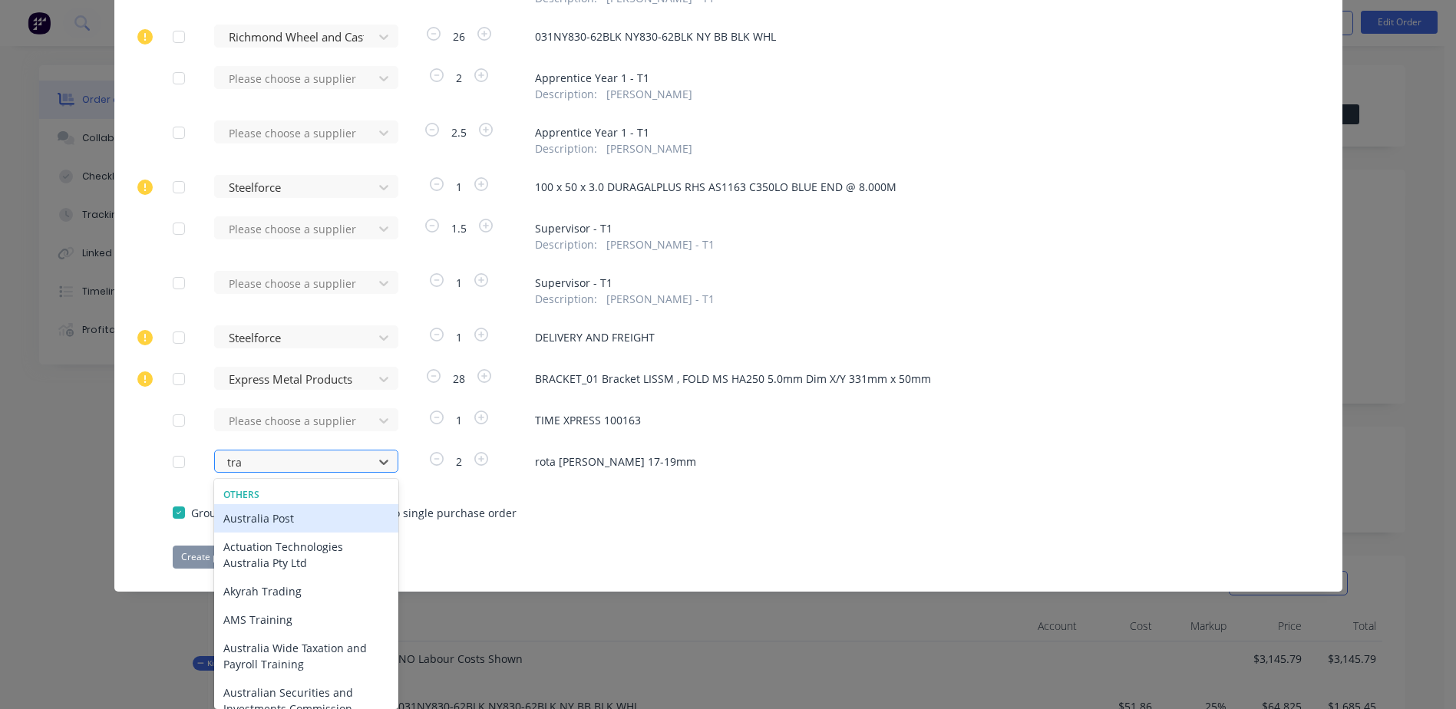
type input "trad"
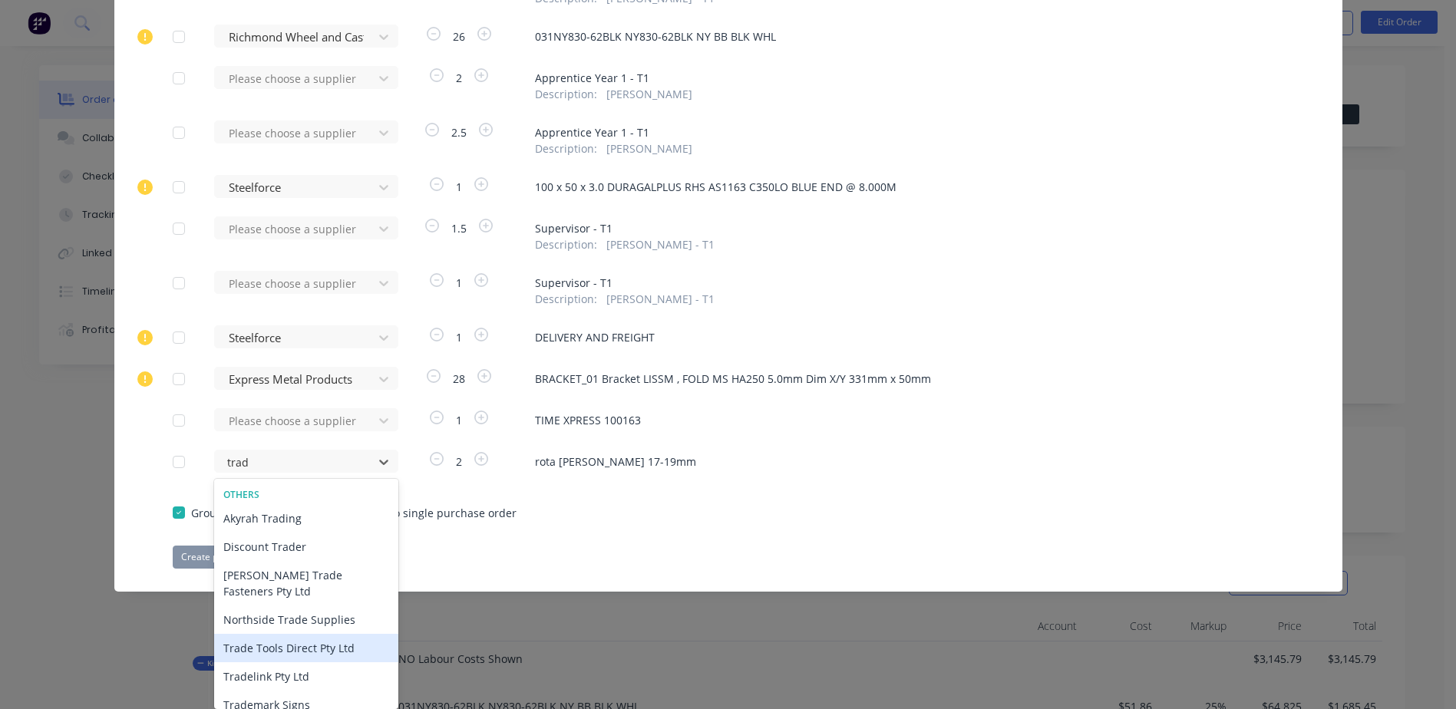
click at [294, 634] on div "Trade Tools Direct Pty Ltd" at bounding box center [306, 648] width 184 height 28
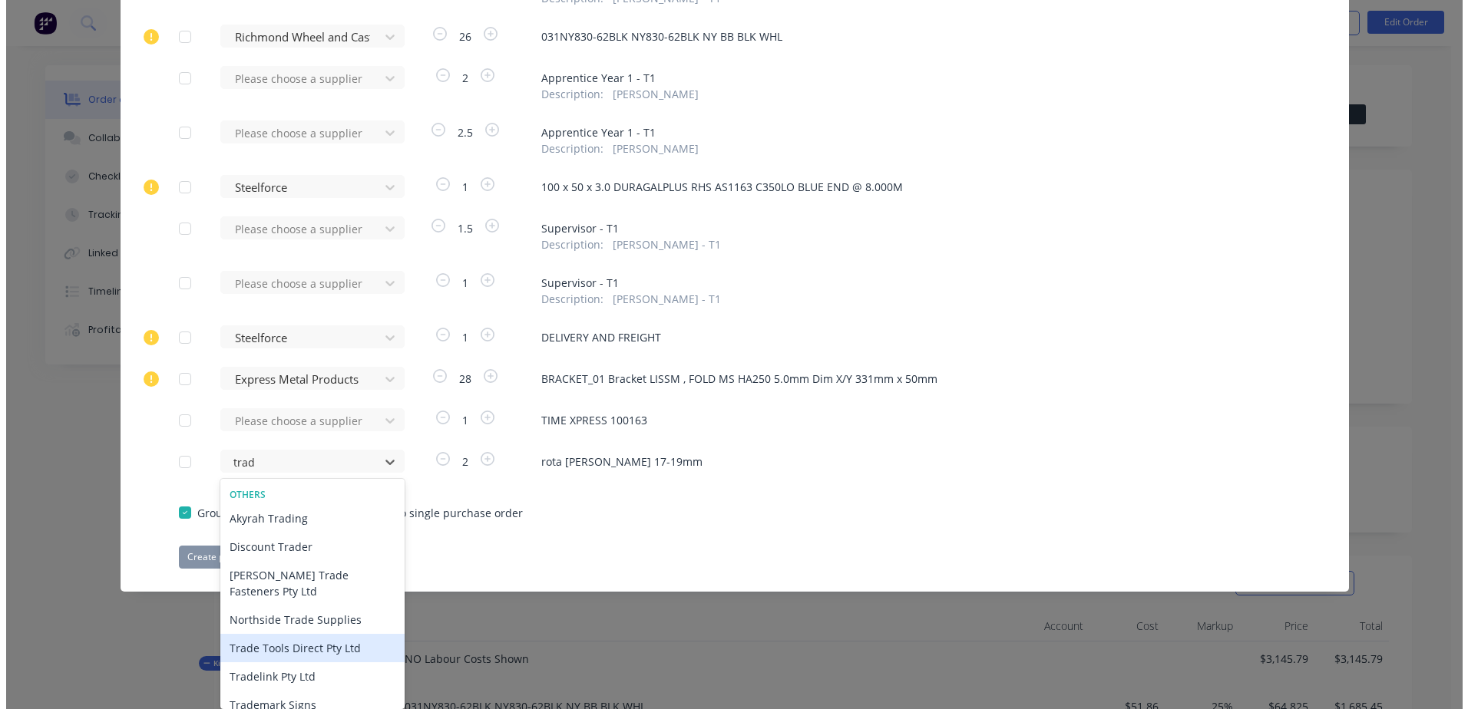
scroll to position [234, 0]
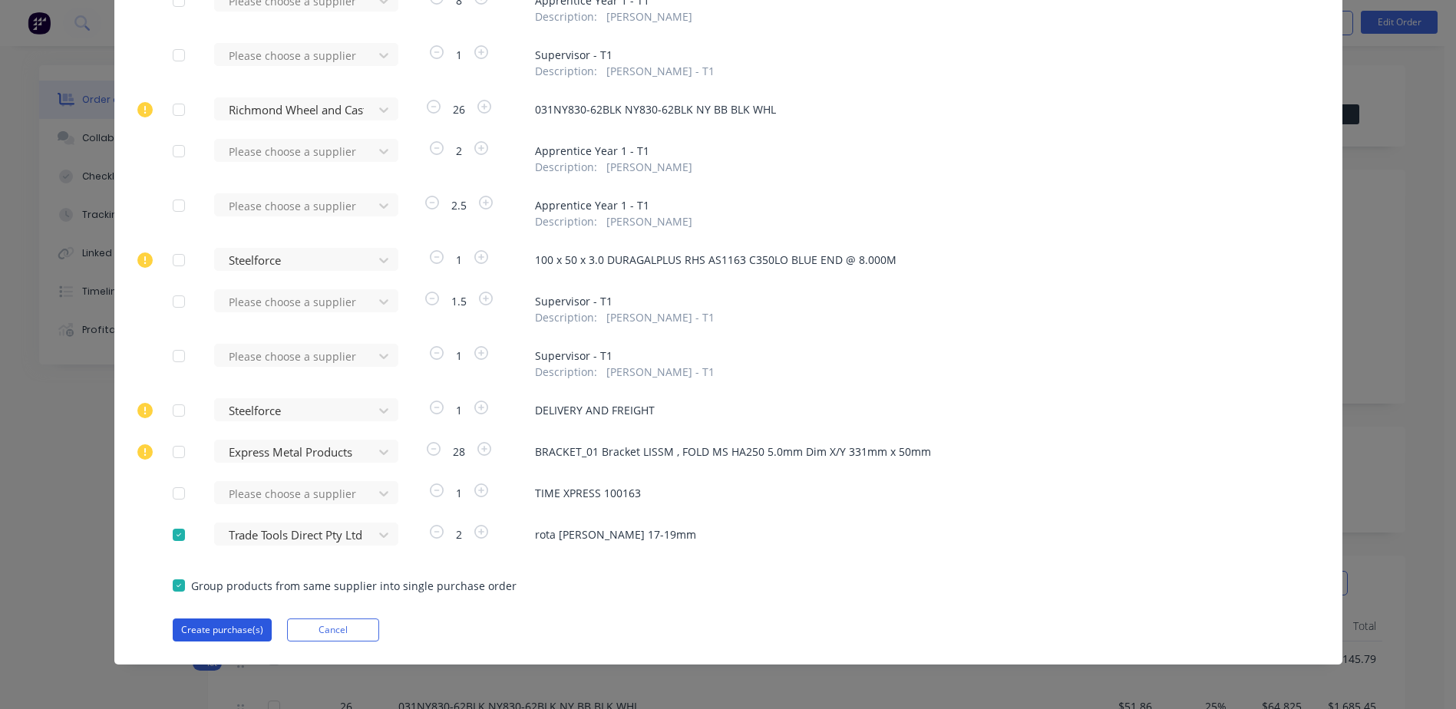
click at [228, 633] on button "Create purchase(s)" at bounding box center [222, 630] width 99 height 23
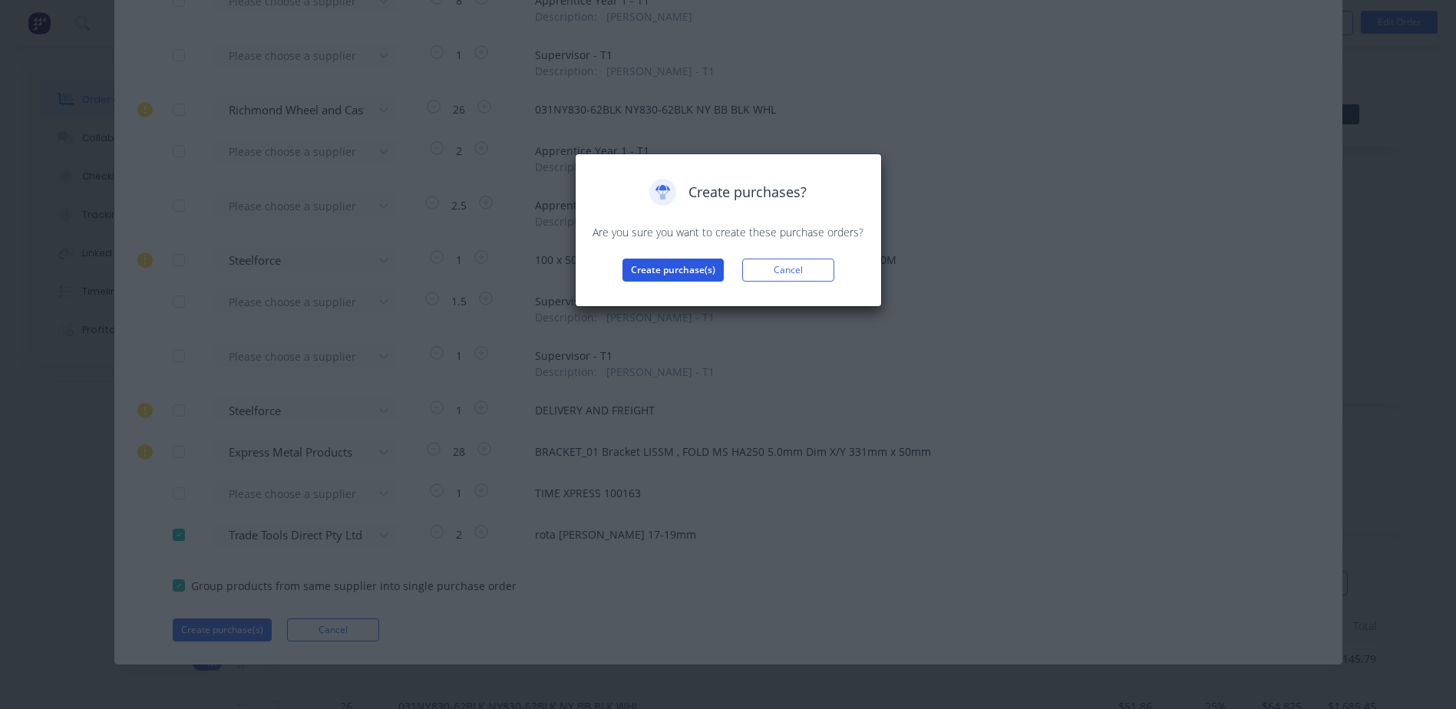
click at [642, 270] on button "Create purchase(s)" at bounding box center [672, 270] width 101 height 23
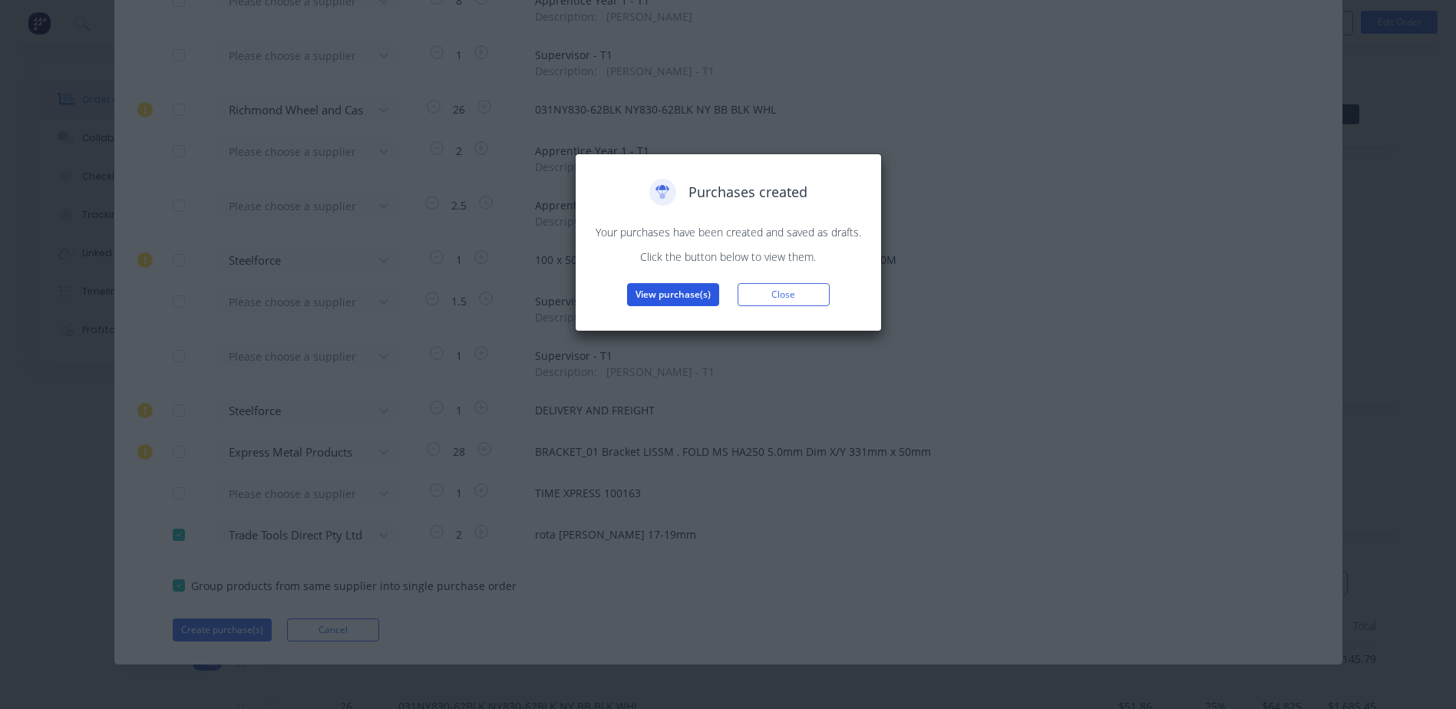
click at [662, 295] on button "View purchase(s)" at bounding box center [673, 294] width 92 height 23
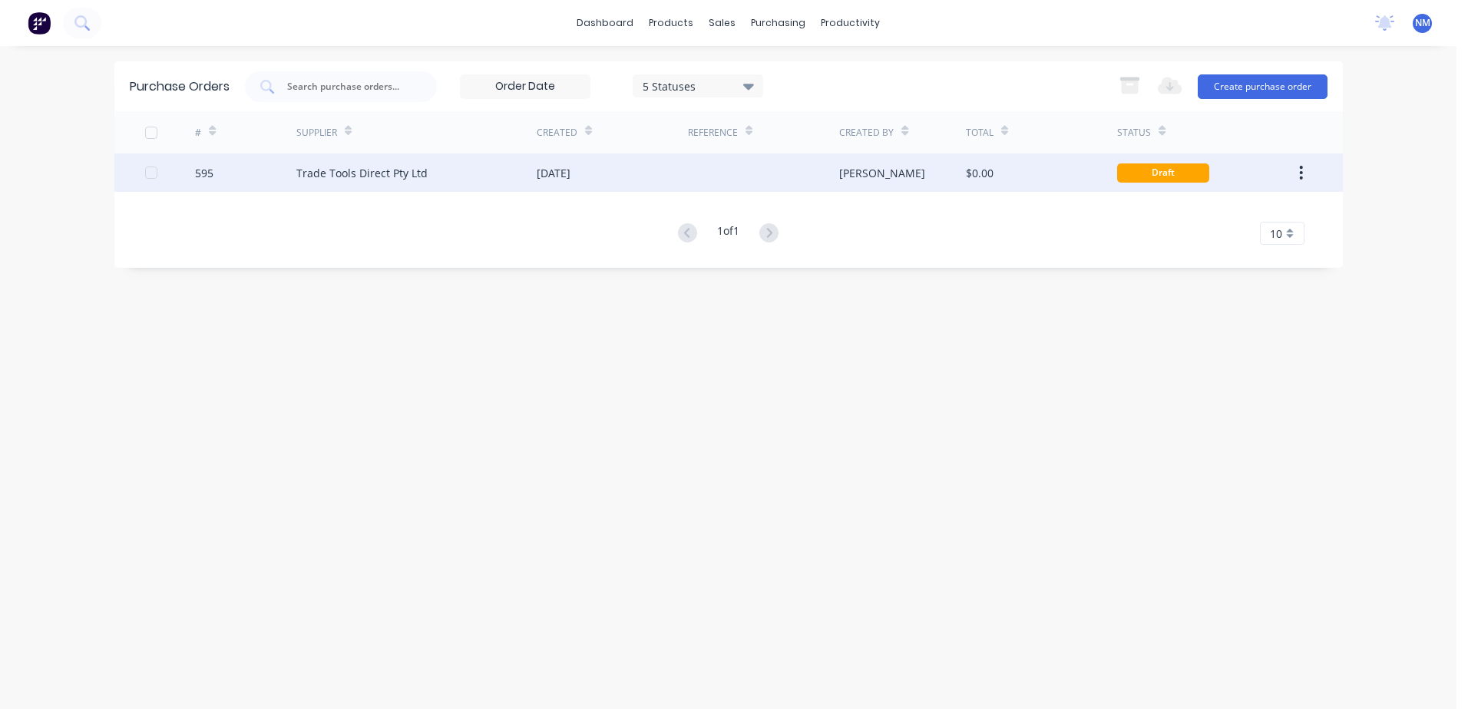
click at [1045, 178] on div "$0.00" at bounding box center [1041, 173] width 151 height 38
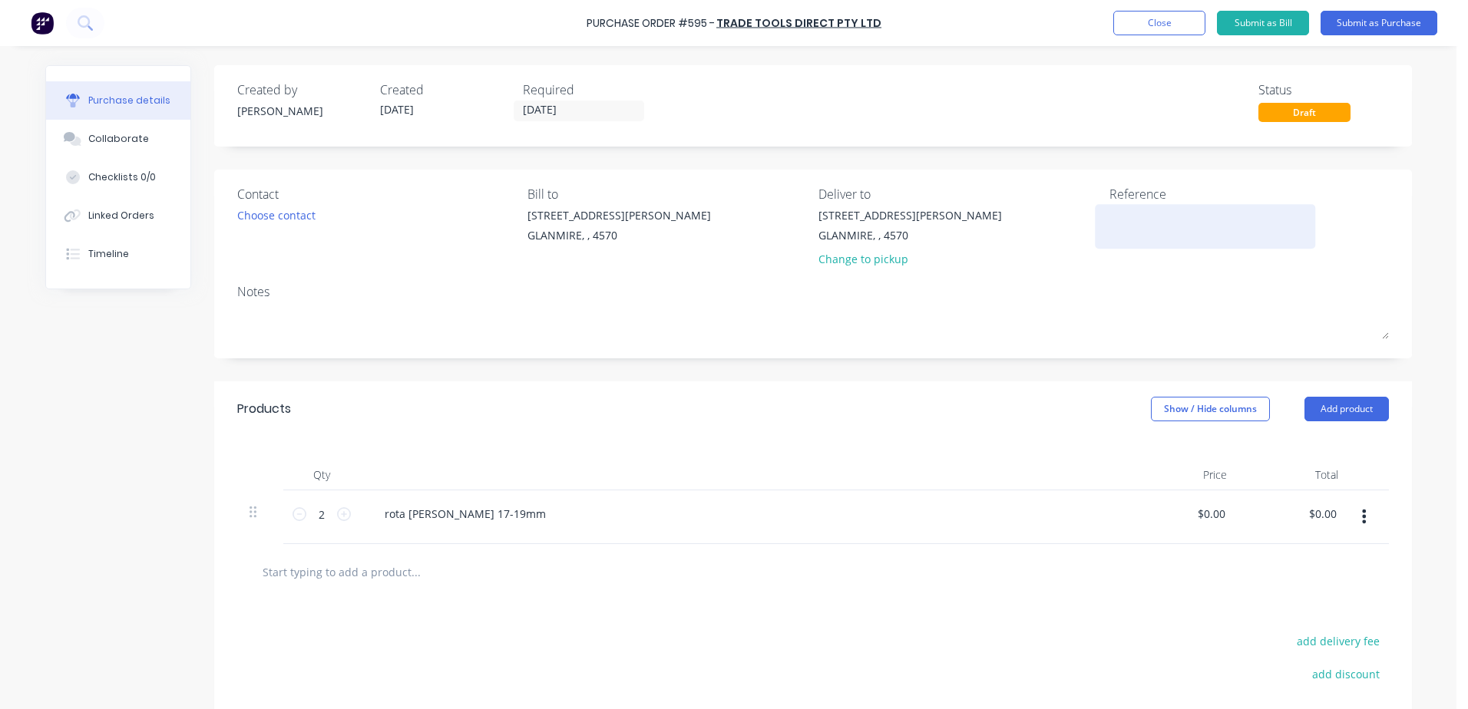
click at [1134, 233] on textarea at bounding box center [1205, 224] width 192 height 35
type textarea "THE250006"
type textarea "x"
type textarea "THE25000"
type textarea "x"
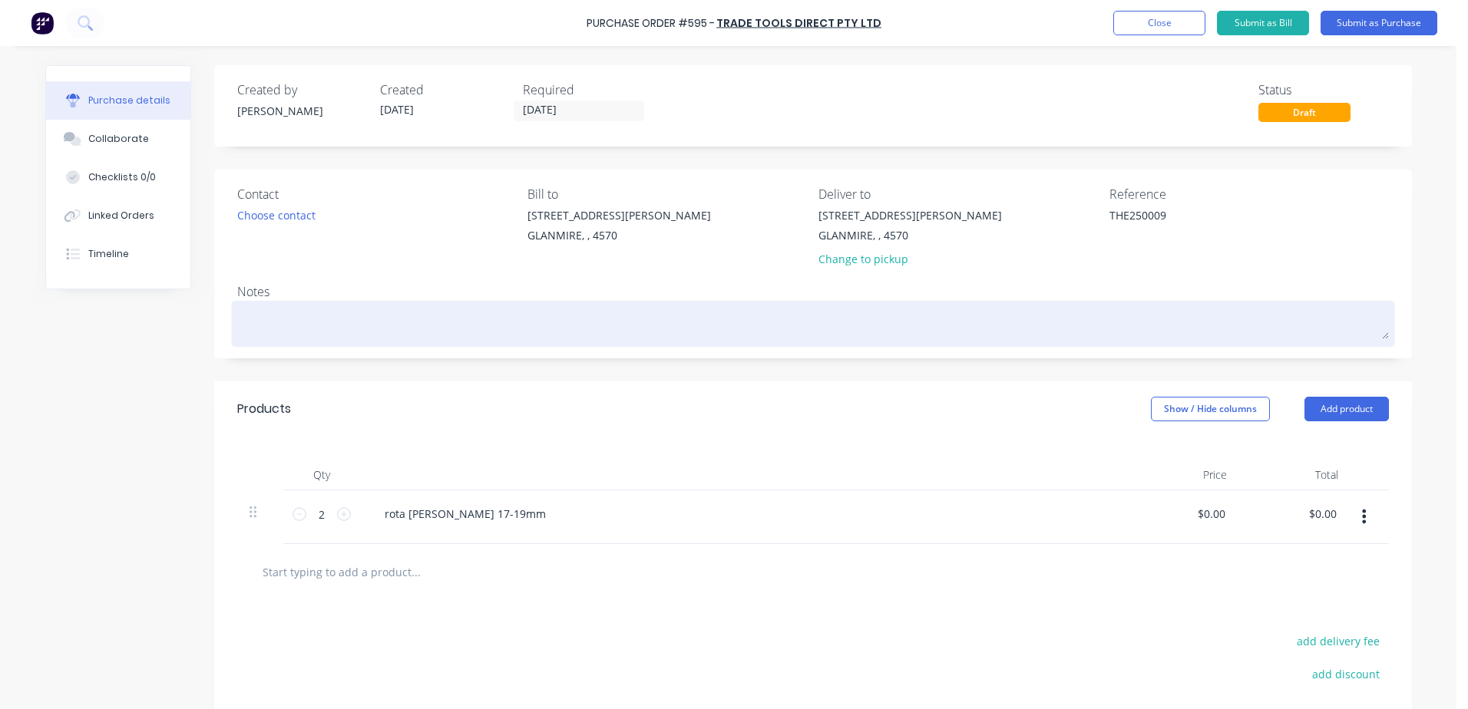
type textarea "THE250009"
type textarea "x"
type textarea "THE250009"
click at [265, 320] on textarea at bounding box center [812, 322] width 1151 height 35
type textarea "x"
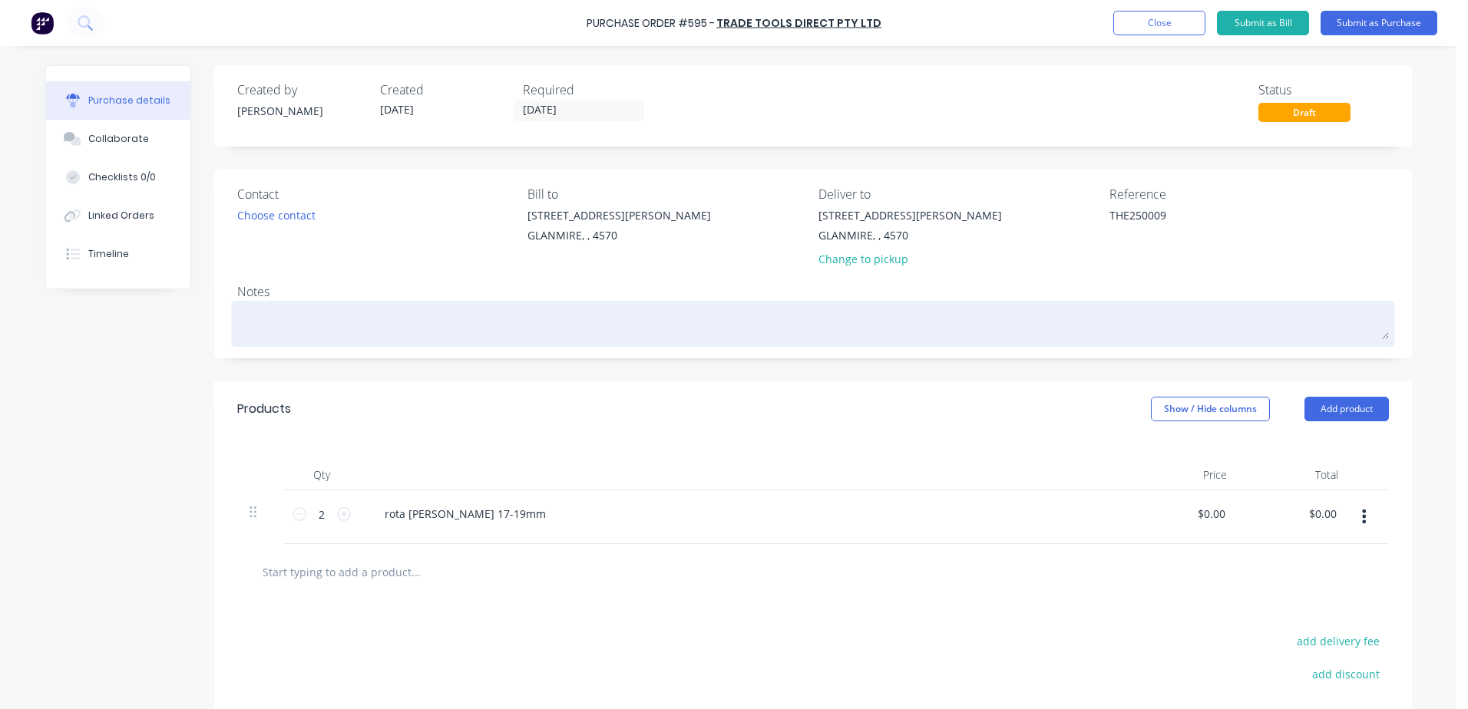
type textarea "T"
type textarea "x"
type textarea "TH"
type textarea "x"
type textarea "THE"
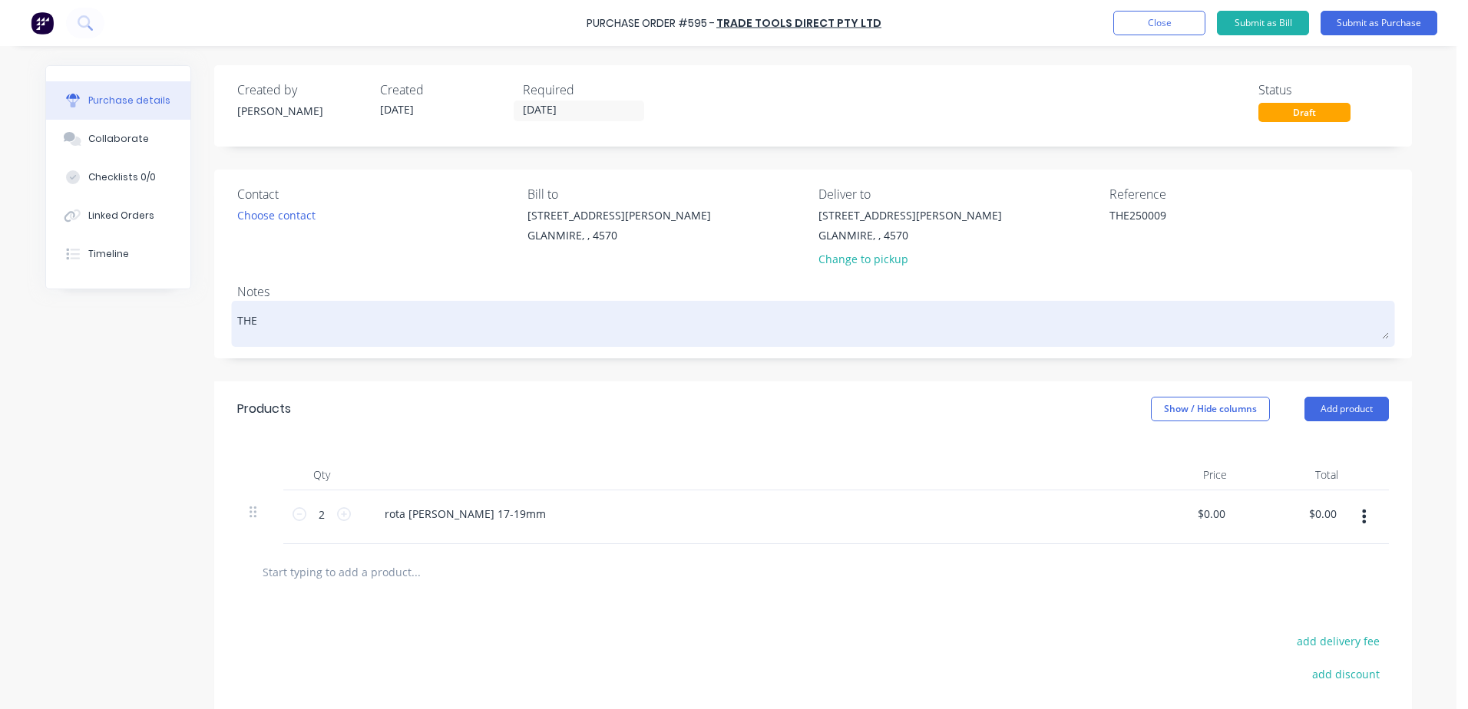
type textarea "x"
type textarea "THE2"
type textarea "x"
type textarea "THE25"
type textarea "x"
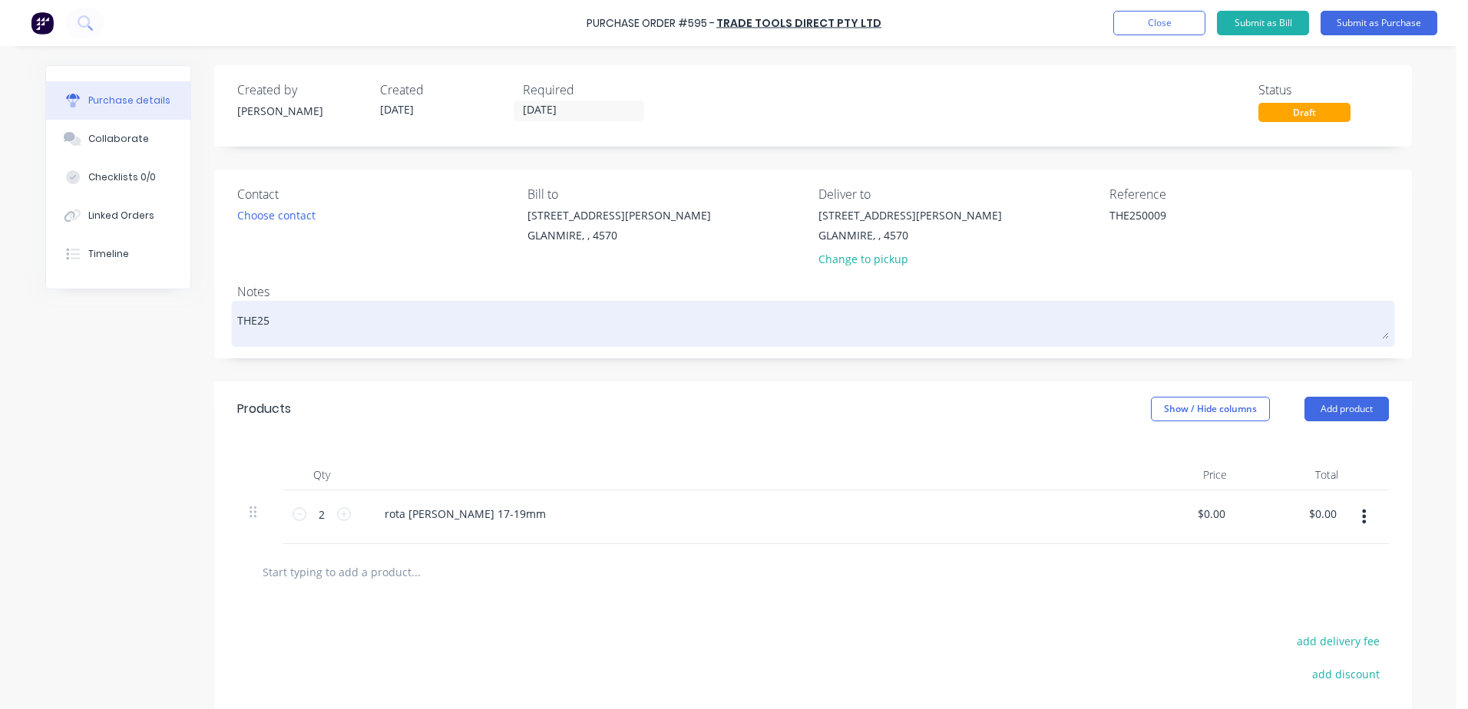
type textarea "THE250"
type textarea "x"
type textarea "THE2500"
type textarea "x"
type textarea "THE25000"
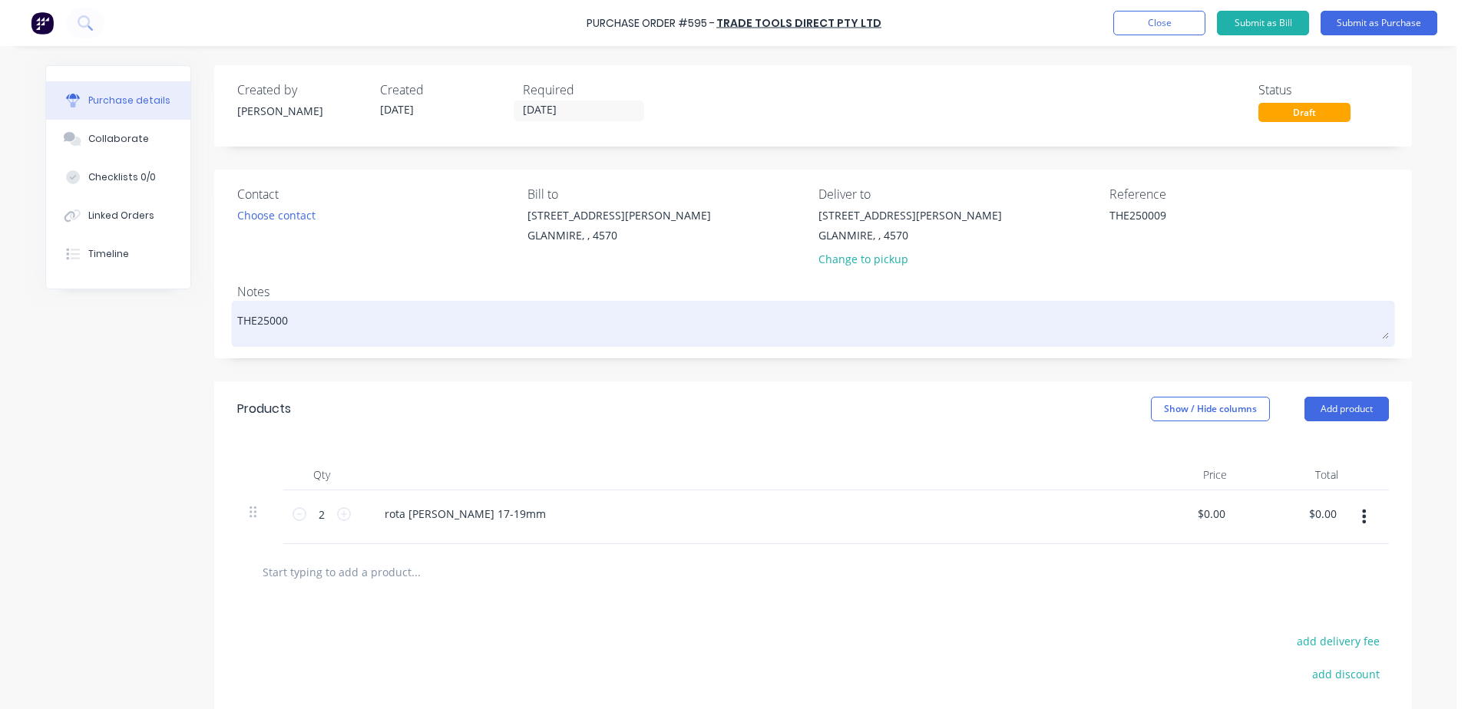
type textarea "x"
type textarea "THE250009"
type textarea "x"
type textarea "THE250009"
type textarea "x"
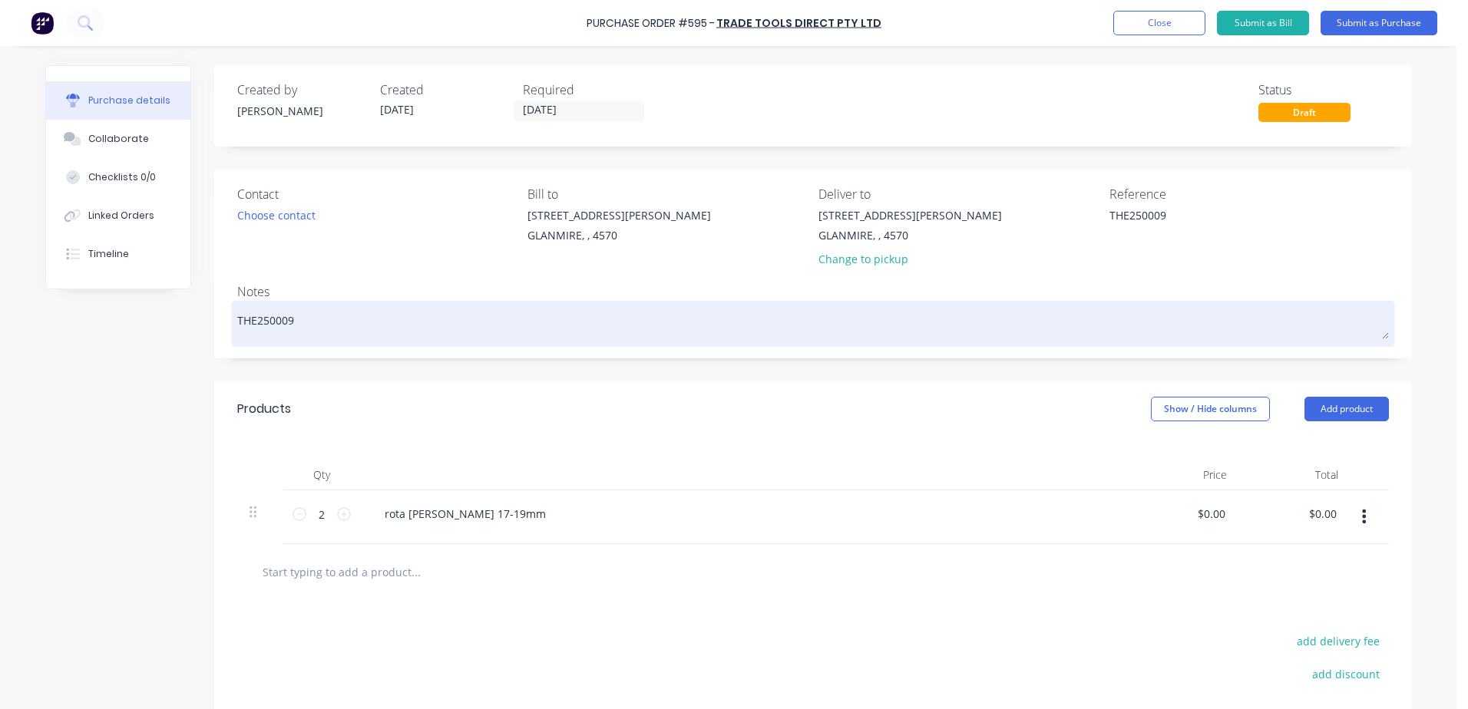
type textarea "THE250009"
type textarea "x"
type textarea "THE250009 -"
type textarea "x"
type textarea "THE250009 -"
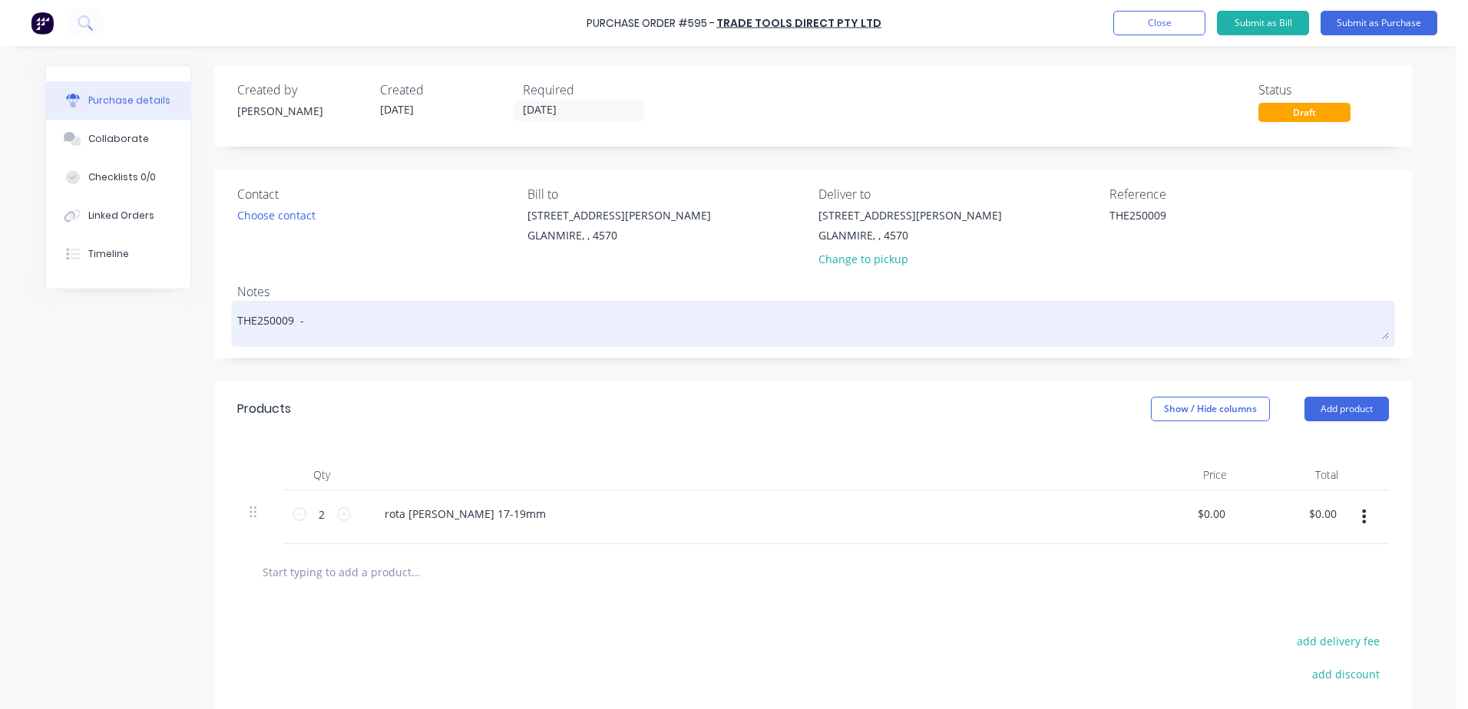
type textarea "x"
type textarea "THE250009 -"
type textarea "x"
type textarea "THE250009 - j"
type textarea "x"
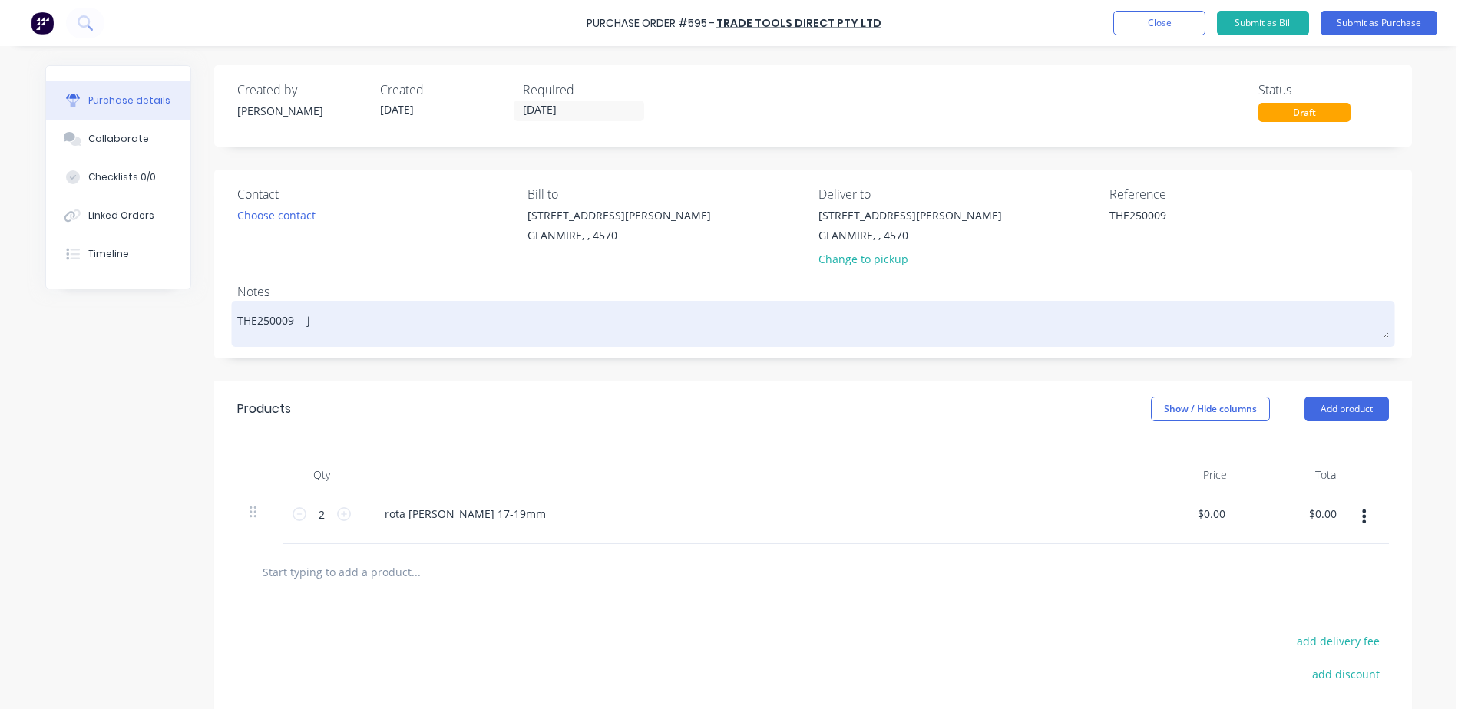
type textarea "THE250009 - ja"
type textarea "x"
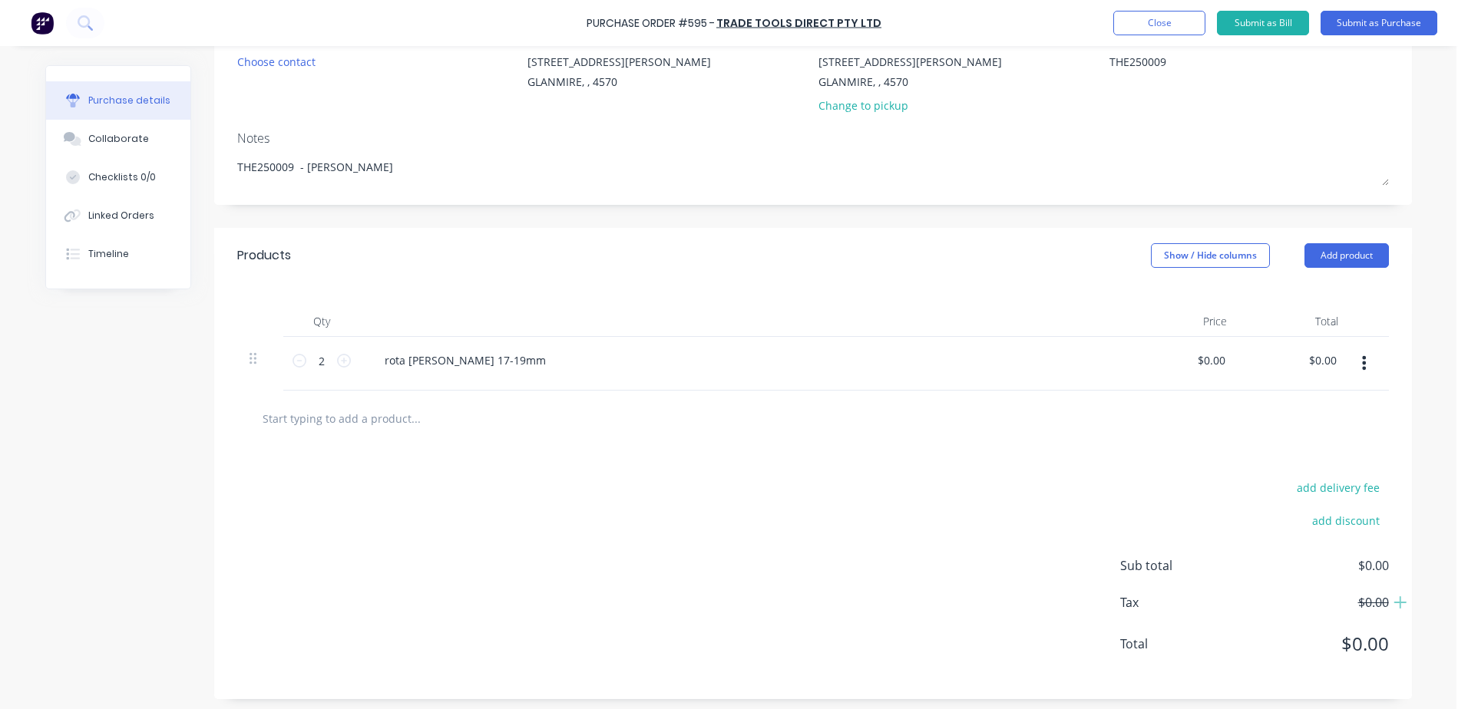
scroll to position [77, 0]
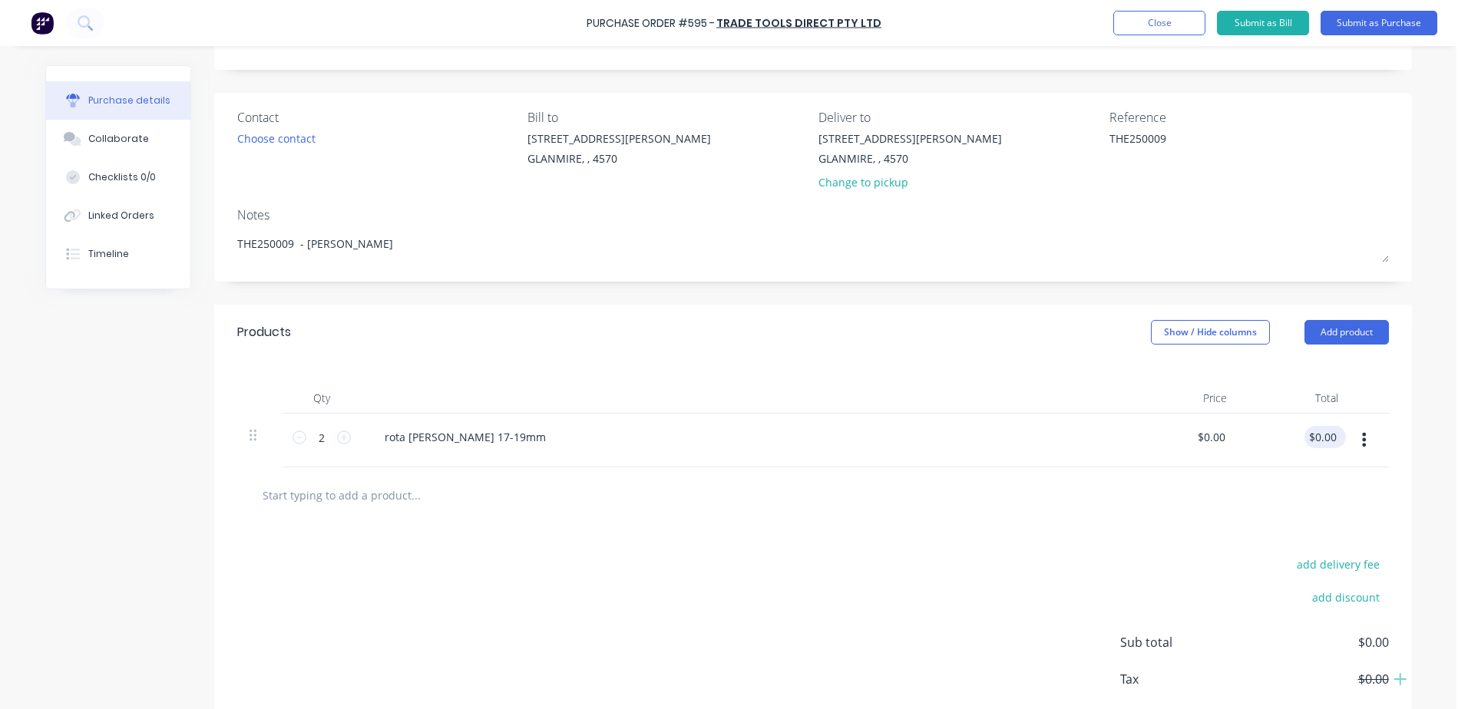
type textarea "THE250009 - [PERSON_NAME]"
type textarea "x"
type textarea "THE250009 - [PERSON_NAME]"
drag, startPoint x: 1306, startPoint y: 437, endPoint x: 1467, endPoint y: 446, distance: 161.4
click at [1467, 446] on body "Purchase Order #595 - Trade Tools Direct Pty Ltd Add product Close Submit as Bi…" at bounding box center [734, 354] width 1468 height 709
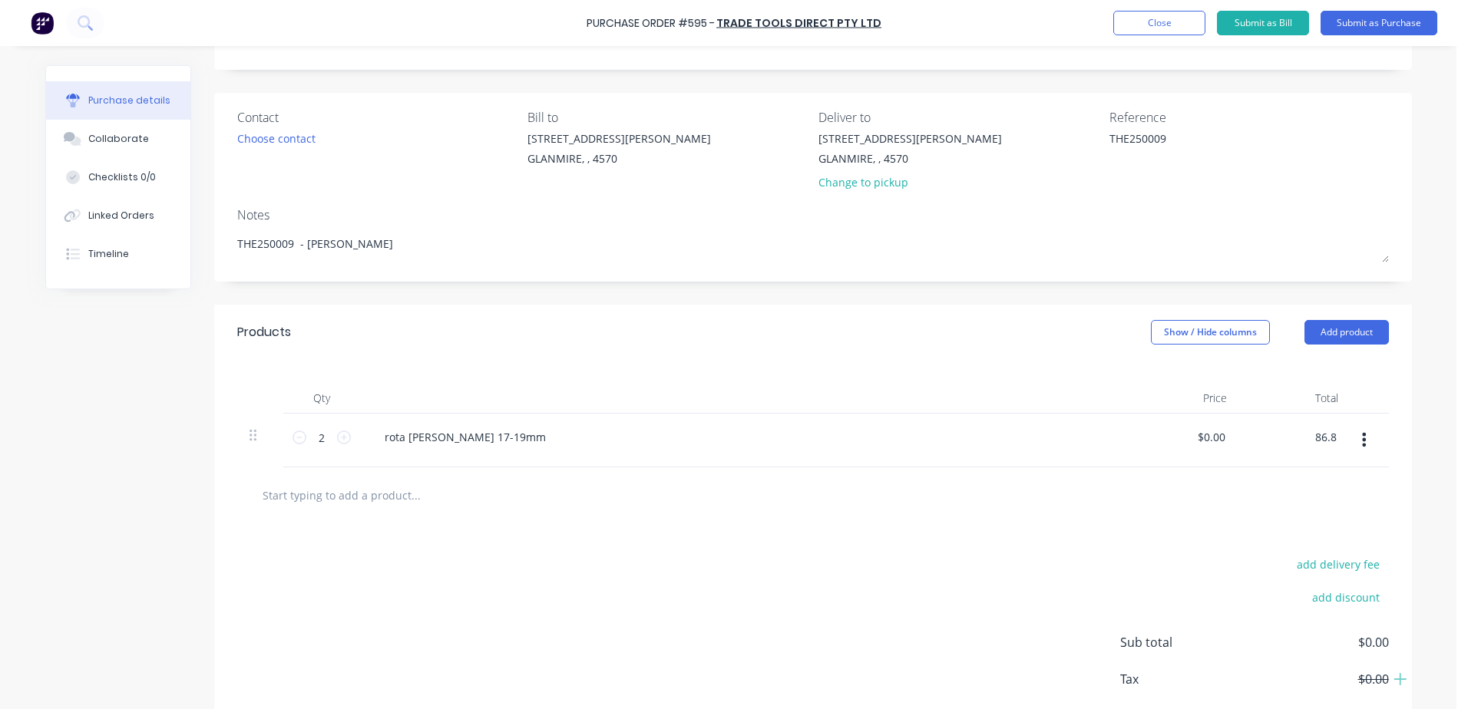
type input "86.8"
type textarea "x"
type input "$43.40"
type input "$86.80"
click at [730, 513] on div at bounding box center [812, 495] width 1151 height 56
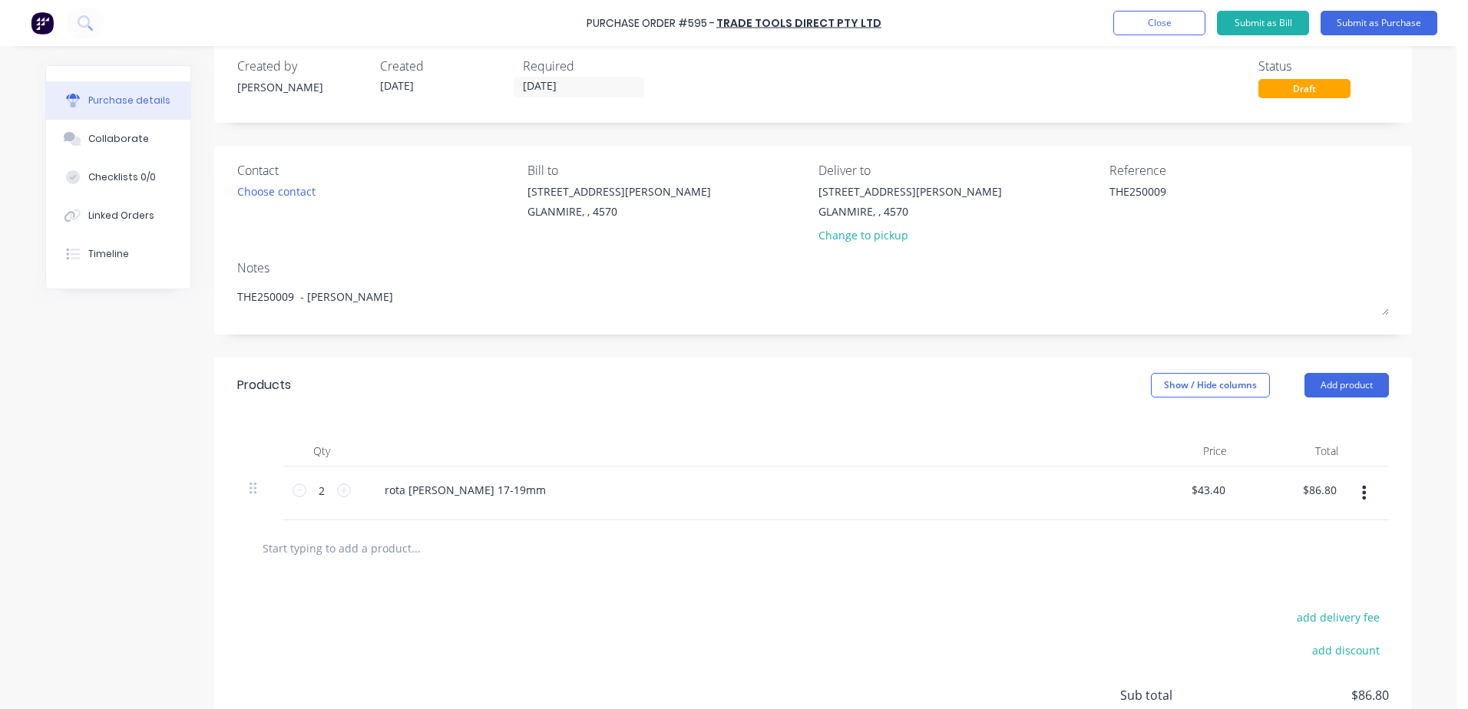
scroll to position [5, 0]
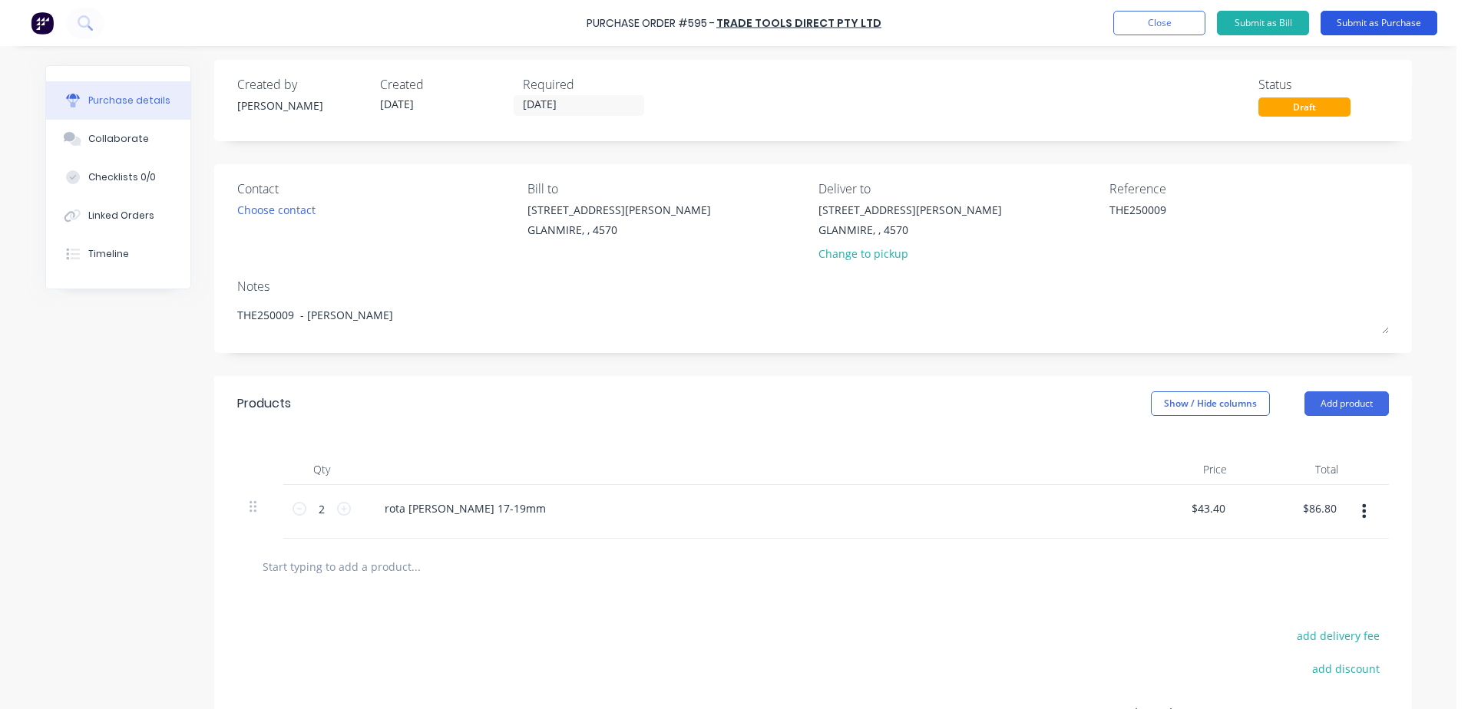
click at [1372, 25] on button "Submit as Purchase" at bounding box center [1378, 23] width 117 height 25
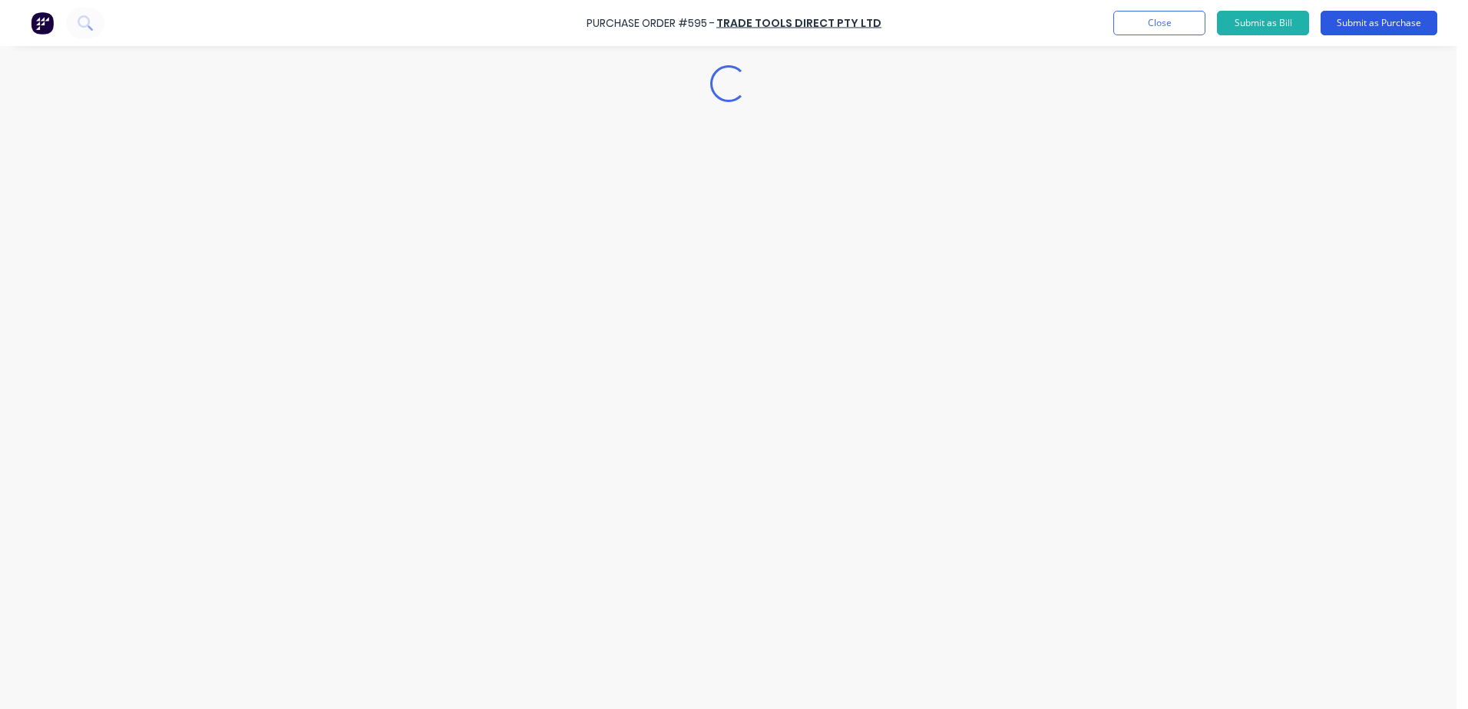
scroll to position [0, 0]
type textarea "x"
